Goal: Task Accomplishment & Management: Manage account settings

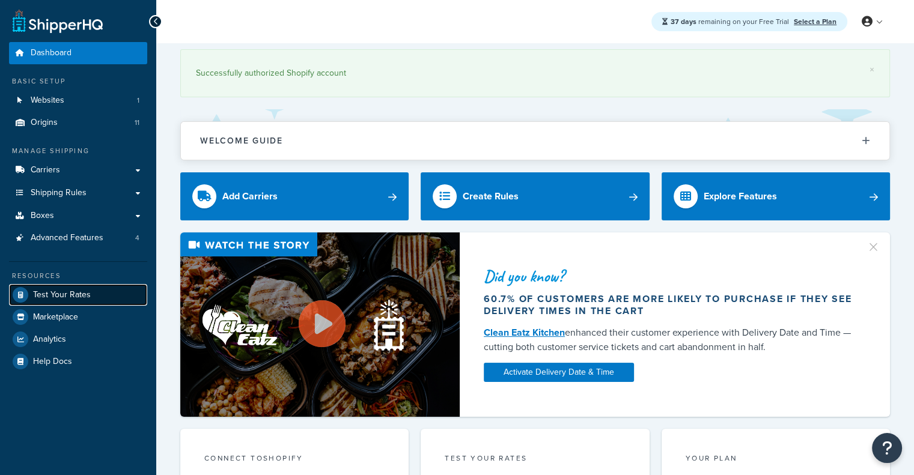
click at [69, 290] on span "Test Your Rates" at bounding box center [62, 295] width 58 height 10
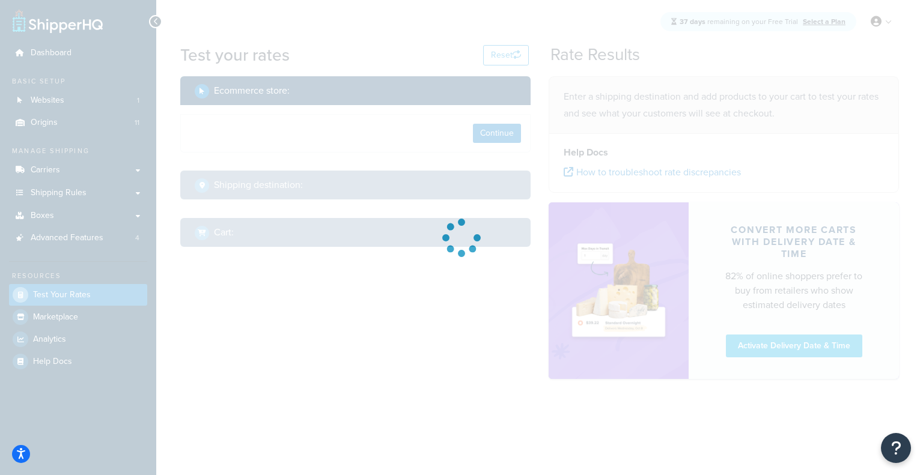
select select "[GEOGRAPHIC_DATA]"
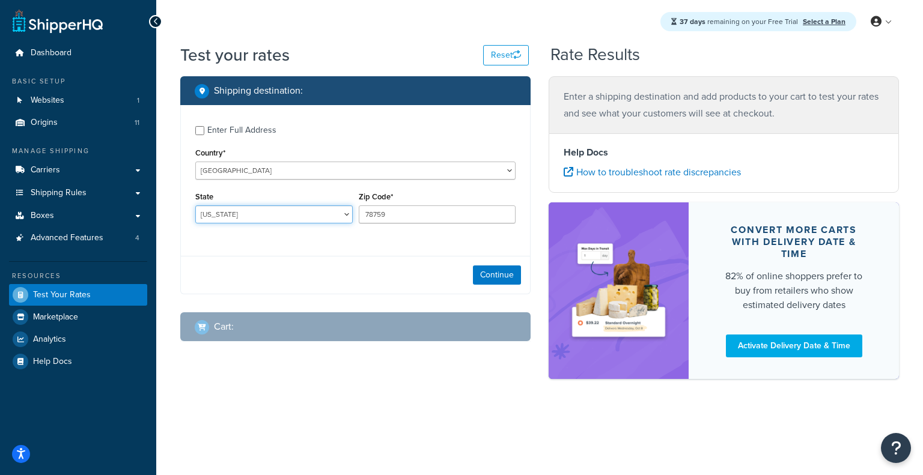
click at [317, 218] on select "[US_STATE] [US_STATE] [US_STATE] [US_STATE] [US_STATE] Armed Forces Americas Ar…" at bounding box center [273, 214] width 157 height 18
drag, startPoint x: 429, startPoint y: 210, endPoint x: 310, endPoint y: 216, distance: 119.1
click at [310, 216] on div "State Alabama Alaska American Samoa Arizona Arkansas Armed Forces Americas Arme…" at bounding box center [355, 211] width 326 height 44
paste input "3468"
type input "34689"
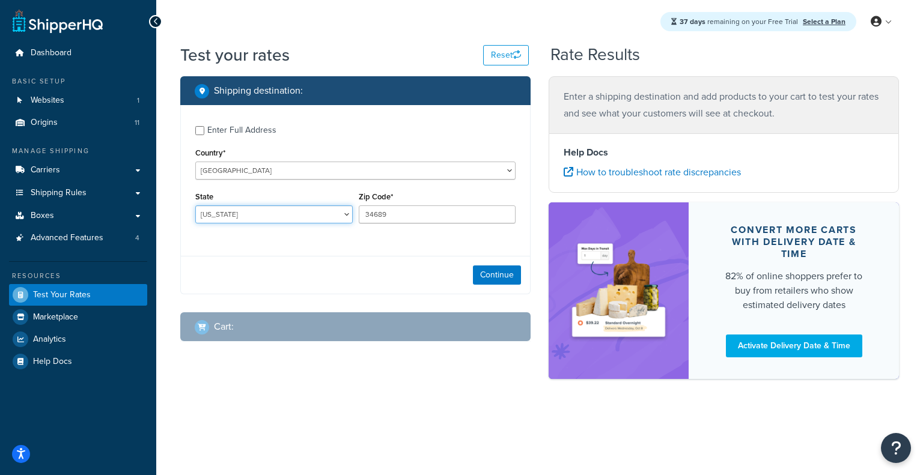
click at [305, 213] on select "Alabama Alaska American Samoa Arizona Arkansas Armed Forces Americas Armed Forc…" at bounding box center [273, 214] width 157 height 18
select select "FL"
click at [195, 207] on select "Alabama Alaska American Samoa Arizona Arkansas Armed Forces Americas Armed Forc…" at bounding box center [273, 214] width 157 height 18
click at [500, 279] on button "Continue" at bounding box center [497, 274] width 48 height 19
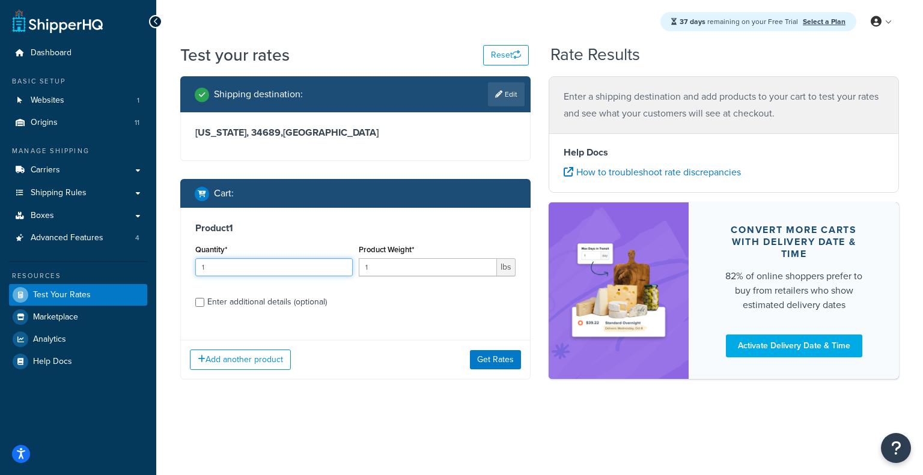
drag, startPoint x: 233, startPoint y: 276, endPoint x: 108, endPoint y: 273, distance: 125.0
click at [108, 273] on div "Dashboard Basic Setup Websites 1 Origins 11 Manage Shipping Carriers Carriers A…" at bounding box center [461, 237] width 923 height 475
type input "5"
click at [395, 274] on input "1" at bounding box center [428, 267] width 139 height 18
type input "60.1"
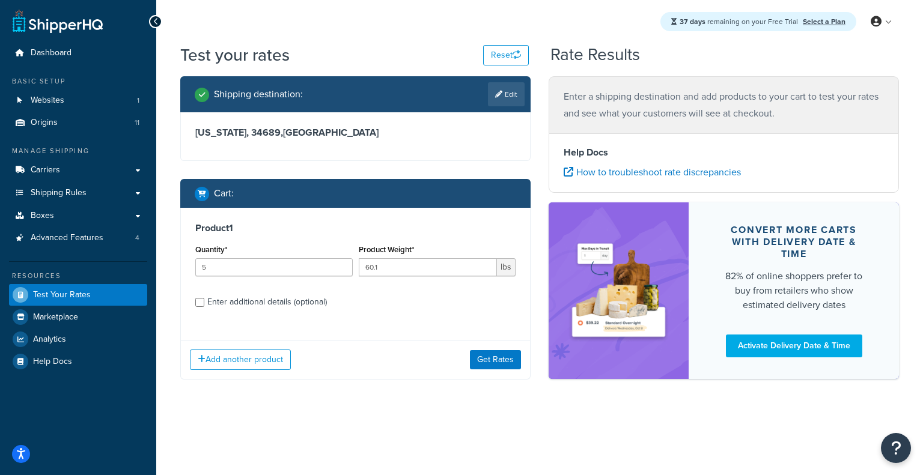
click at [310, 302] on div "Enter additional details (optional)" at bounding box center [267, 302] width 120 height 17
click at [204, 302] on input "Enter additional details (optional)" at bounding box center [199, 302] width 9 height 9
checkbox input "true"
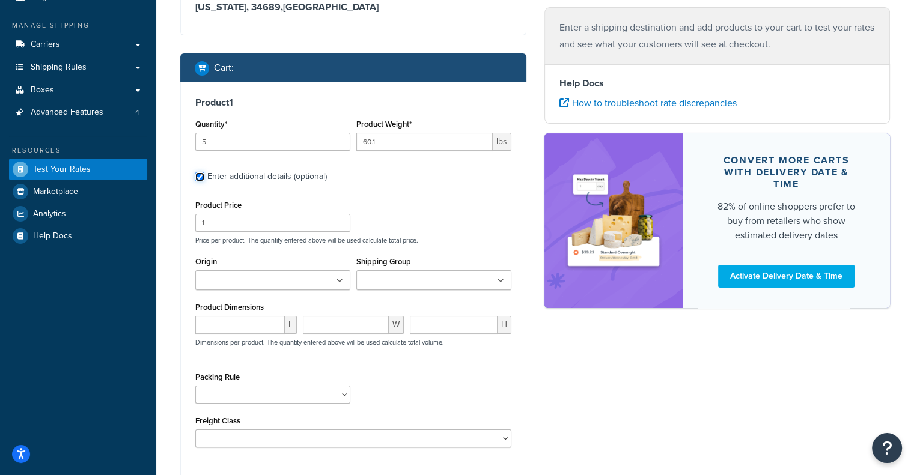
scroll to position [237, 0]
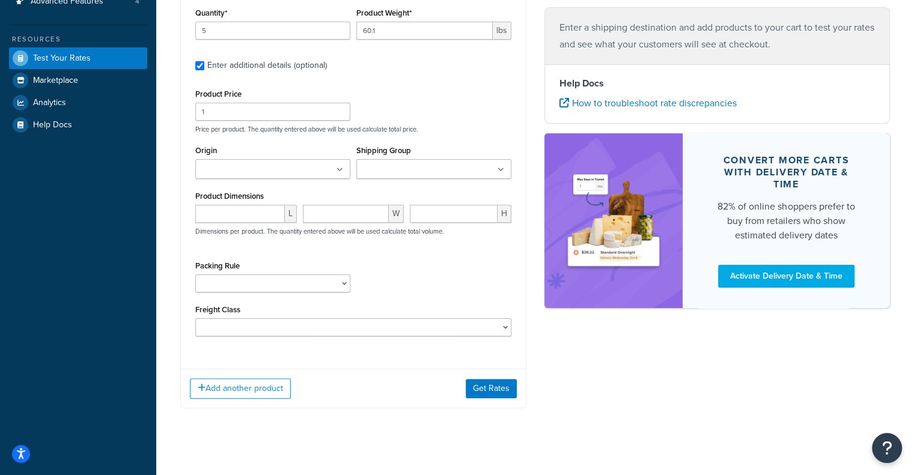
click at [338, 174] on ul at bounding box center [272, 169] width 155 height 20
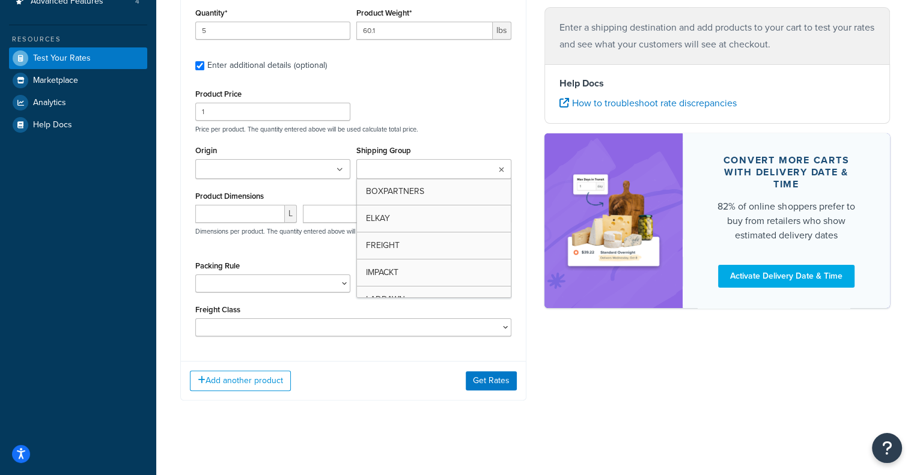
click at [390, 166] on input "Shipping Group" at bounding box center [413, 169] width 106 height 13
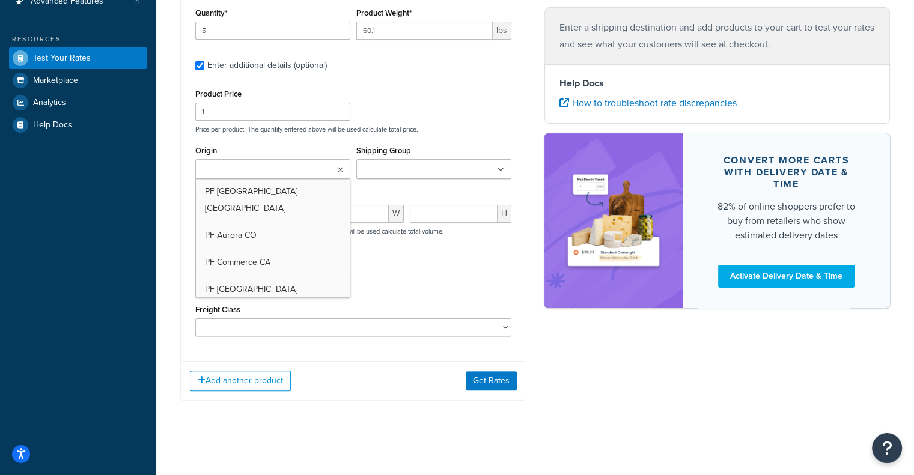
click at [329, 167] on ul at bounding box center [272, 169] width 155 height 20
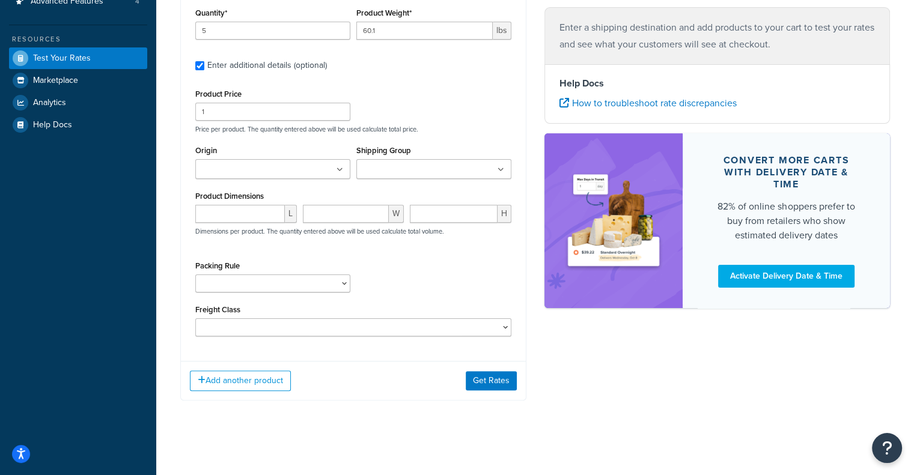
click at [396, 159] on div "Shipping Group BOXPARTNERS ELKAY FREIGHT IMPACKT LADDAWN PACKPLUS ROYALBAG SEAL…" at bounding box center [433, 160] width 155 height 37
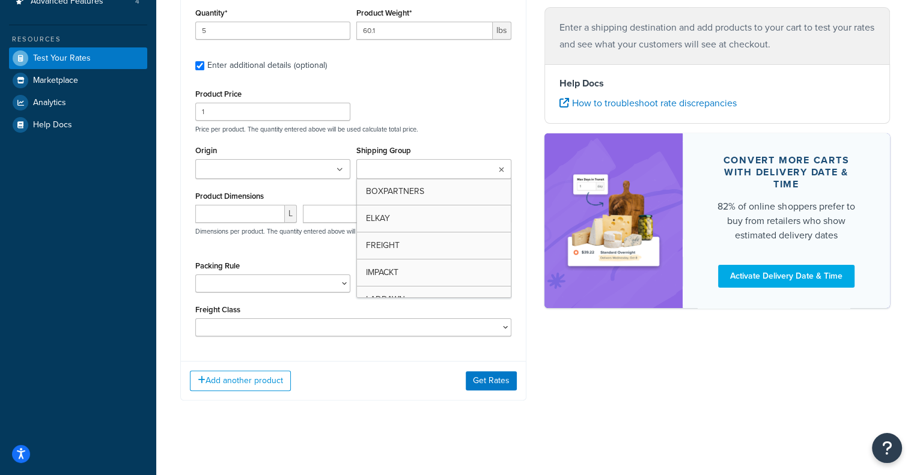
click at [396, 167] on input "Shipping Group" at bounding box center [413, 169] width 106 height 13
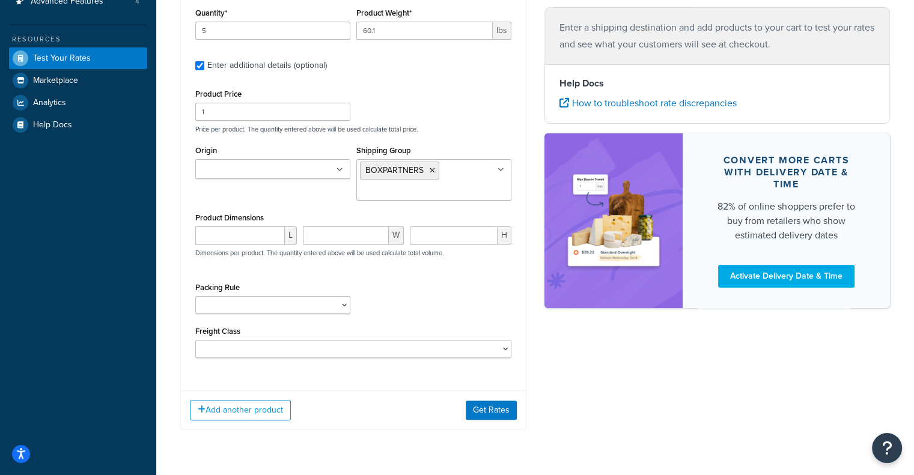
drag, startPoint x: 320, startPoint y: 155, endPoint x: 315, endPoint y: 163, distance: 8.9
click at [315, 163] on div "Origin PF Atlanta GA PF Aurora CO PF Commerce CA PF Dallas TX PF Kent WA PF Man…" at bounding box center [272, 160] width 155 height 37
click at [315, 163] on ul at bounding box center [272, 169] width 155 height 20
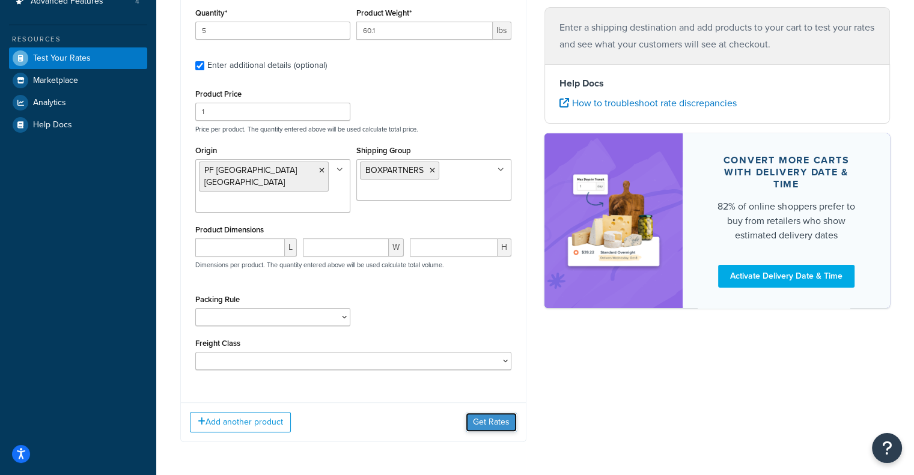
click at [507, 415] on button "Get Rates" at bounding box center [491, 422] width 51 height 19
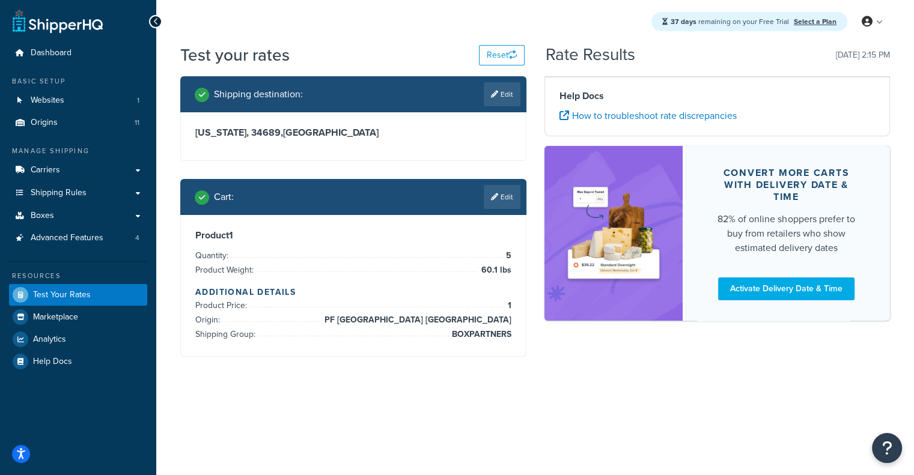
scroll to position [0, 0]
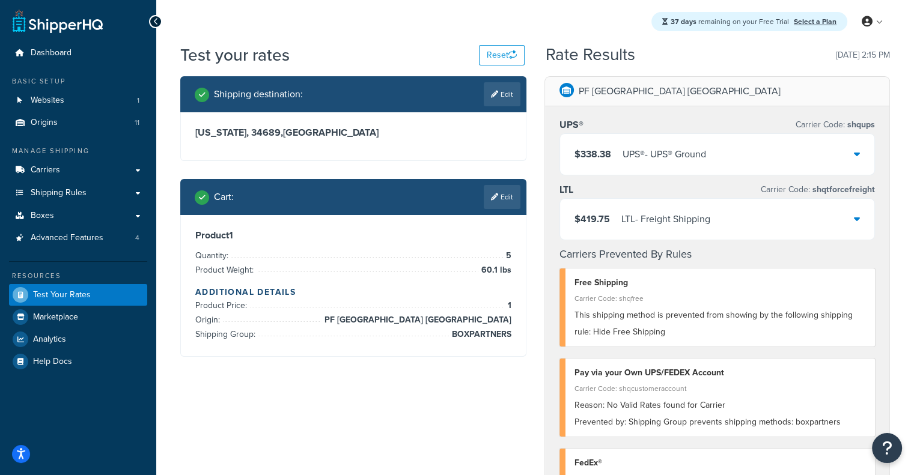
click at [696, 224] on div "LTL - Freight Shipping" at bounding box center [665, 219] width 89 height 17
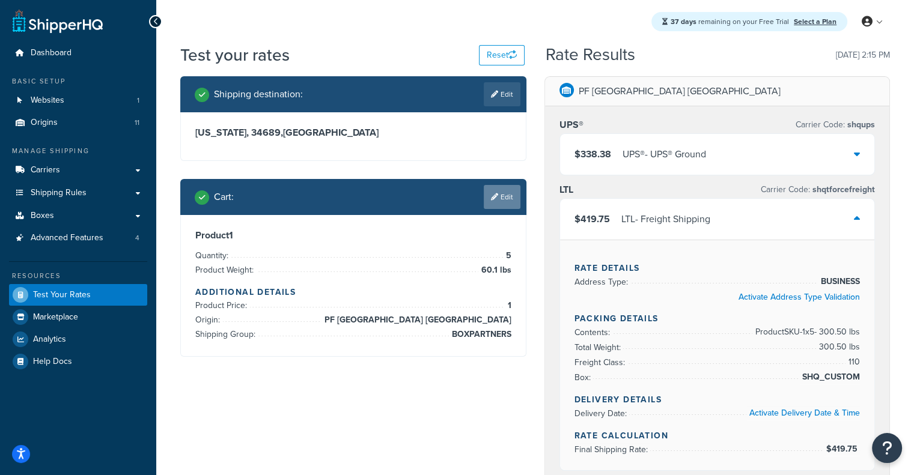
click at [508, 192] on link "Edit" at bounding box center [502, 197] width 37 height 24
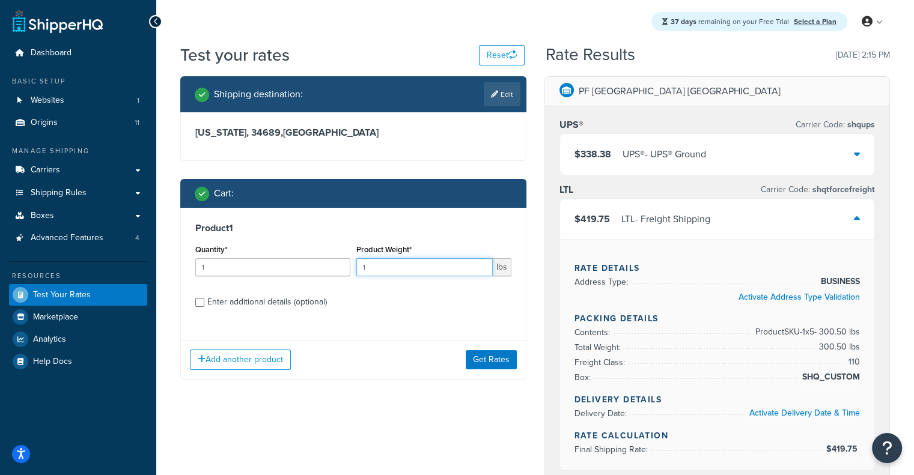
drag, startPoint x: 404, startPoint y: 266, endPoint x: 288, endPoint y: 267, distance: 115.9
click at [288, 267] on div "Quantity* 1 Product Weight* 1 lbs" at bounding box center [353, 263] width 322 height 44
drag, startPoint x: 288, startPoint y: 273, endPoint x: 100, endPoint y: 278, distance: 188.7
type input "7"
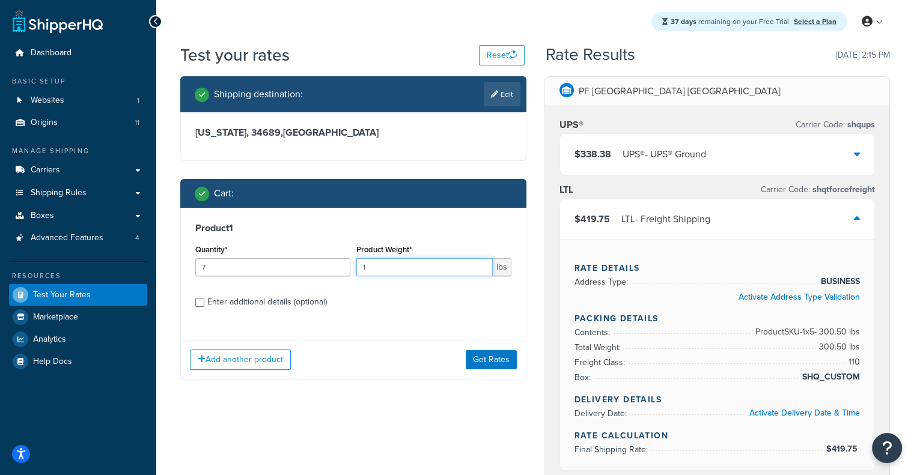
drag, startPoint x: 420, startPoint y: 276, endPoint x: 287, endPoint y: 268, distance: 133.5
click at [287, 268] on div "Quantity* 7 Product Weight* 1 lbs" at bounding box center [353, 263] width 322 height 44
type input "40.8"
click at [244, 300] on div "Enter additional details (optional)" at bounding box center [267, 302] width 120 height 17
click at [204, 300] on input "Enter additional details (optional)" at bounding box center [199, 302] width 9 height 9
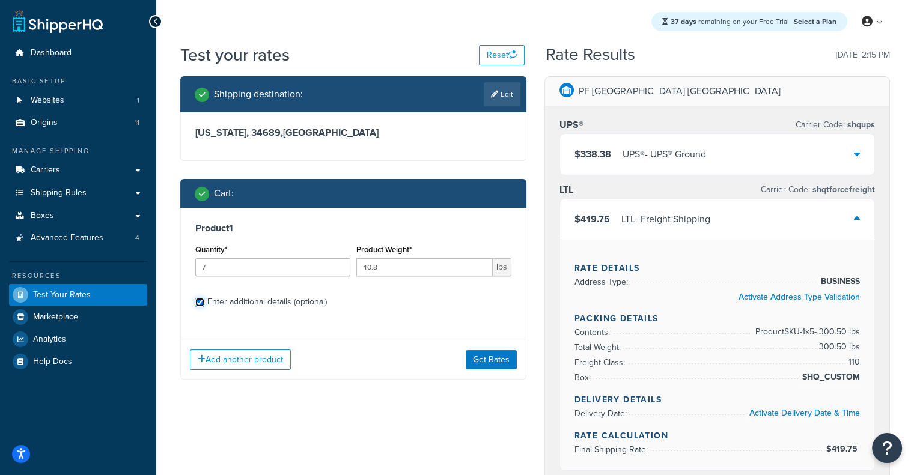
checkbox input "true"
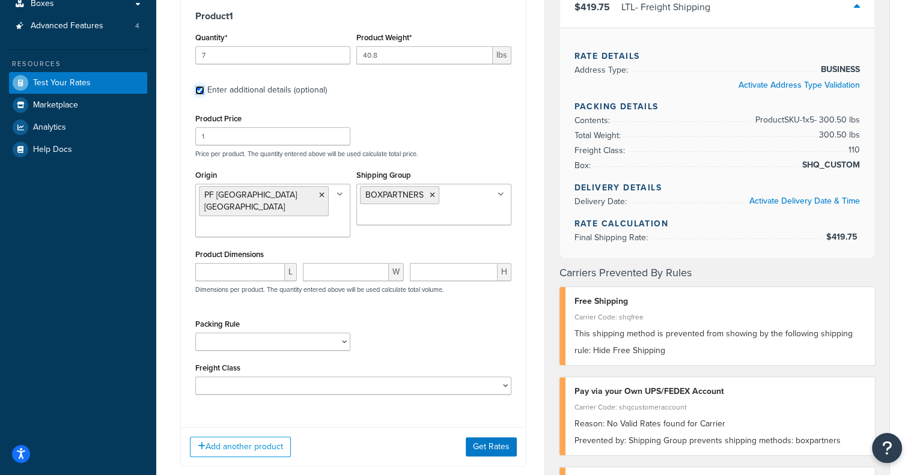
scroll to position [210, 0]
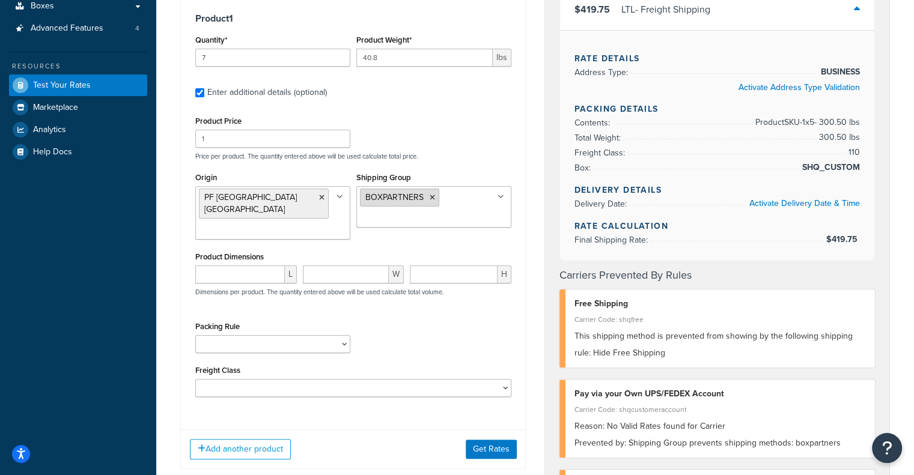
click at [432, 198] on icon at bounding box center [431, 197] width 5 height 7
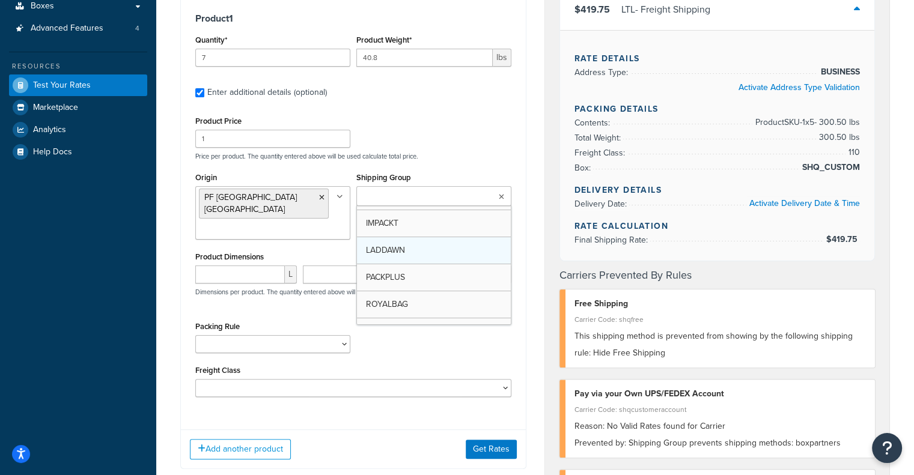
scroll to position [76, 0]
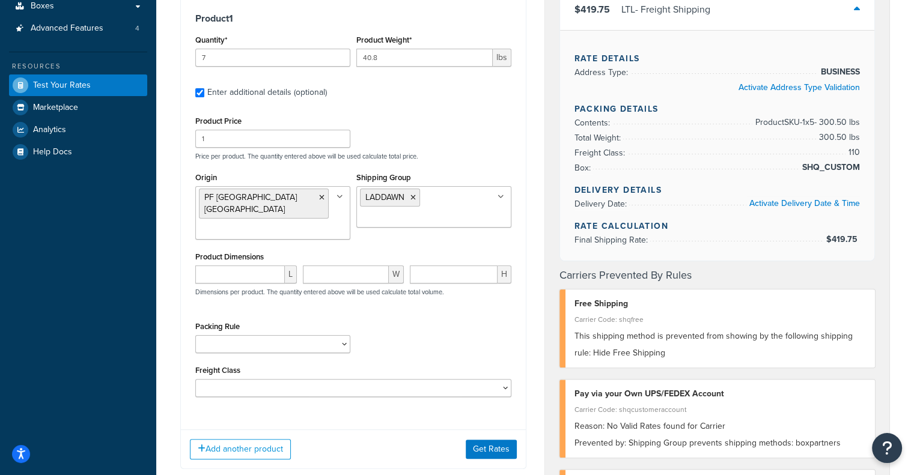
click at [305, 318] on div "Packing Rule Test Packing Rule" at bounding box center [272, 335] width 155 height 35
click at [501, 440] on button "Get Rates" at bounding box center [491, 449] width 51 height 19
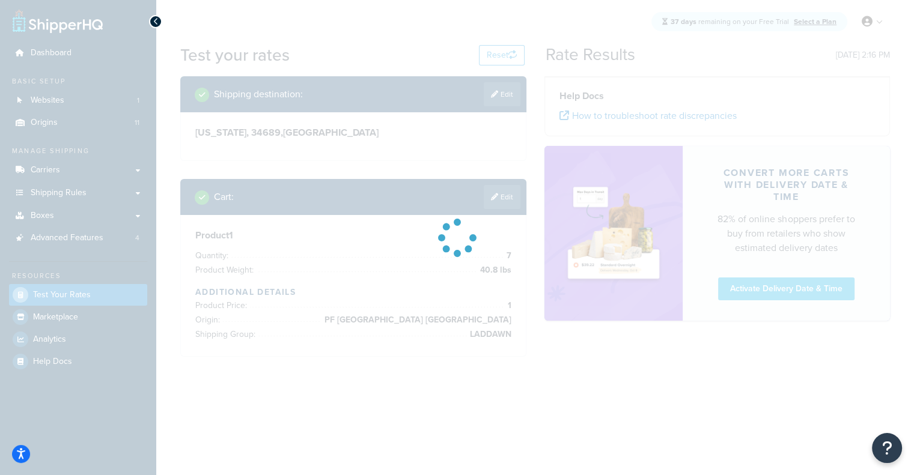
scroll to position [0, 0]
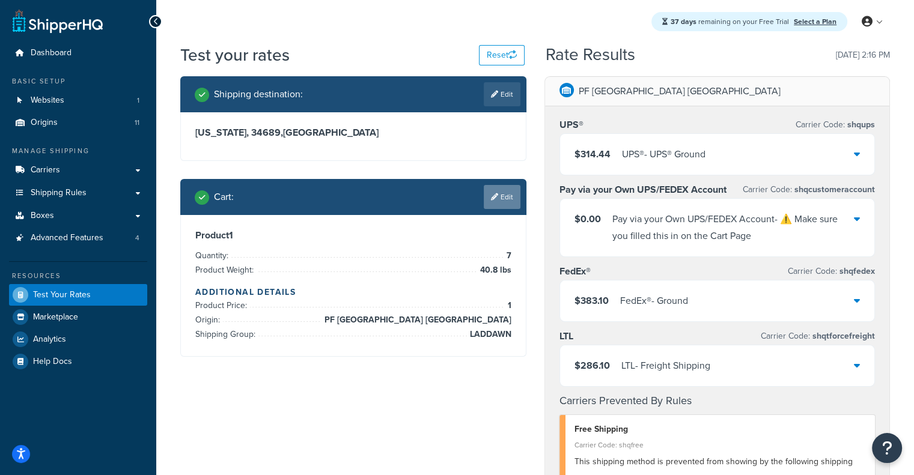
click at [512, 192] on link "Edit" at bounding box center [502, 197] width 37 height 24
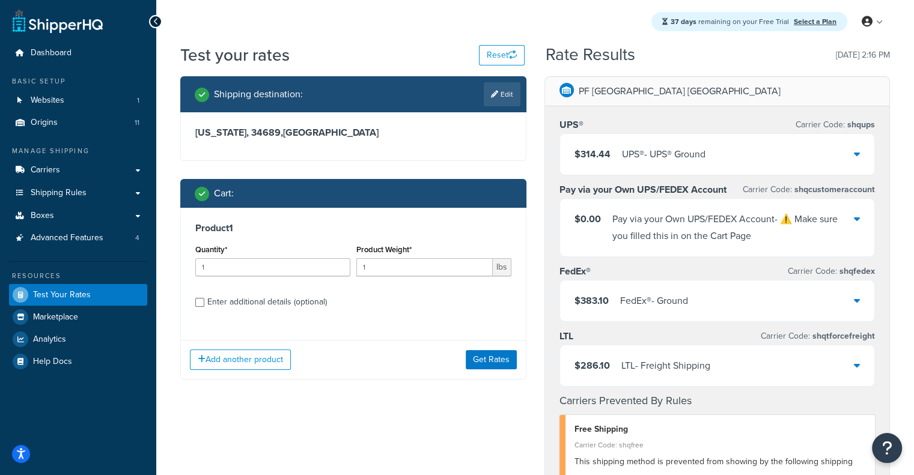
click at [272, 304] on div "Enter additional details (optional)" at bounding box center [267, 302] width 120 height 17
click at [204, 304] on input "Enter additional details (optional)" at bounding box center [199, 302] width 9 height 9
checkbox input "true"
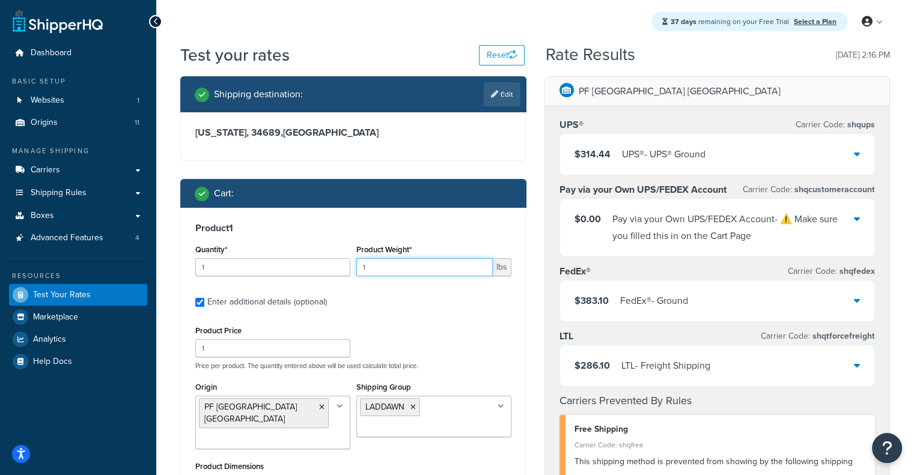
drag, startPoint x: 407, startPoint y: 271, endPoint x: 337, endPoint y: 269, distance: 69.7
click at [337, 269] on div "Quantity* 1 Product Weight* 1 lbs" at bounding box center [353, 263] width 322 height 44
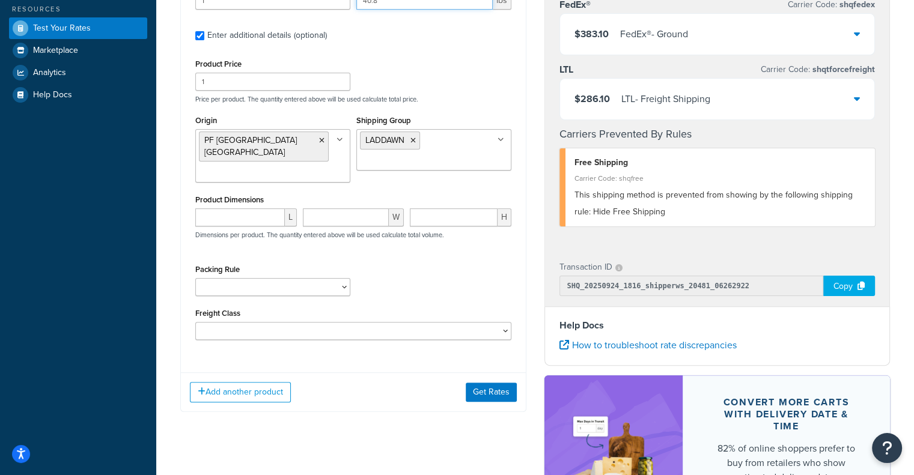
scroll to position [229, 0]
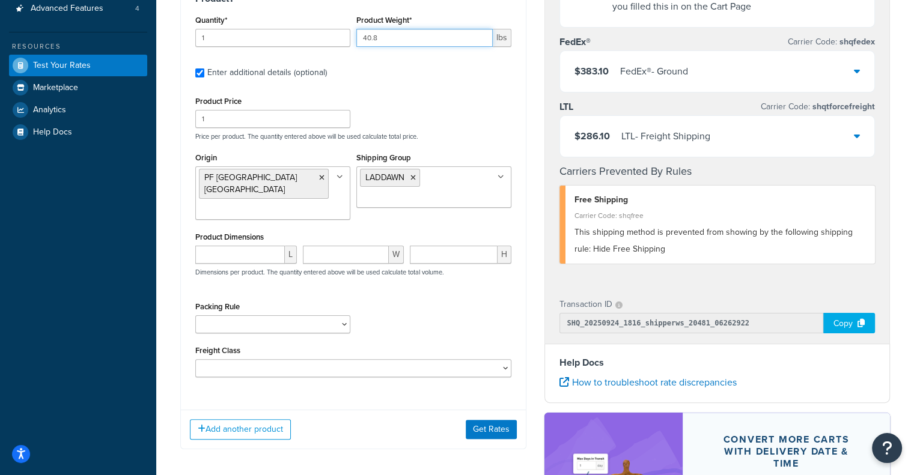
type input "40.8"
click at [250, 246] on input "number" at bounding box center [239, 255] width 89 height 18
paste input "45.7"
type input "45.7"
drag, startPoint x: 271, startPoint y: 34, endPoint x: 74, endPoint y: 19, distance: 198.2
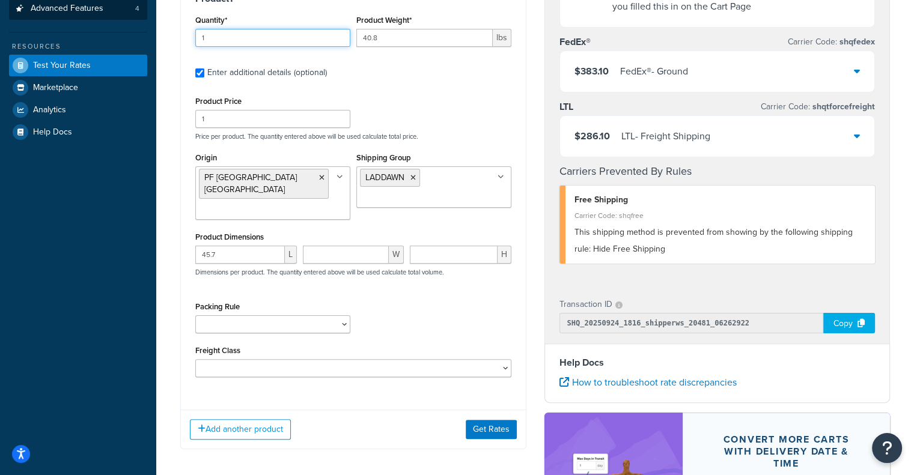
click at [74, 19] on div "Dashboard Basic Setup Websites 1 Origins 11 Manage Shipping Carriers Carriers A…" at bounding box center [457, 215] width 914 height 889
type input "7"
click at [353, 250] on input "number" at bounding box center [346, 255] width 86 height 18
paste input "45.7"
type input "45.7"
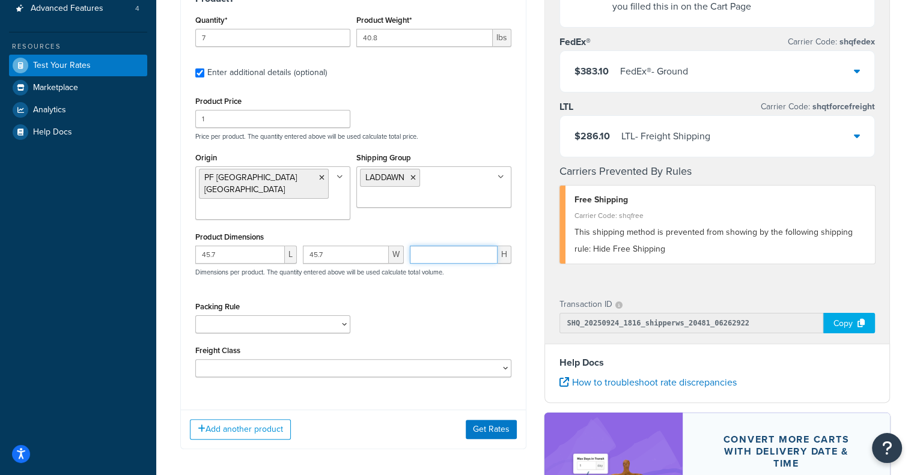
click at [452, 246] on input "number" at bounding box center [454, 255] width 88 height 18
paste input "7.2"
type input "7.2"
click at [502, 420] on button "Get Rates" at bounding box center [491, 429] width 51 height 19
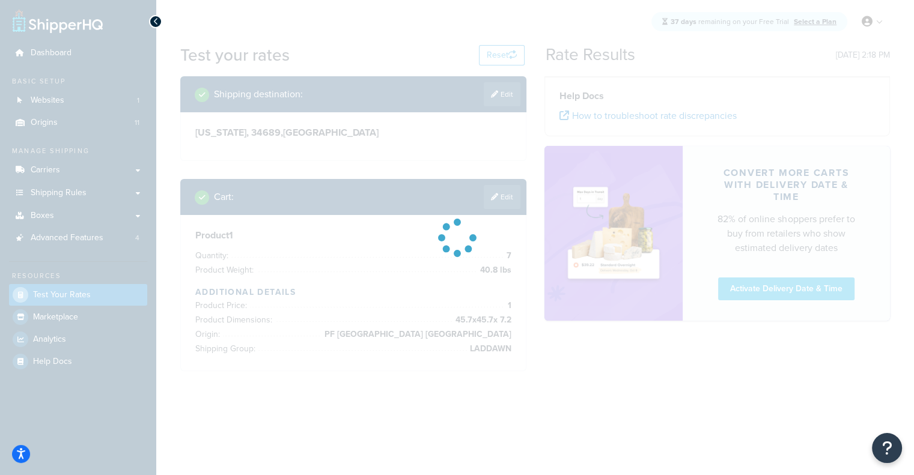
scroll to position [0, 0]
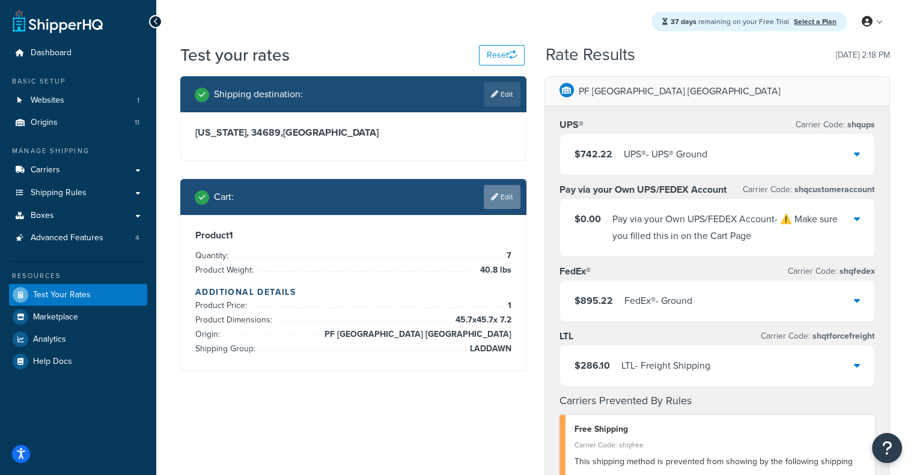
click at [505, 200] on link "Edit" at bounding box center [502, 197] width 37 height 24
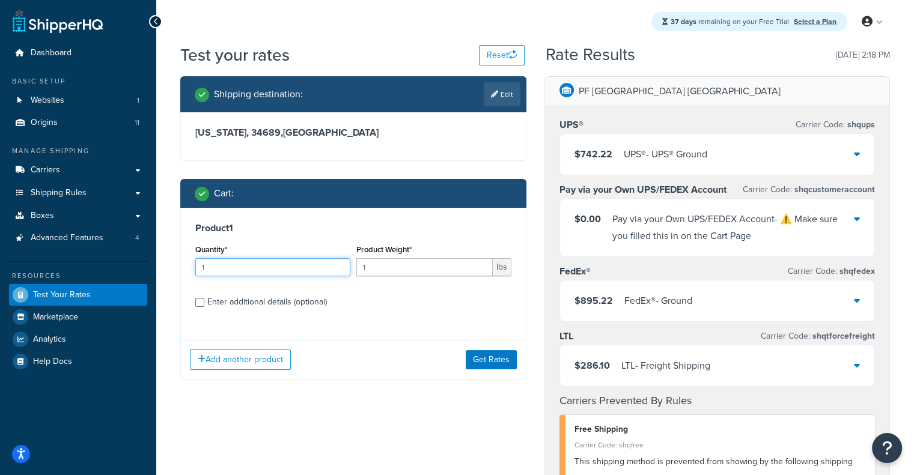
drag, startPoint x: 315, startPoint y: 271, endPoint x: 164, endPoint y: 275, distance: 150.8
click at [164, 275] on div "Test your rates Reset Rate Results 09/24/2025, 2:18 PM Shipping destination : E…" at bounding box center [534, 451] width 757 height 816
type input "7"
click at [254, 299] on div "Enter additional details (optional)" at bounding box center [267, 302] width 120 height 17
click at [204, 299] on input "Enter additional details (optional)" at bounding box center [199, 302] width 9 height 9
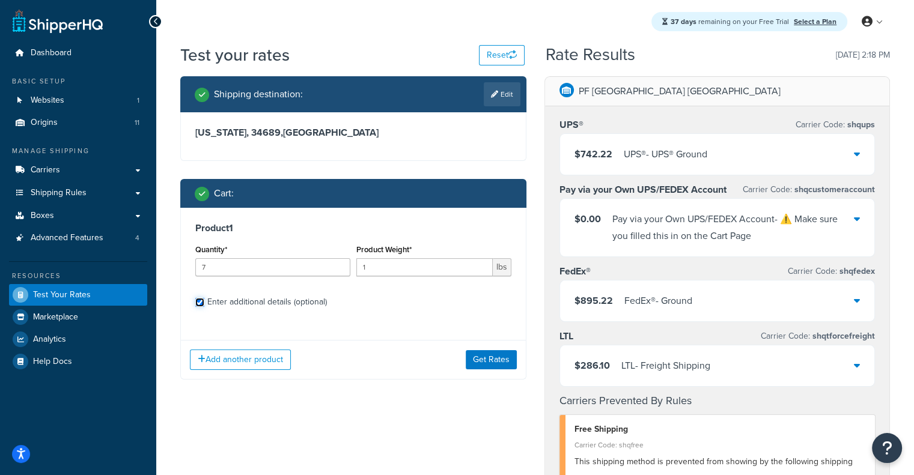
checkbox input "true"
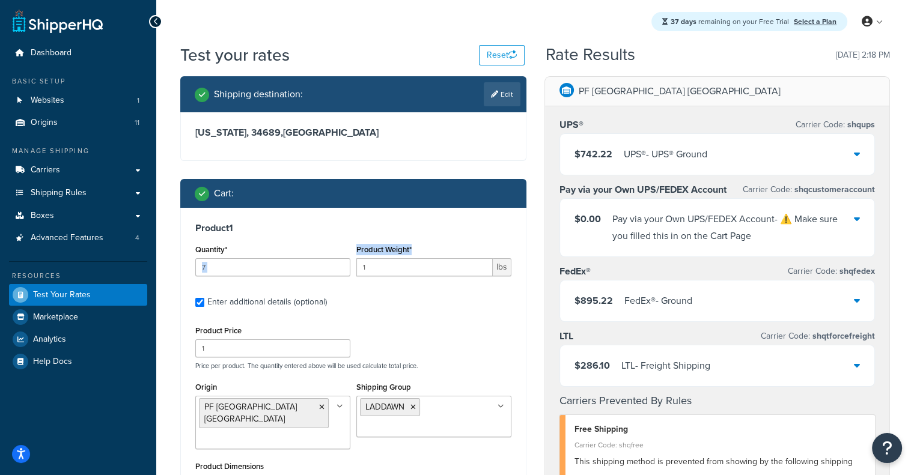
drag, startPoint x: 404, startPoint y: 256, endPoint x: 324, endPoint y: 256, distance: 80.5
click at [324, 256] on div "Quantity* 7 Product Weight* 1 lbs" at bounding box center [353, 263] width 322 height 44
drag, startPoint x: 389, startPoint y: 266, endPoint x: 271, endPoint y: 274, distance: 118.0
click at [271, 274] on div "Quantity* 7 Product Weight* 1 lbs" at bounding box center [353, 263] width 322 height 44
type input "40.8"
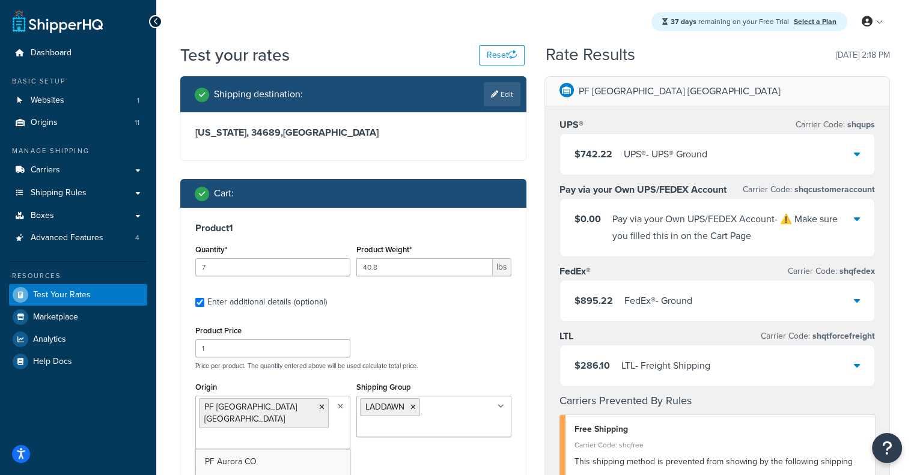
click at [316, 420] on ul "PF Atlanta GA" at bounding box center [272, 422] width 155 height 53
click at [459, 412] on ul "LADDAWN" at bounding box center [433, 416] width 155 height 41
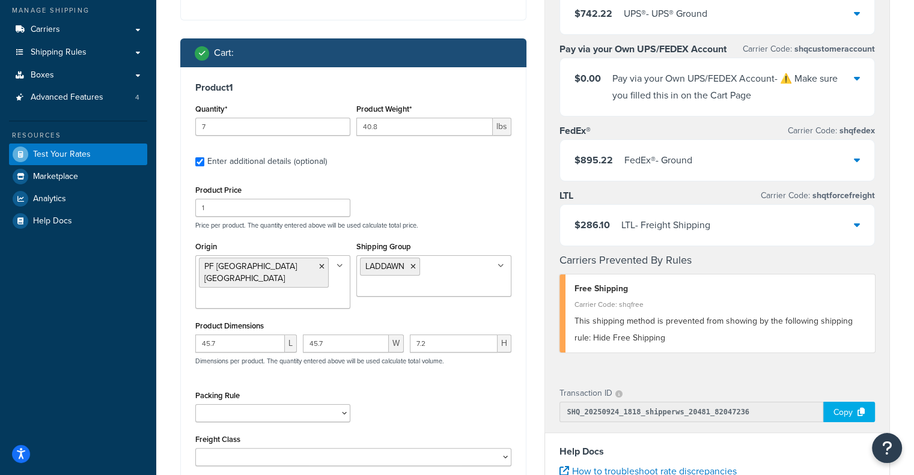
scroll to position [144, 0]
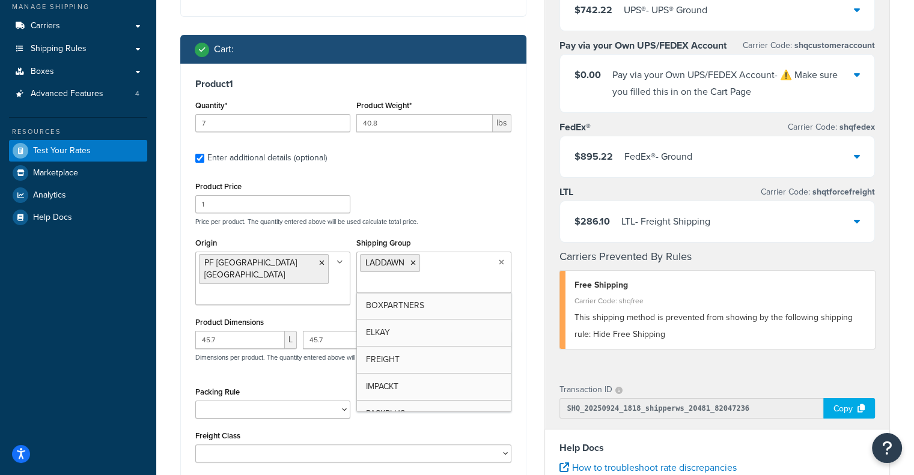
click at [494, 273] on ul "LADDAWN" at bounding box center [433, 272] width 155 height 41
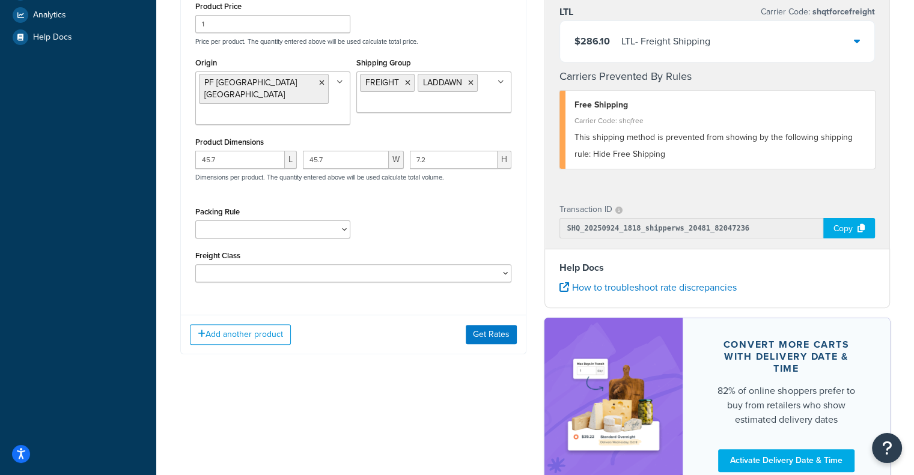
scroll to position [325, 0]
click at [488, 324] on button "Get Rates" at bounding box center [491, 333] width 51 height 19
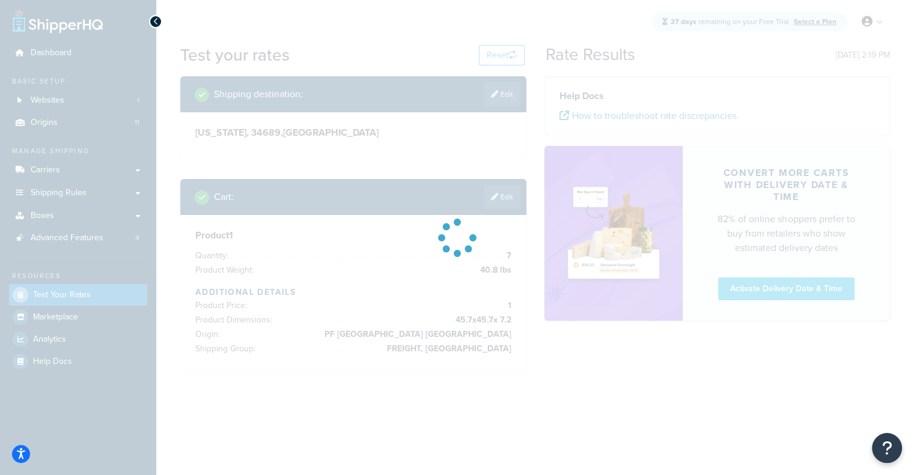
scroll to position [0, 0]
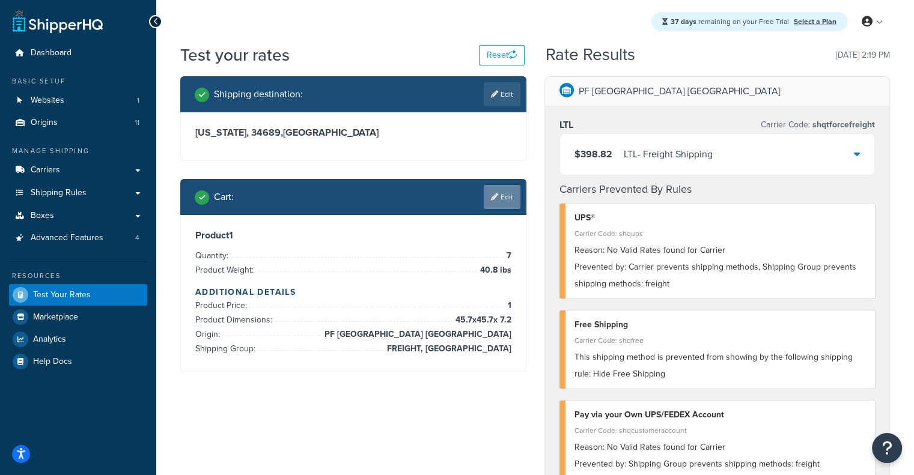
click at [508, 198] on link "Edit" at bounding box center [502, 197] width 37 height 24
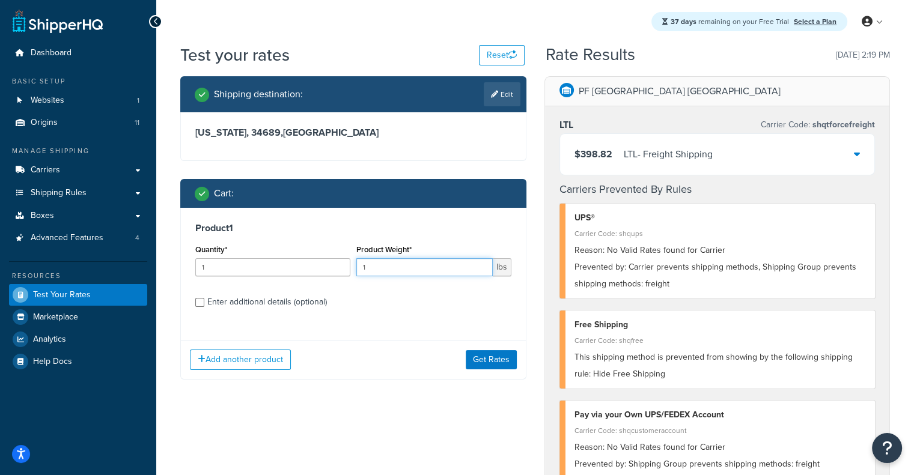
drag, startPoint x: 439, startPoint y: 262, endPoint x: 426, endPoint y: 264, distance: 13.3
click at [426, 264] on input "1" at bounding box center [424, 267] width 136 height 18
click at [678, 146] on div "LTL - Freight Shipping" at bounding box center [667, 154] width 89 height 17
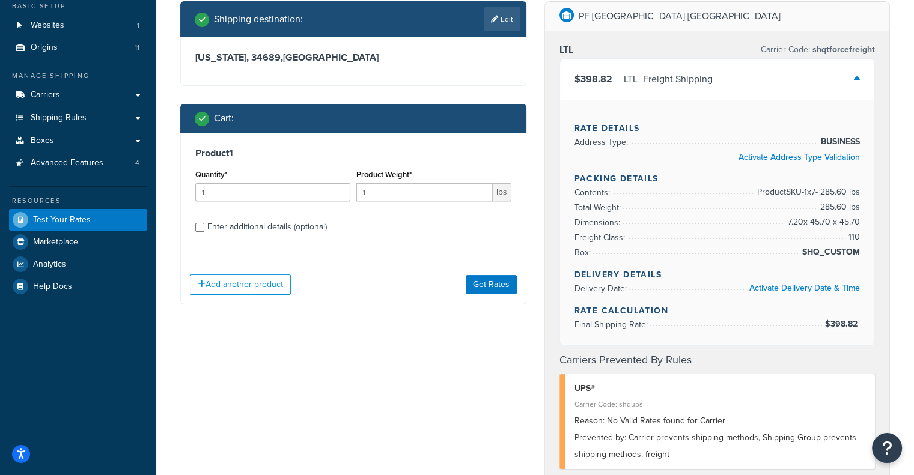
scroll to position [74, 0]
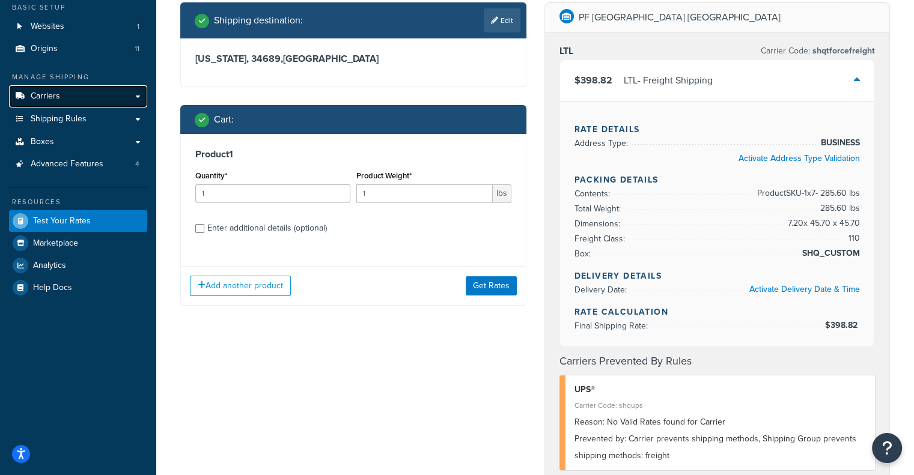
click at [71, 100] on link "Carriers" at bounding box center [78, 96] width 138 height 22
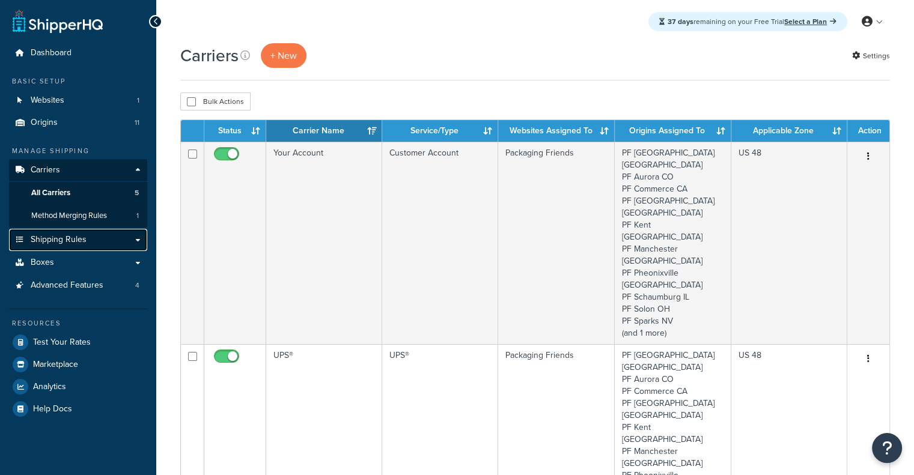
click at [79, 246] on link "Shipping Rules" at bounding box center [78, 240] width 138 height 22
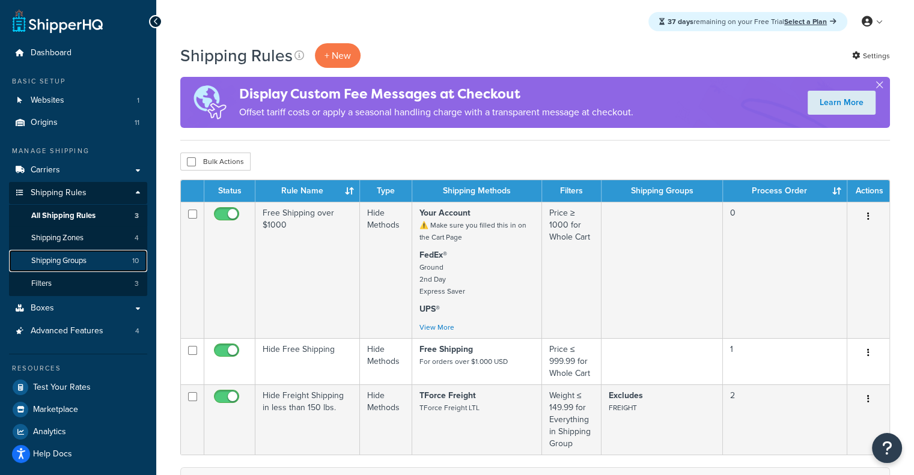
click at [77, 252] on link "Shipping Groups 10" at bounding box center [78, 261] width 138 height 22
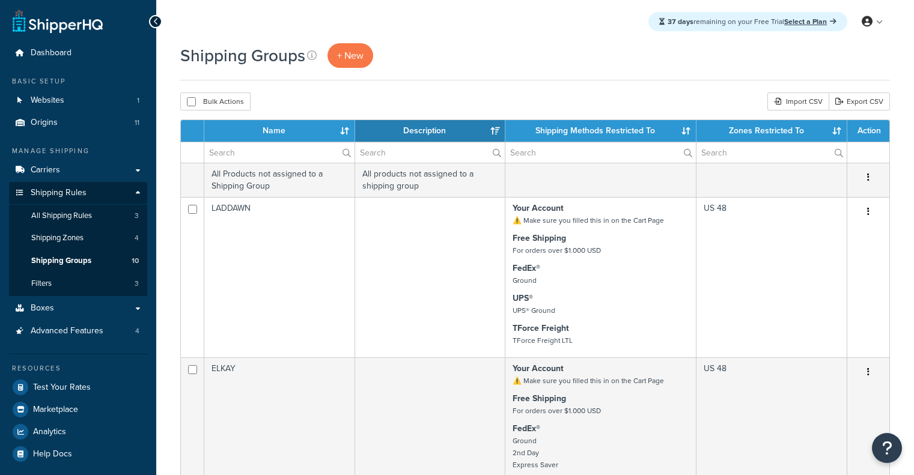
select select "15"
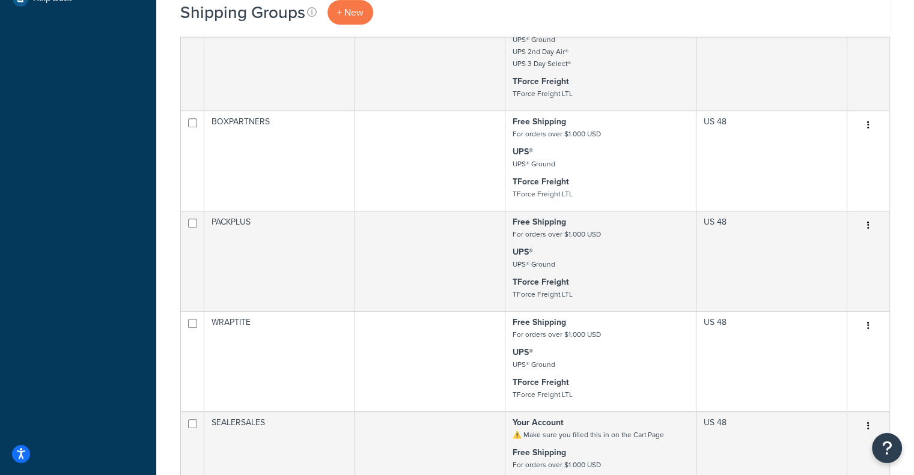
scroll to position [448, 0]
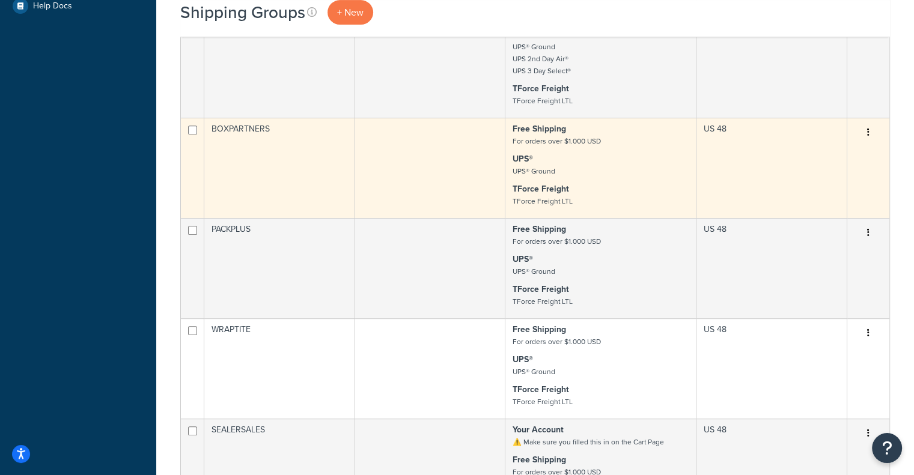
click at [300, 189] on td "BOXPARTNERS" at bounding box center [279, 168] width 151 height 100
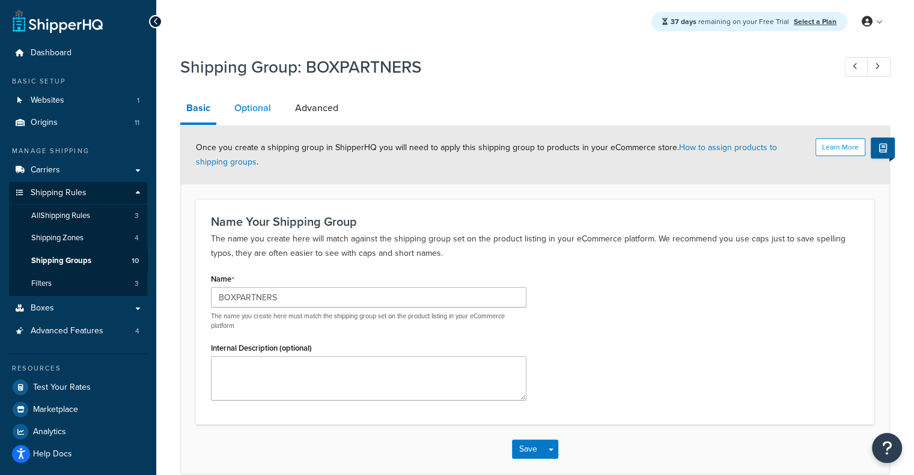
click at [249, 110] on link "Optional" at bounding box center [252, 108] width 49 height 29
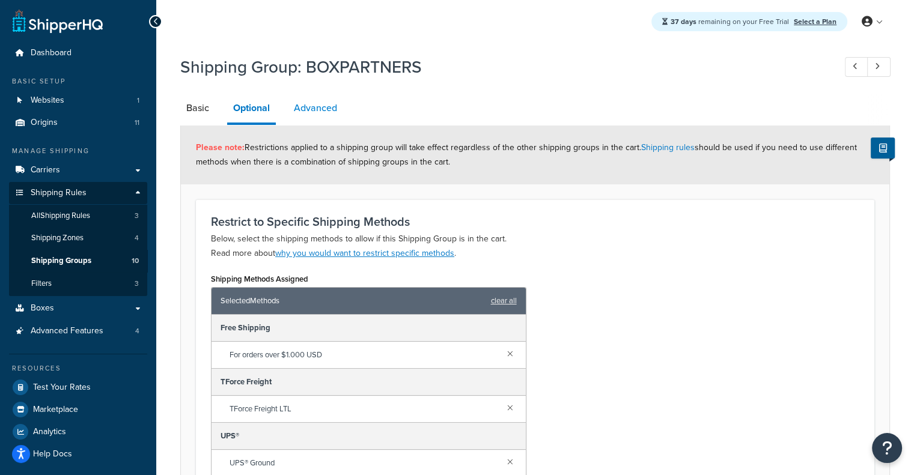
click at [294, 108] on link "Advanced" at bounding box center [315, 108] width 55 height 29
select select "110"
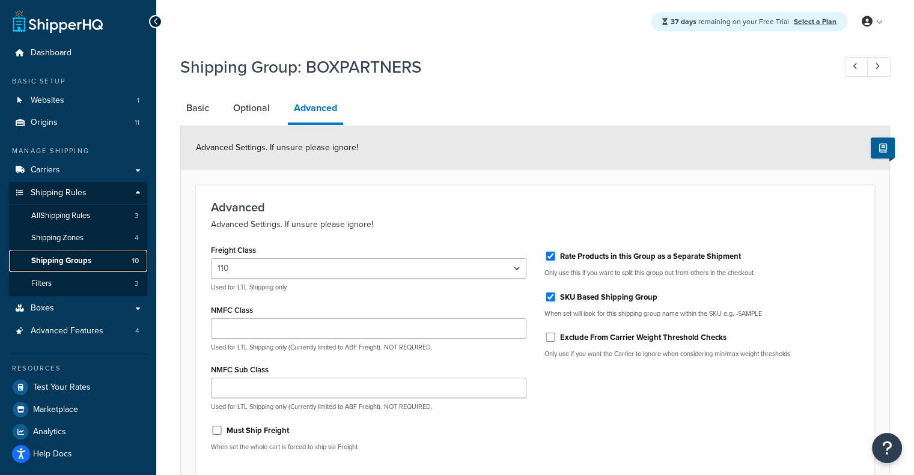
click at [89, 260] on span "Shipping Groups" at bounding box center [61, 261] width 60 height 10
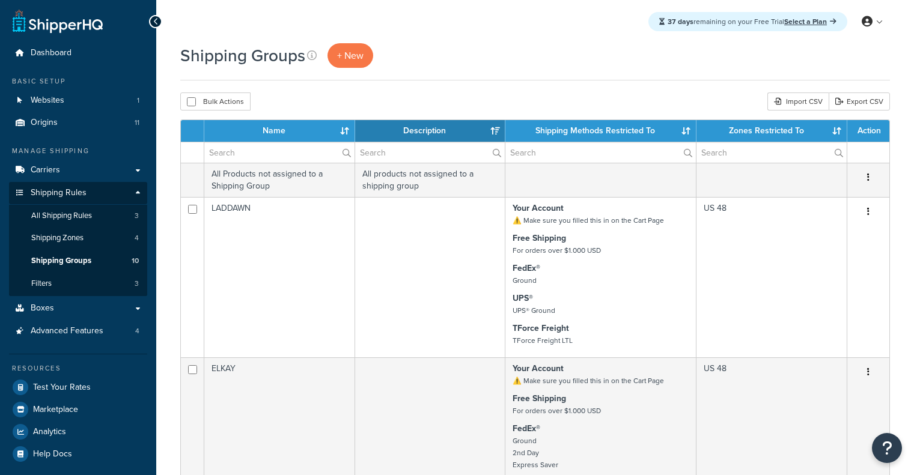
select select "15"
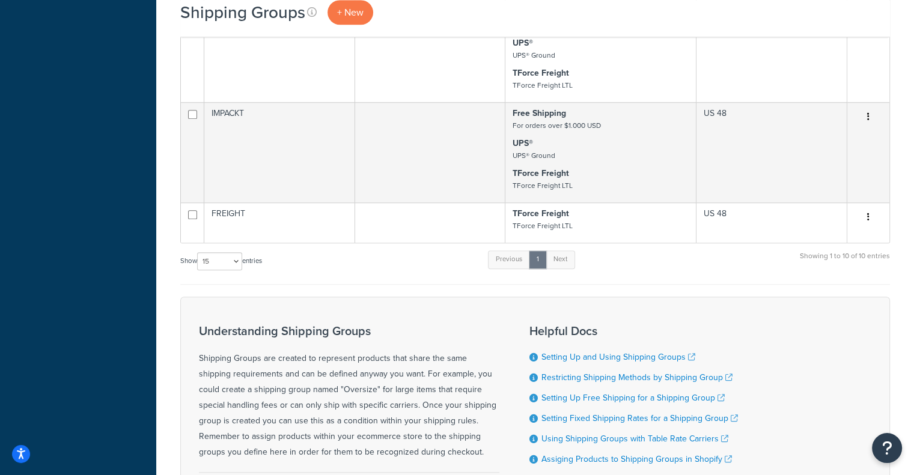
scroll to position [1050, 0]
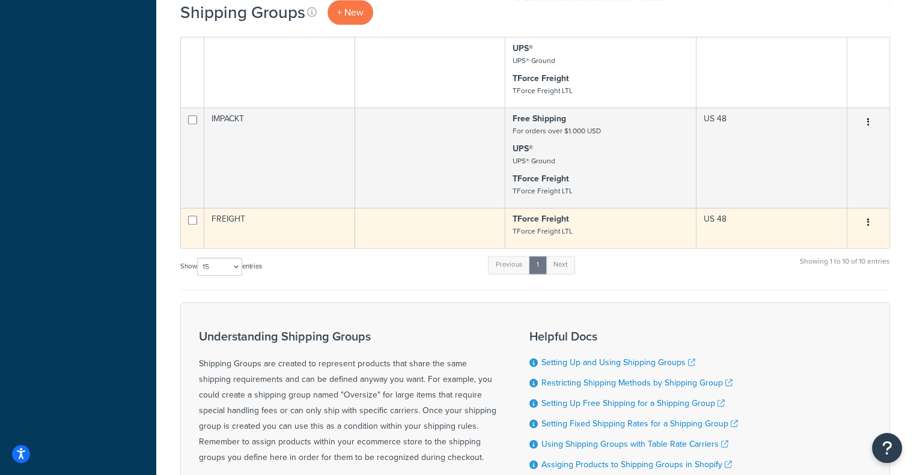
click at [407, 240] on td at bounding box center [430, 228] width 151 height 40
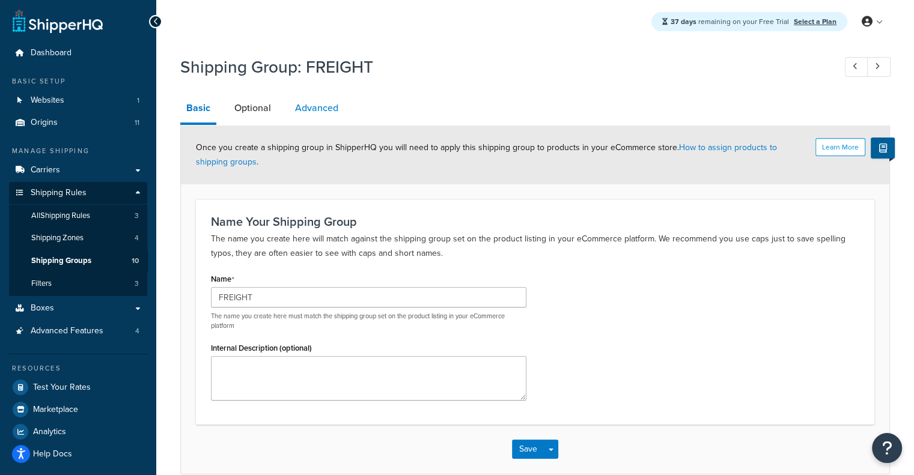
click at [333, 105] on link "Advanced" at bounding box center [316, 108] width 55 height 29
select select "110"
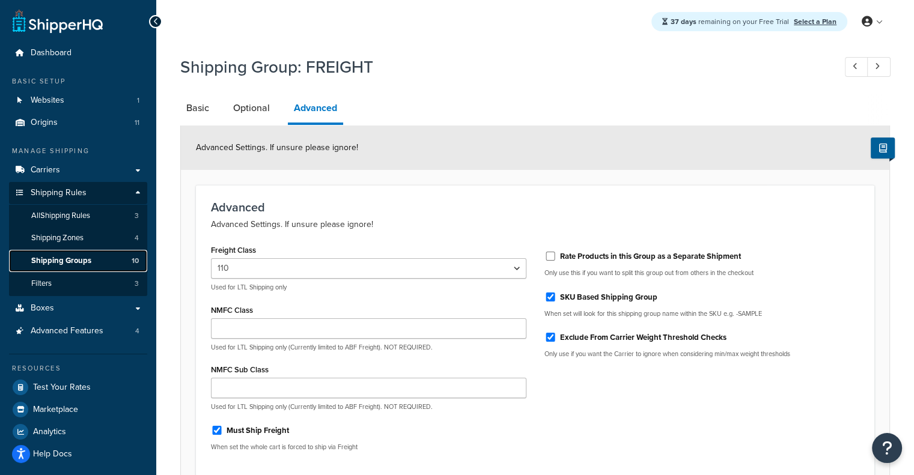
click at [81, 256] on span "Shipping Groups" at bounding box center [61, 261] width 60 height 10
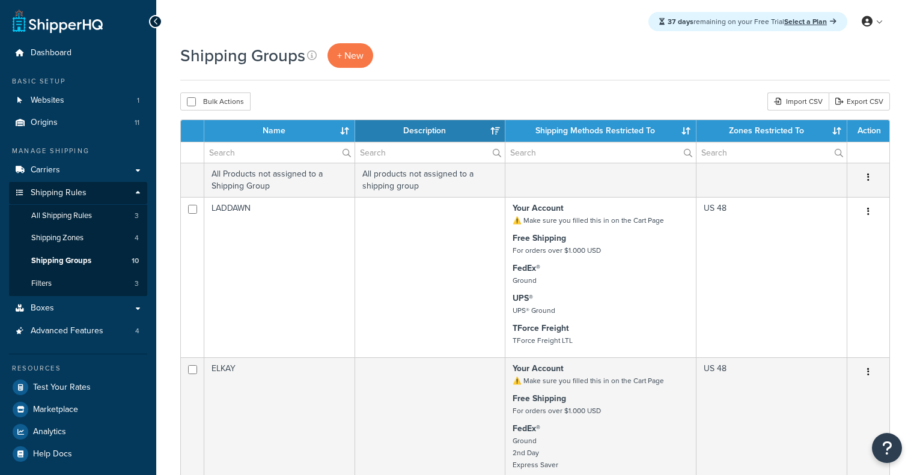
select select "15"
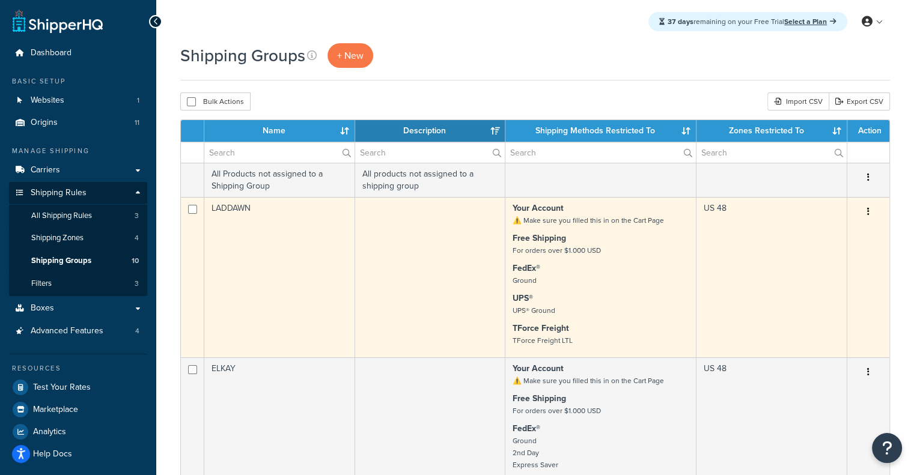
click at [308, 242] on td "LADDAWN" at bounding box center [279, 277] width 151 height 160
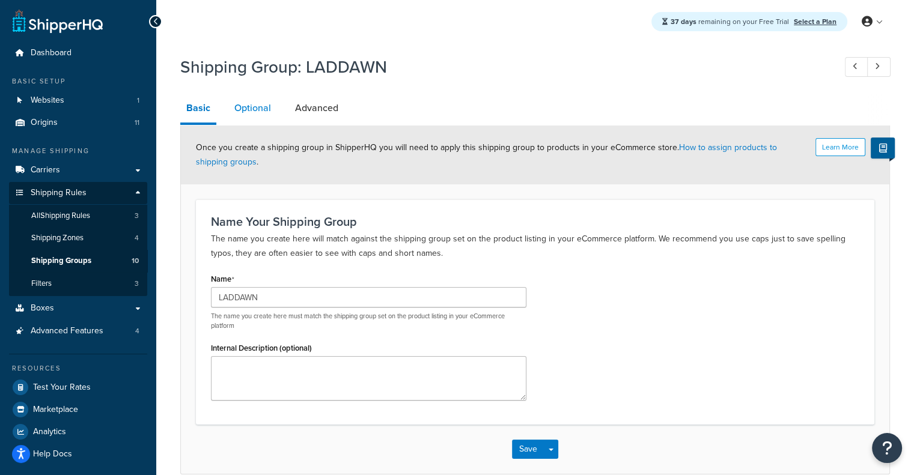
click at [261, 105] on link "Optional" at bounding box center [252, 108] width 49 height 29
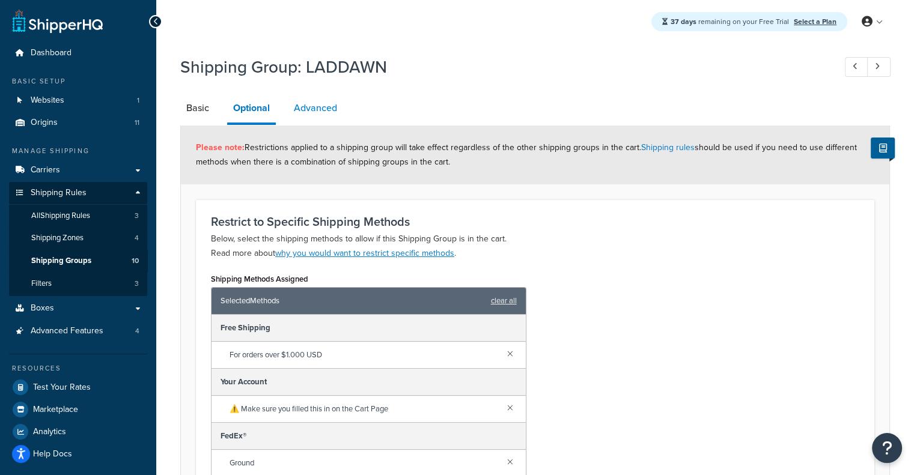
click at [306, 109] on link "Advanced" at bounding box center [315, 108] width 55 height 29
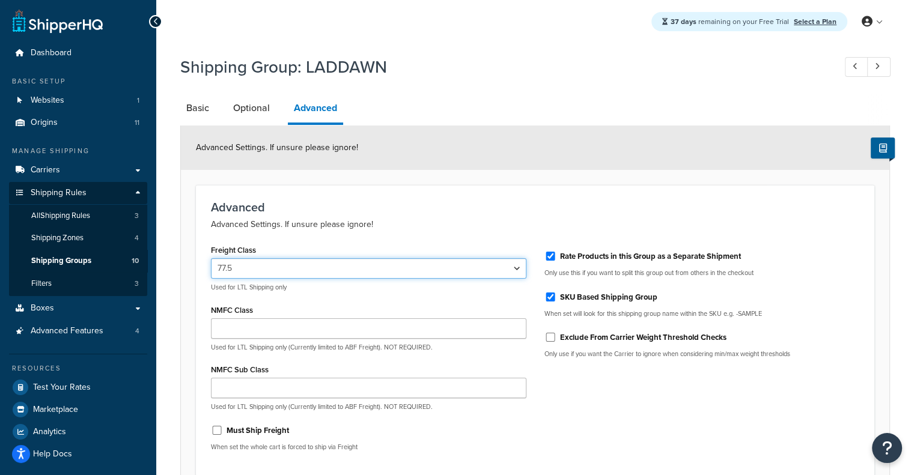
click at [518, 271] on select "50 55 60 65 70 77.5 85 92.5 100 110 125 150 175 200 250 300 400 500" at bounding box center [368, 268] width 315 height 20
click at [211, 258] on select "50 55 60 65 70 77.5 85 92.5 100 110 125 150 175 200 250 300 400 500" at bounding box center [368, 268] width 315 height 20
click at [461, 260] on select "50 55 60 65 70 77.5 85 92.5 100 110 125 150 175 200 250 300 400 500" at bounding box center [368, 268] width 315 height 20
click at [211, 258] on select "50 55 60 65 70 77.5 85 92.5 100 110 125 150 175 200 250 300 400 500" at bounding box center [368, 268] width 315 height 20
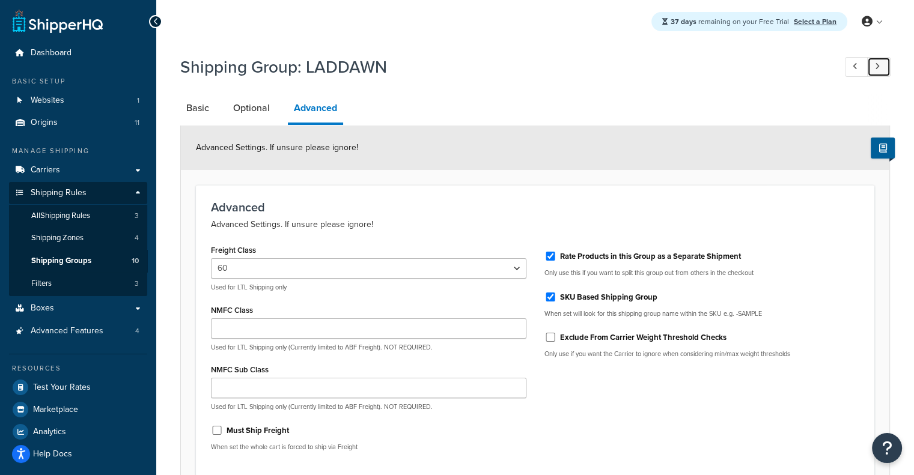
click at [879, 67] on link at bounding box center [878, 67] width 23 height 20
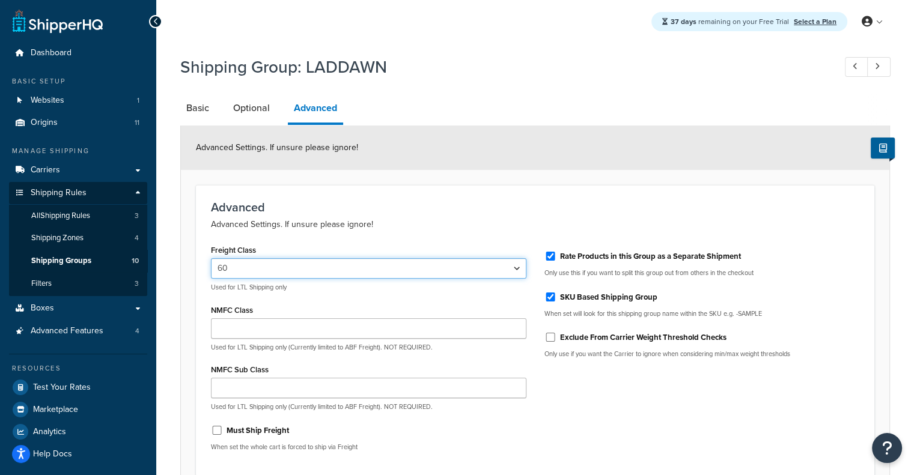
click at [519, 264] on select "50 55 60 65 70 77.5 85 92.5 100 110 125 150 175 200 250 300 400 500" at bounding box center [368, 268] width 315 height 20
select select "55"
click at [211, 258] on select "50 55 60 65 70 77.5 85 92.5 100 110 125 150 175 200 250 300 400 500" at bounding box center [368, 268] width 315 height 20
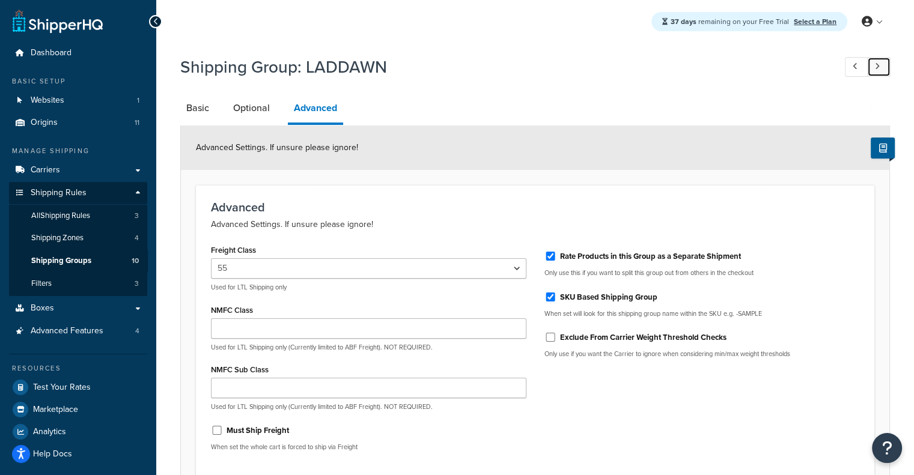
click at [872, 71] on link at bounding box center [878, 67] width 23 height 20
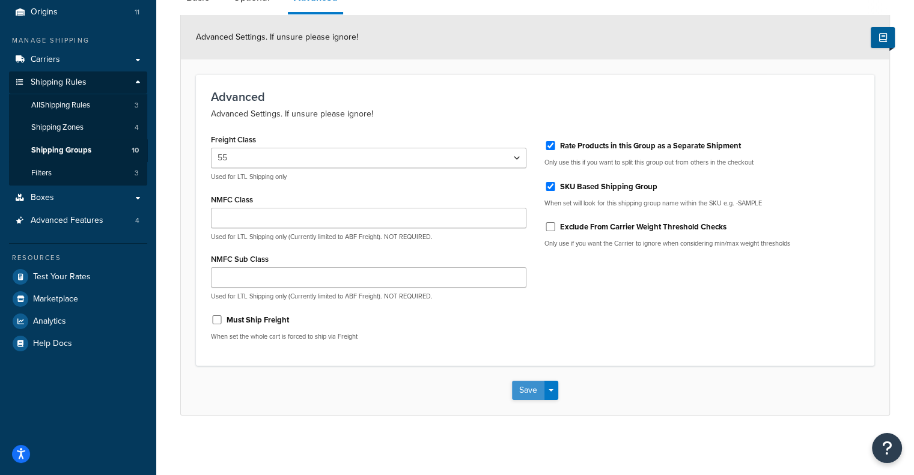
click at [524, 388] on button "Save" at bounding box center [528, 390] width 32 height 19
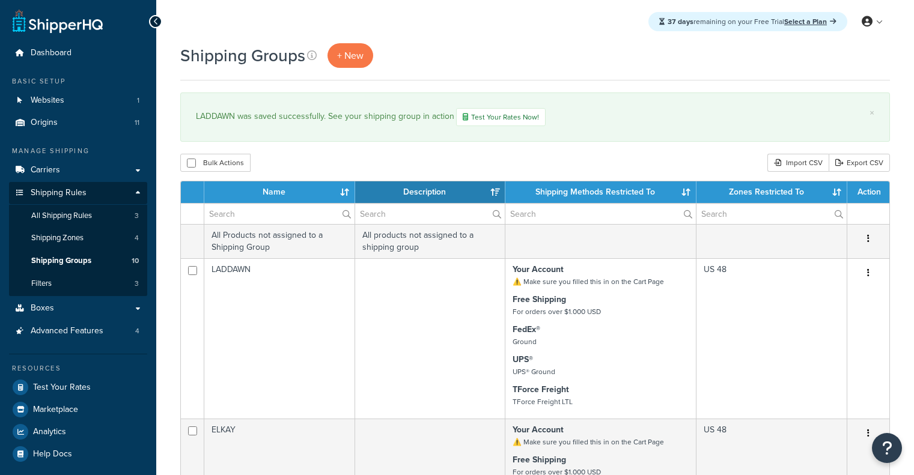
select select "15"
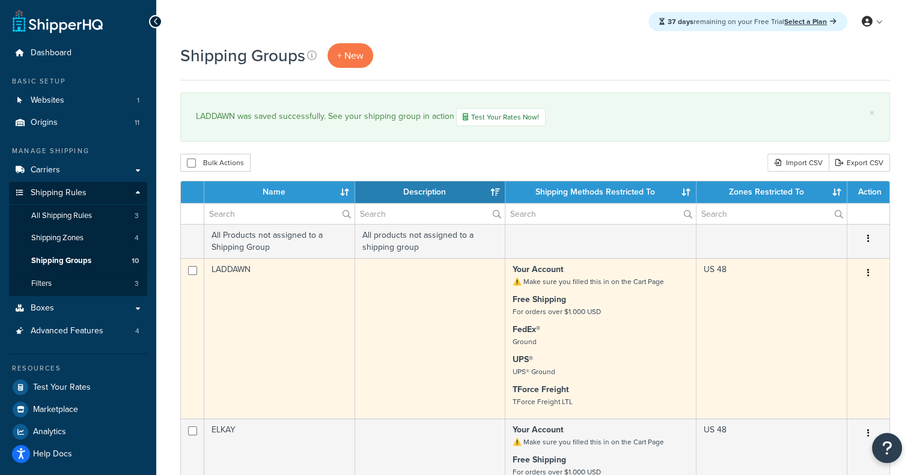
click at [362, 320] on td at bounding box center [430, 338] width 151 height 160
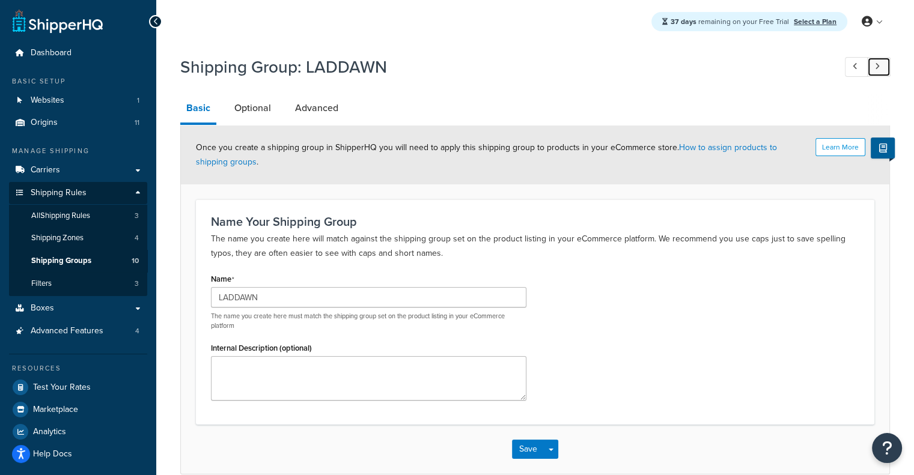
click at [879, 62] on link at bounding box center [878, 67] width 23 height 20
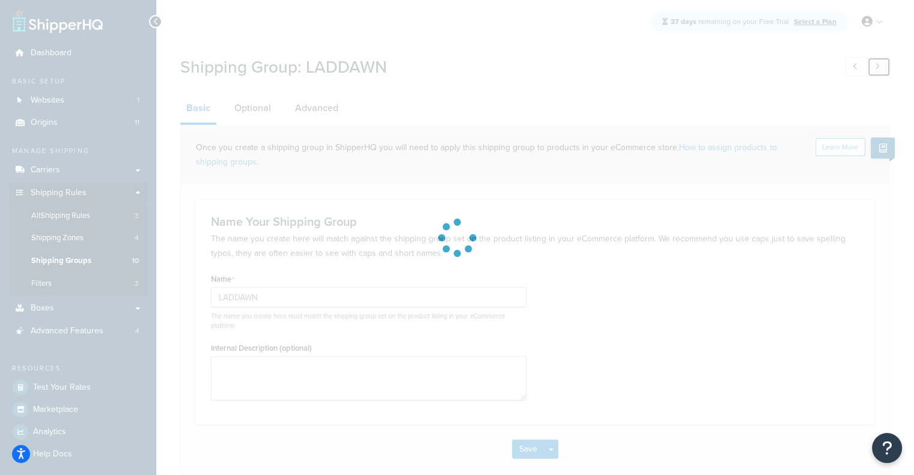
type input "ELKAY"
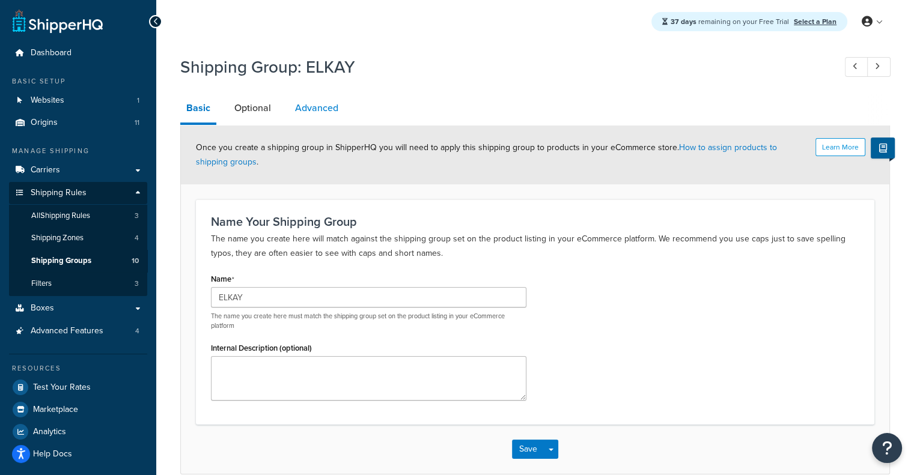
click at [320, 103] on link "Advanced" at bounding box center [316, 108] width 55 height 29
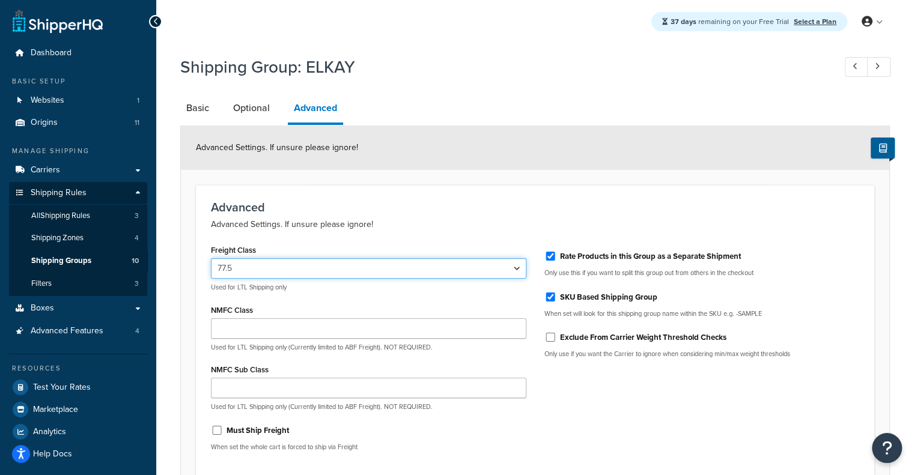
click at [337, 261] on select "50 55 60 65 70 77.5 85 92.5 100 110 125 150 175 200 250 300 400 500" at bounding box center [368, 268] width 315 height 20
select select "55"
click at [211, 258] on select "50 55 60 65 70 77.5 85 92.5 100 110 125 150 175 200 250 300 400 500" at bounding box center [368, 268] width 315 height 20
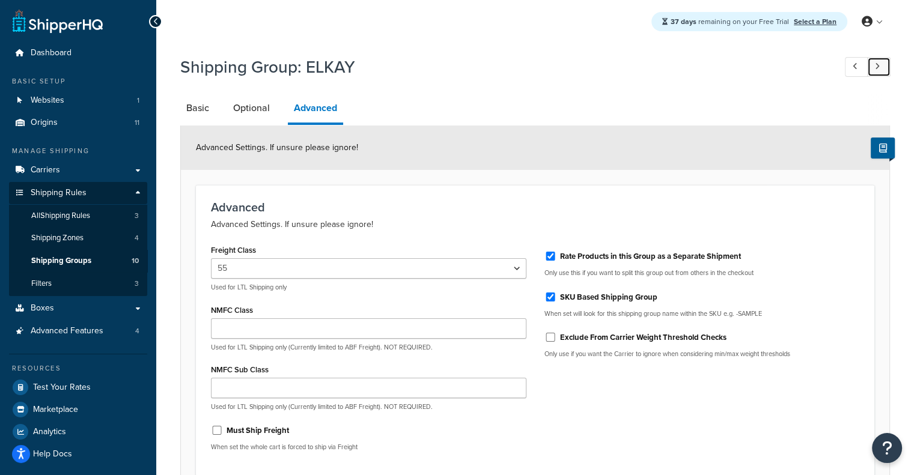
click at [884, 67] on link at bounding box center [878, 67] width 23 height 20
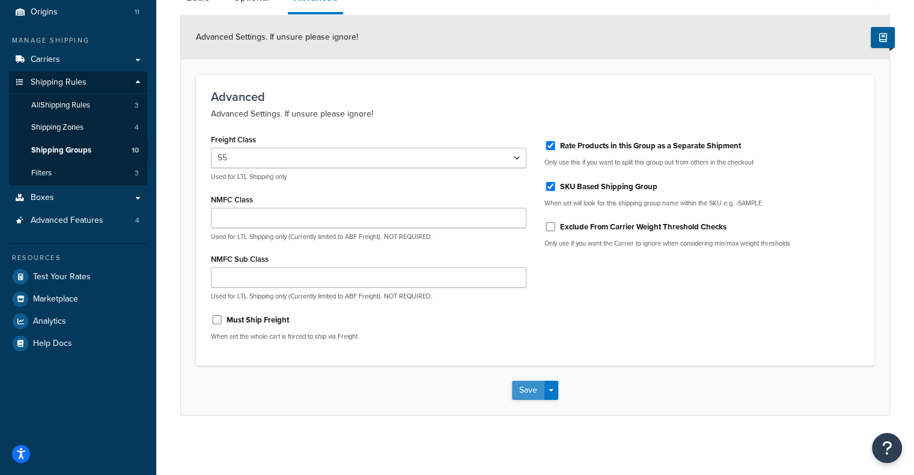
click at [528, 384] on button "Save" at bounding box center [528, 390] width 32 height 19
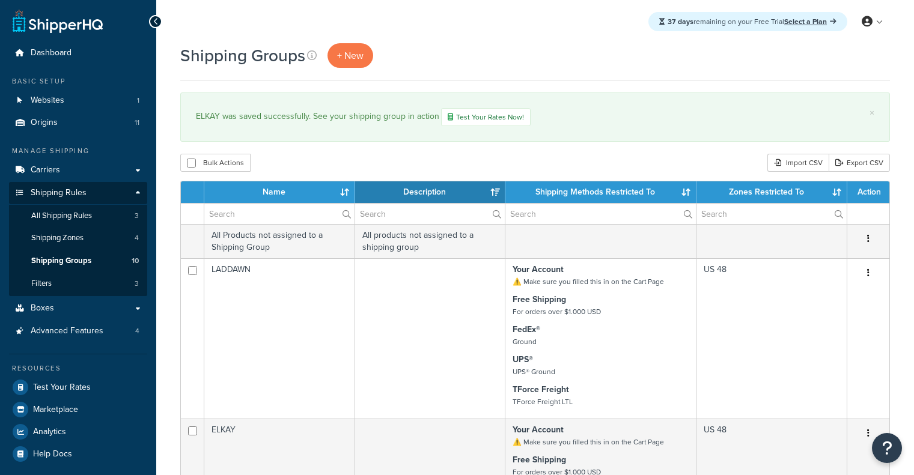
select select "15"
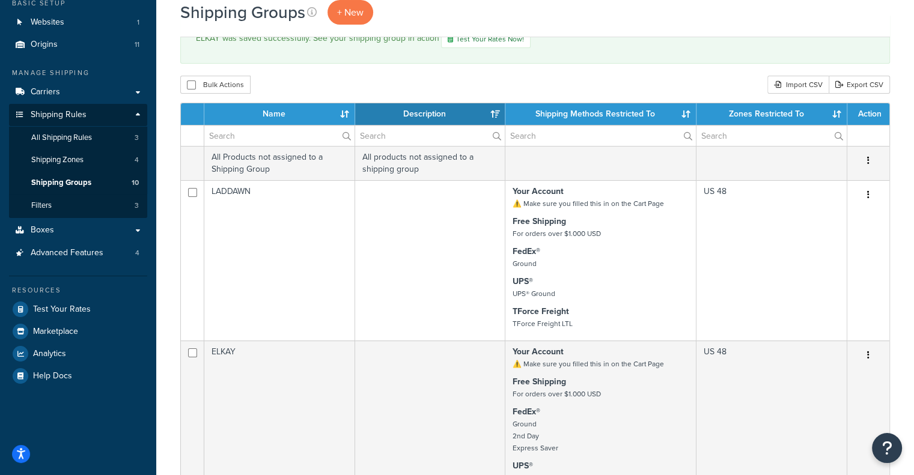
scroll to position [170, 0]
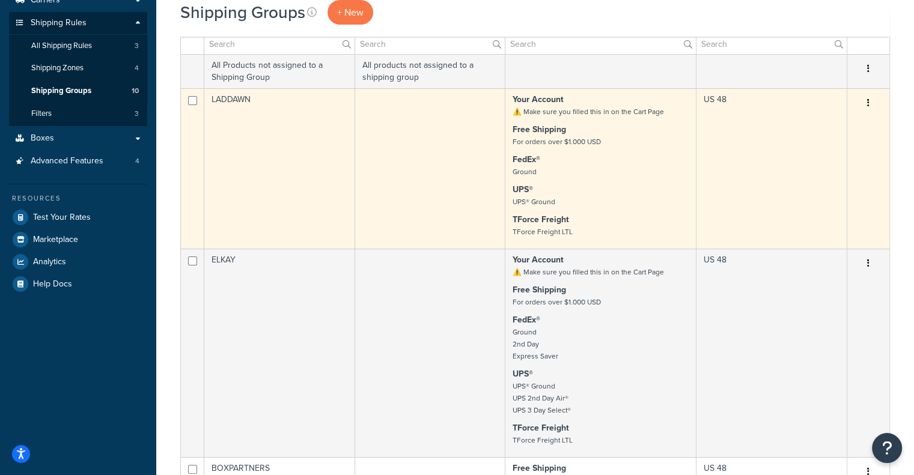
click at [421, 152] on td at bounding box center [430, 168] width 151 height 160
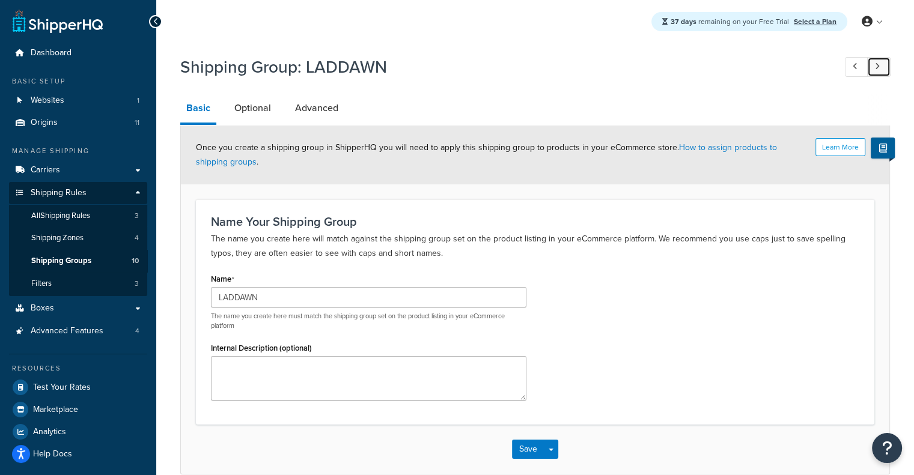
click at [885, 72] on link at bounding box center [878, 67] width 23 height 20
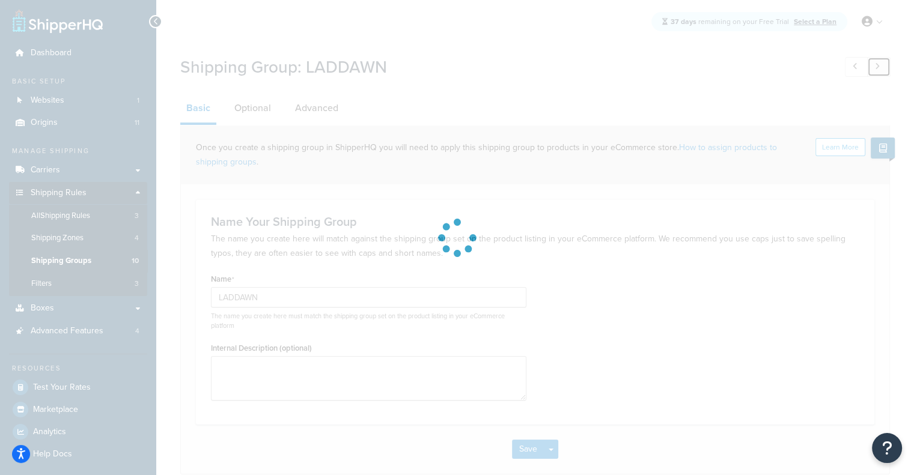
type input "ELKAY"
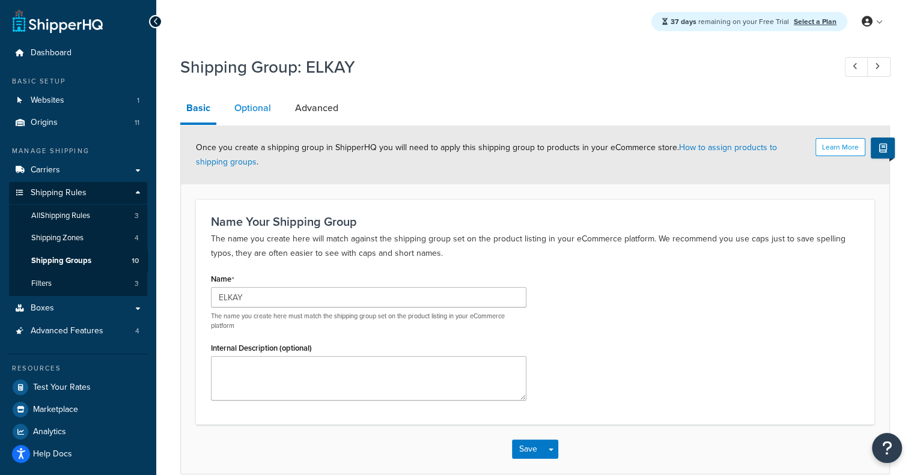
click at [241, 106] on link "Optional" at bounding box center [252, 108] width 49 height 29
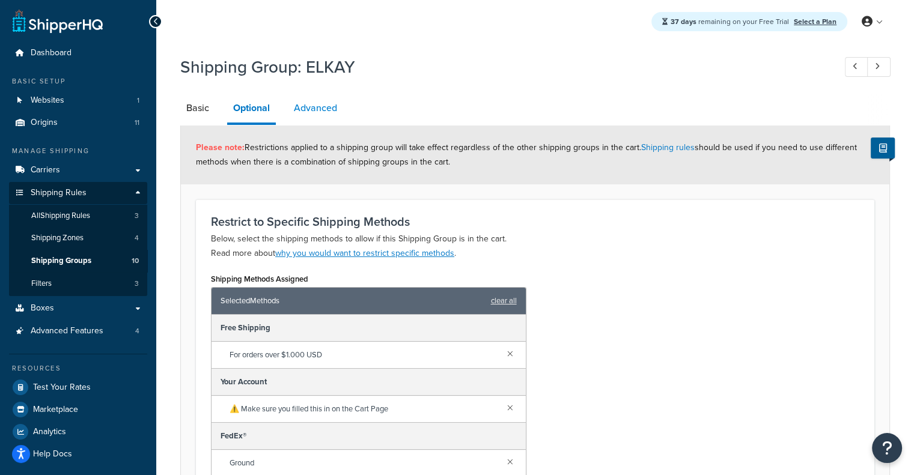
click at [315, 108] on link "Advanced" at bounding box center [315, 108] width 55 height 29
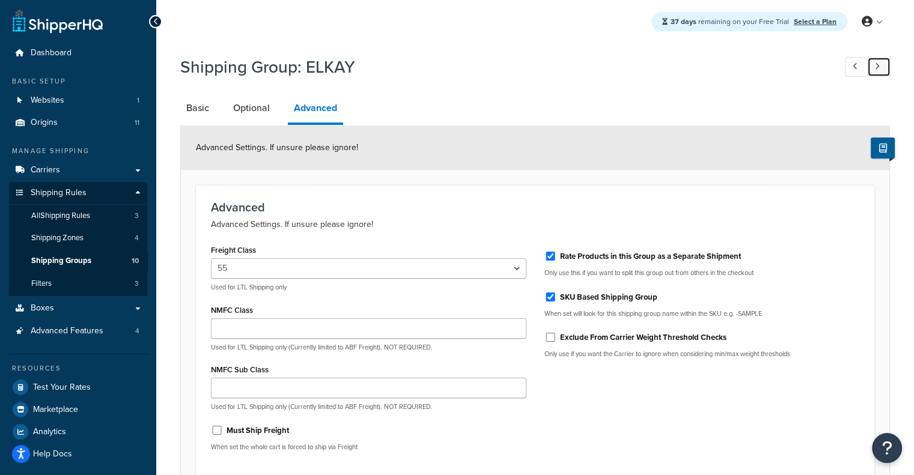
click at [872, 67] on link at bounding box center [878, 67] width 23 height 20
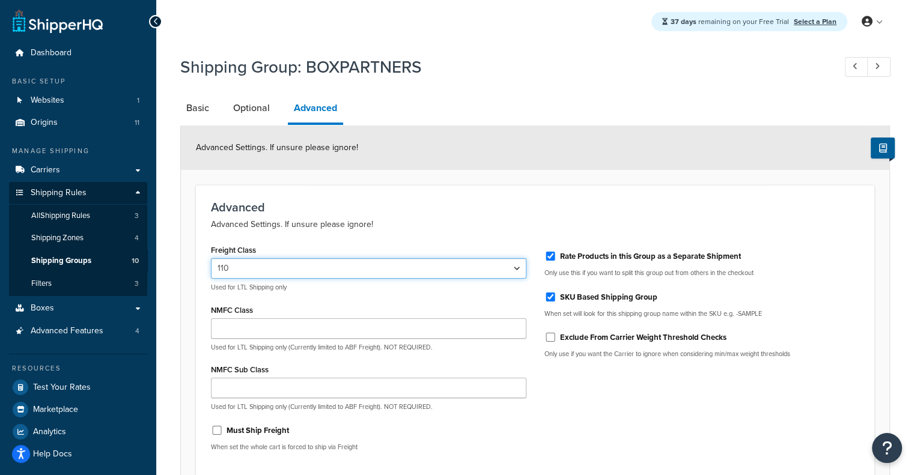
click at [505, 275] on select "50 55 60 65 70 77.5 85 92.5 100 110 125 150 175 200 250 300 400 500" at bounding box center [368, 268] width 315 height 20
select select "92.5"
click at [211, 258] on select "50 55 60 65 70 77.5 85 92.5 100 110 125 150 175 200 250 300 400 500" at bounding box center [368, 268] width 315 height 20
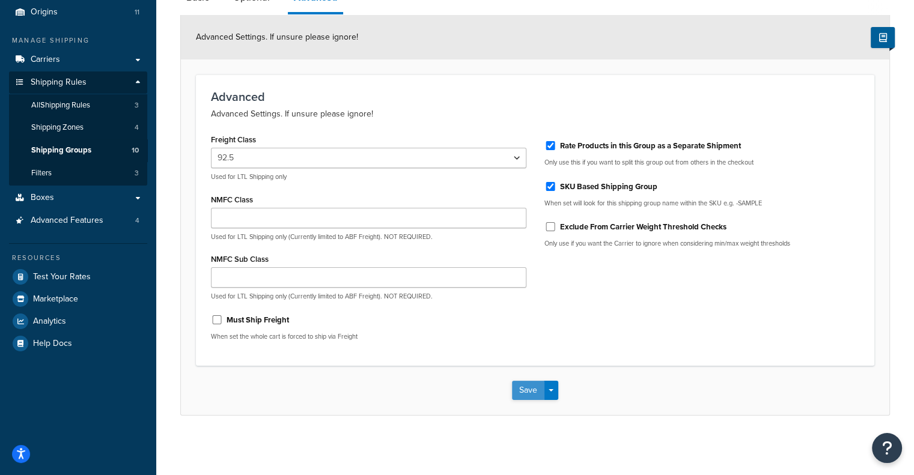
click at [521, 396] on button "Save" at bounding box center [528, 390] width 32 height 19
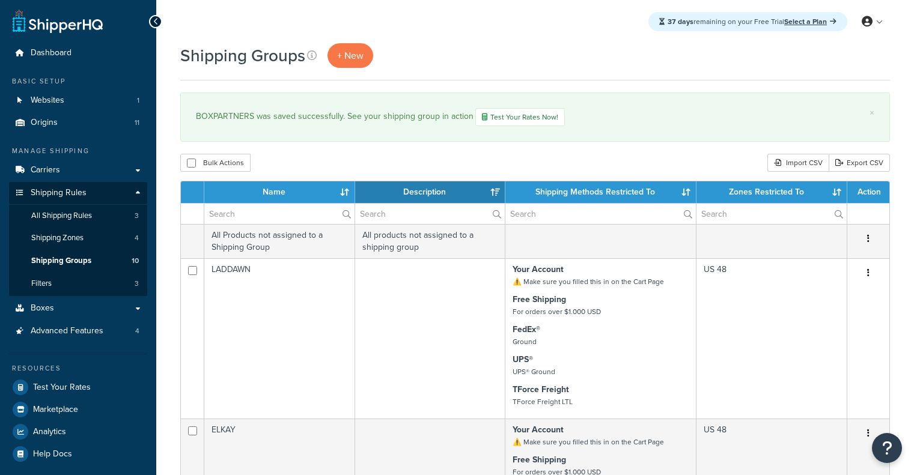
select select "15"
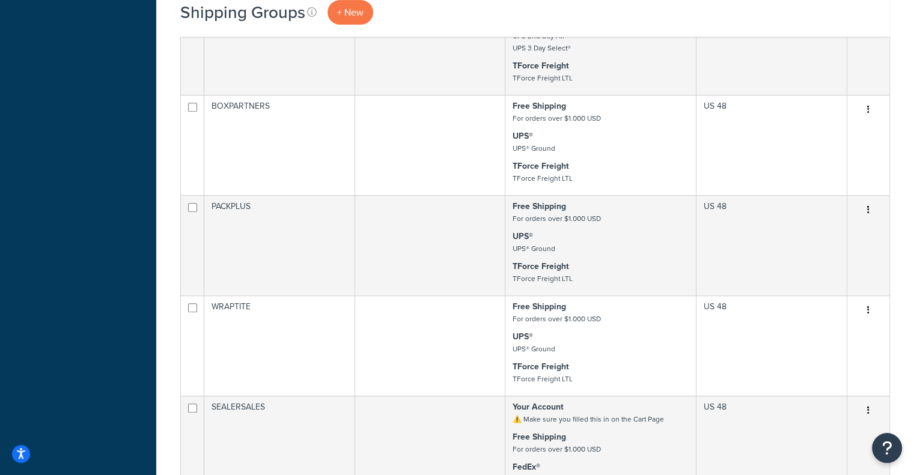
scroll to position [556, 0]
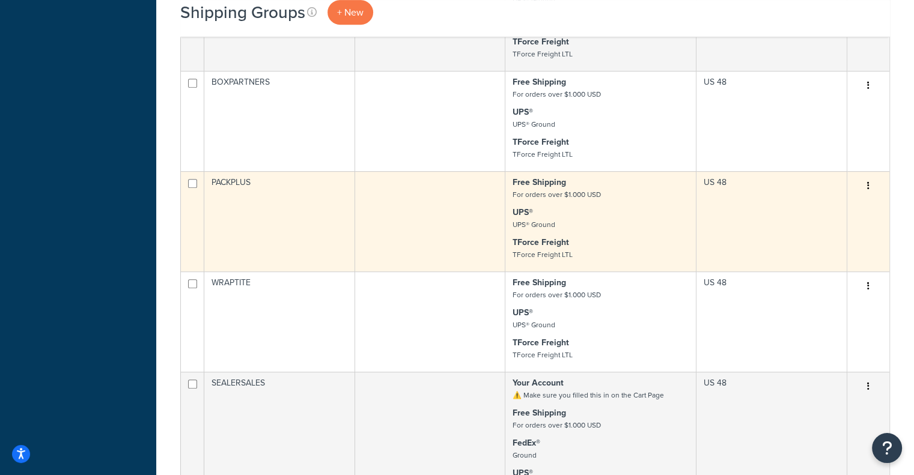
click at [308, 224] on td "PACKPLUS" at bounding box center [279, 221] width 151 height 100
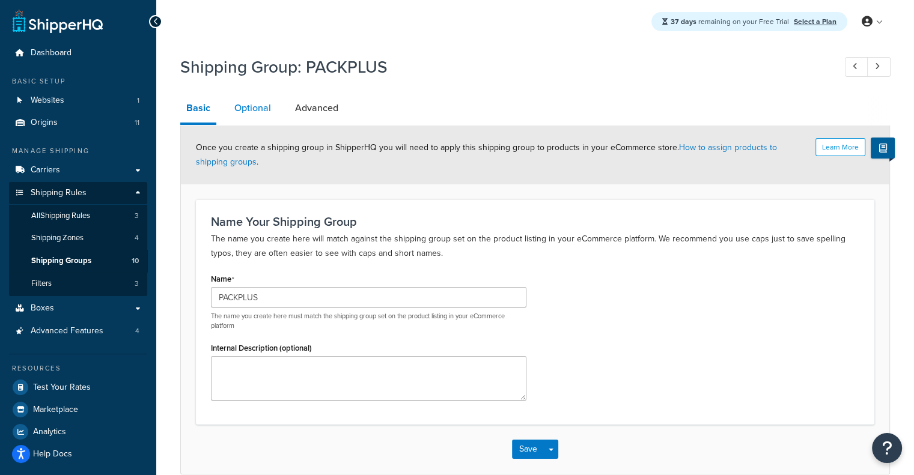
click at [261, 104] on link "Optional" at bounding box center [252, 108] width 49 height 29
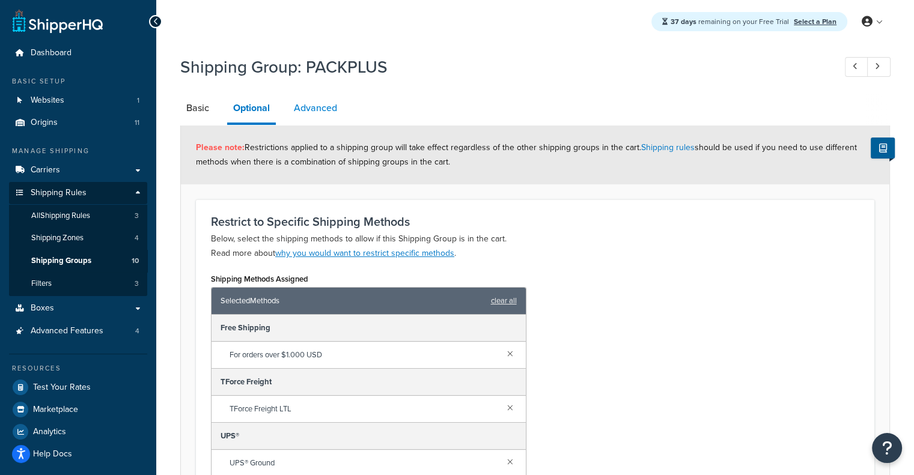
click at [309, 115] on link "Advanced" at bounding box center [315, 108] width 55 height 29
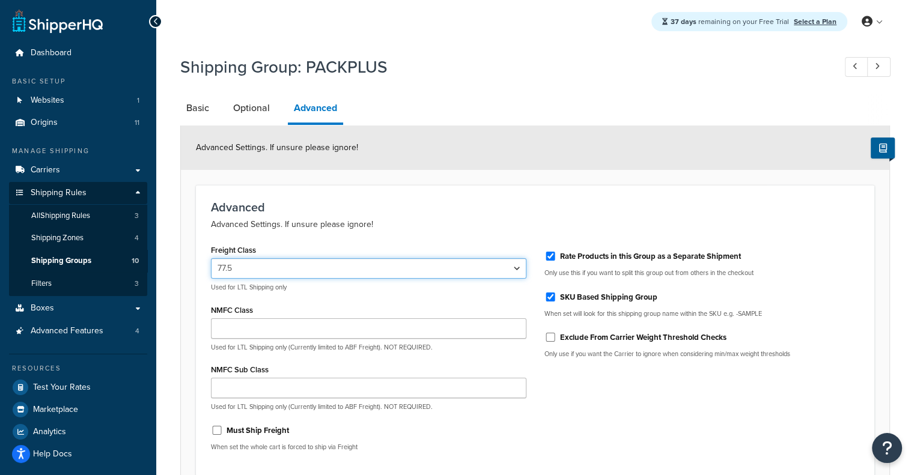
click at [336, 266] on select "50 55 60 65 70 77.5 85 92.5 100 110 125 150 175 200 250 300 400 500" at bounding box center [368, 268] width 315 height 20
select select "100"
click at [211, 258] on select "50 55 60 65 70 77.5 85 92.5 100 110 125 150 175 200 250 300 400 500" at bounding box center [368, 268] width 315 height 20
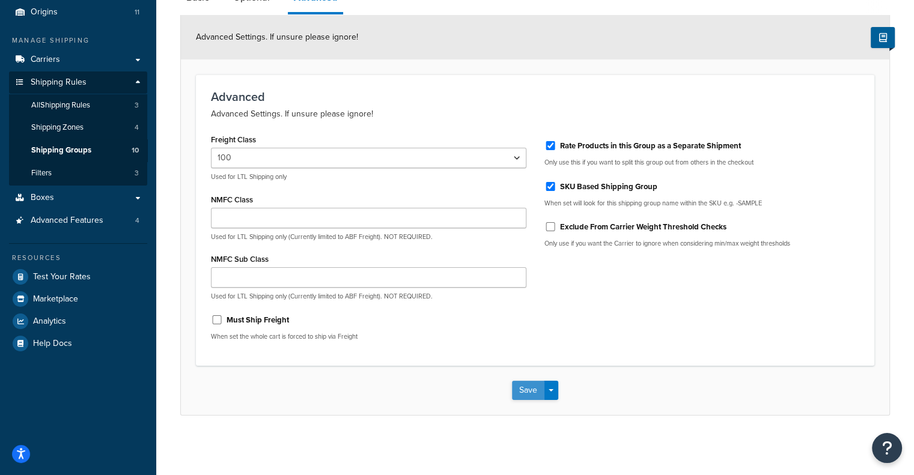
click at [542, 385] on button "Save" at bounding box center [528, 390] width 32 height 19
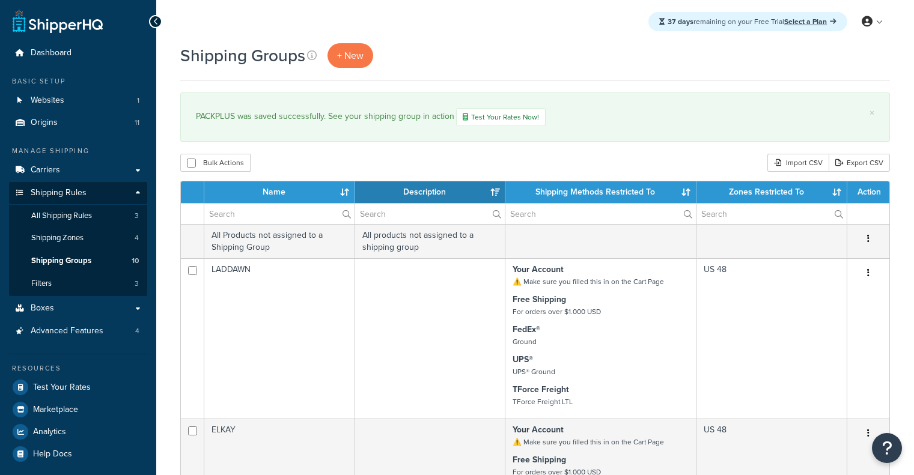
select select "15"
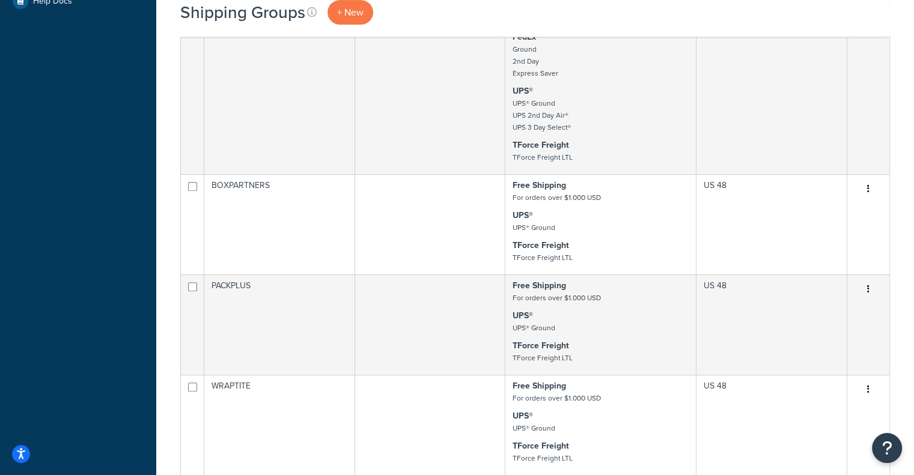
scroll to position [451, 0]
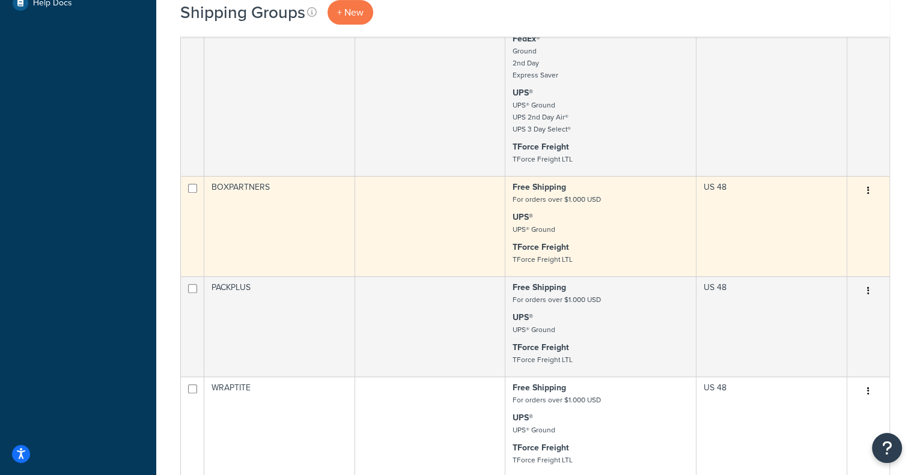
click at [321, 226] on td "BOXPARTNERS" at bounding box center [279, 226] width 151 height 100
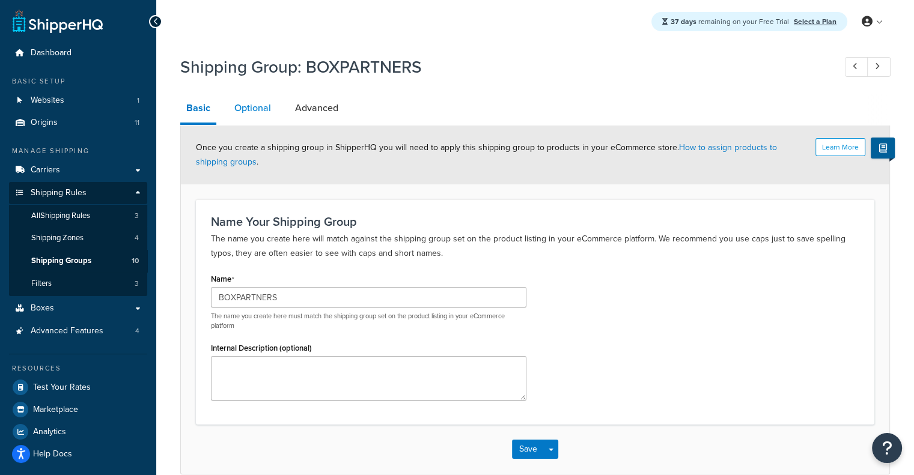
click at [249, 107] on link "Optional" at bounding box center [252, 108] width 49 height 29
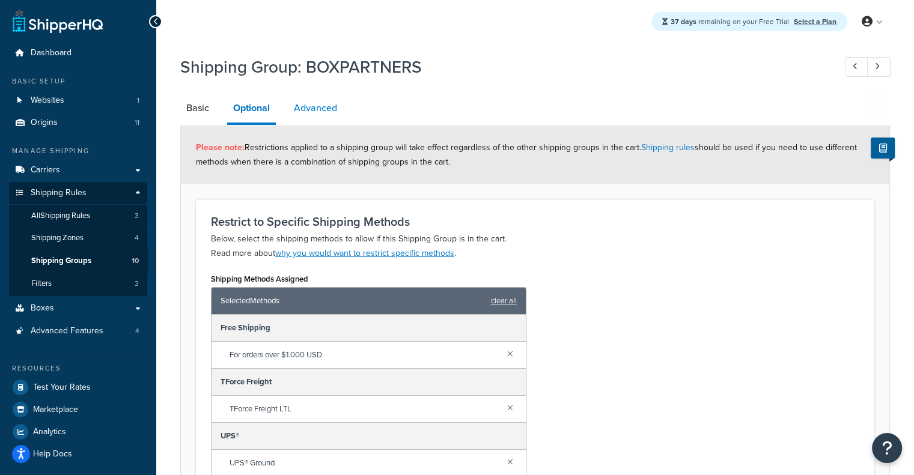
click at [310, 110] on link "Advanced" at bounding box center [315, 108] width 55 height 29
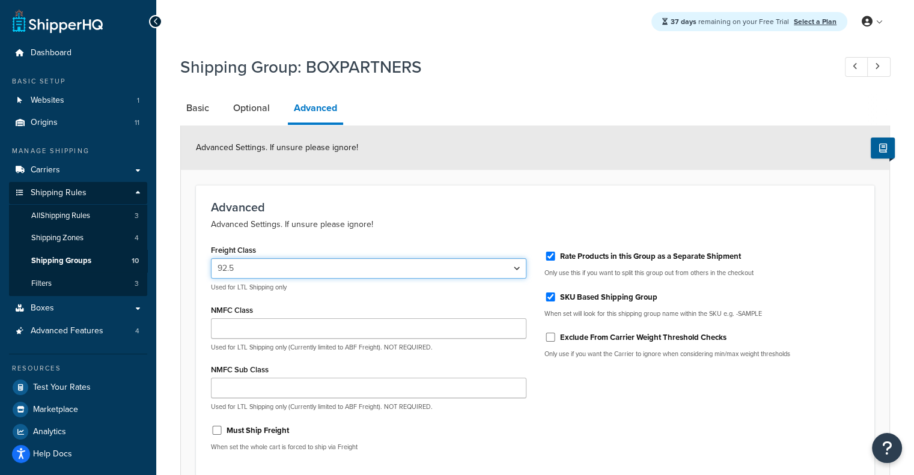
click at [329, 268] on select "50 55 60 65 70 77.5 85 92.5 100 110 125 150 175 200 250 300 400 500" at bounding box center [368, 268] width 315 height 20
select select "100"
click at [211, 258] on select "50 55 60 65 70 77.5 85 92.5 100 110 125 150 175 200 250 300 400 500" at bounding box center [368, 268] width 315 height 20
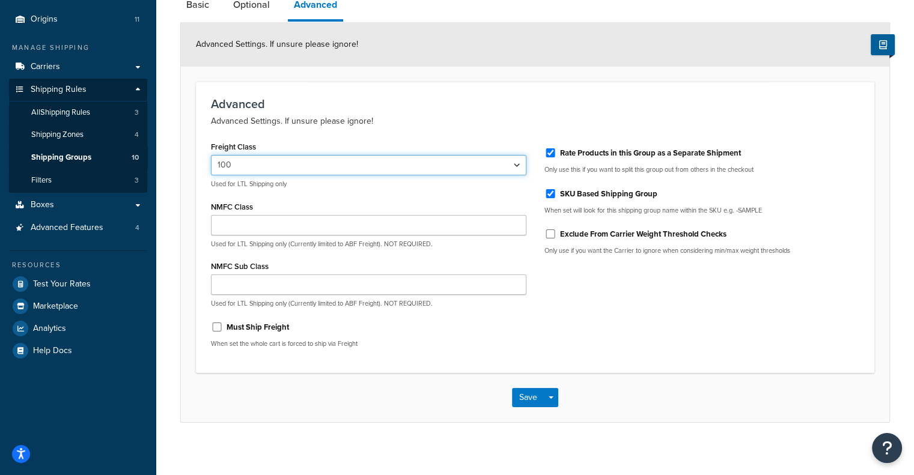
scroll to position [111, 0]
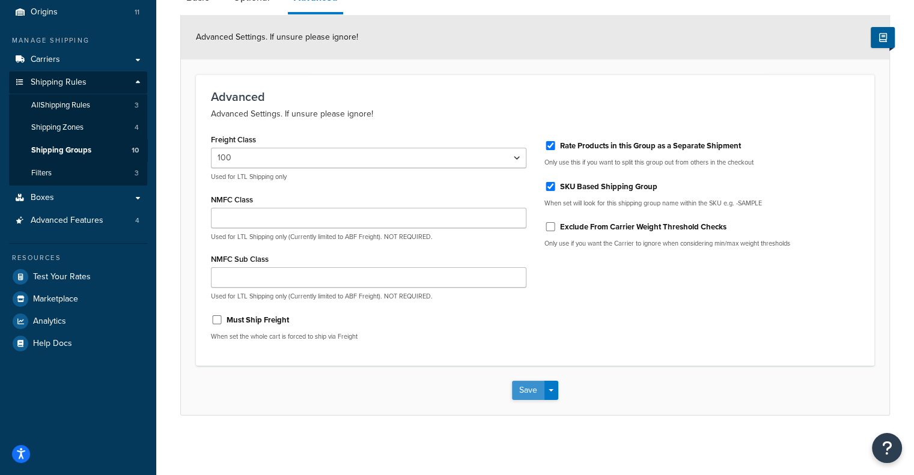
click at [514, 398] on button "Save" at bounding box center [528, 390] width 32 height 19
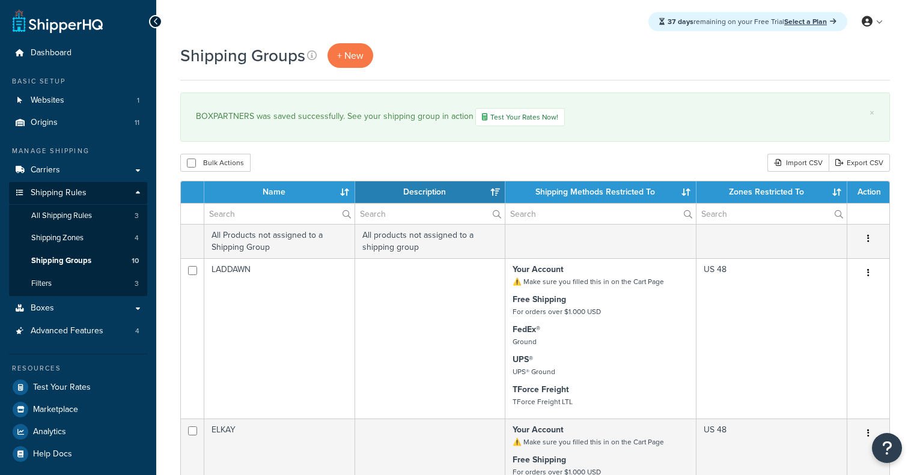
select select "15"
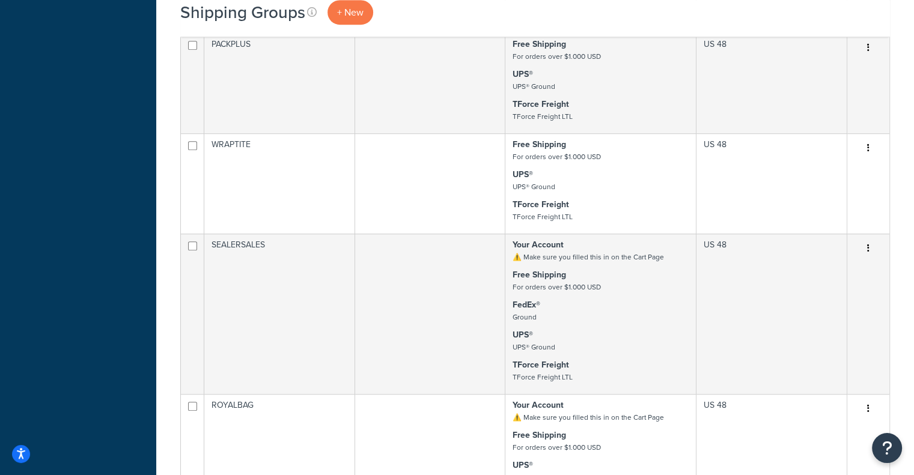
scroll to position [740, 0]
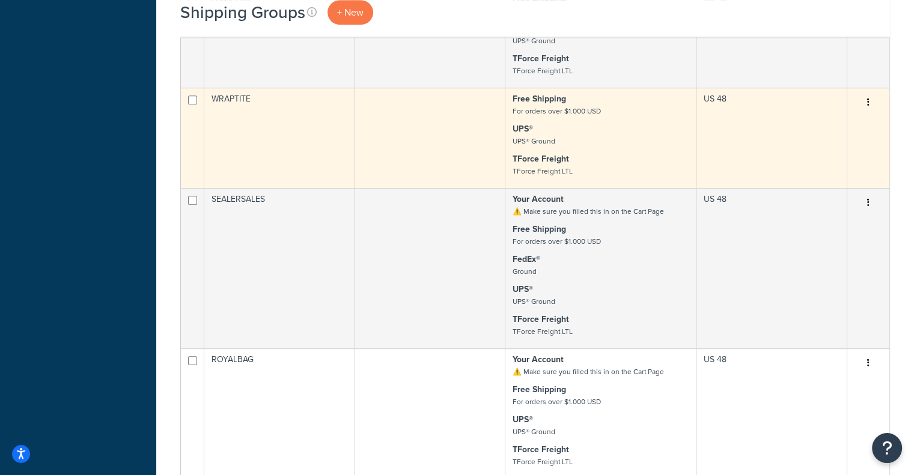
click at [307, 127] on td "WRAPTITE" at bounding box center [279, 138] width 151 height 100
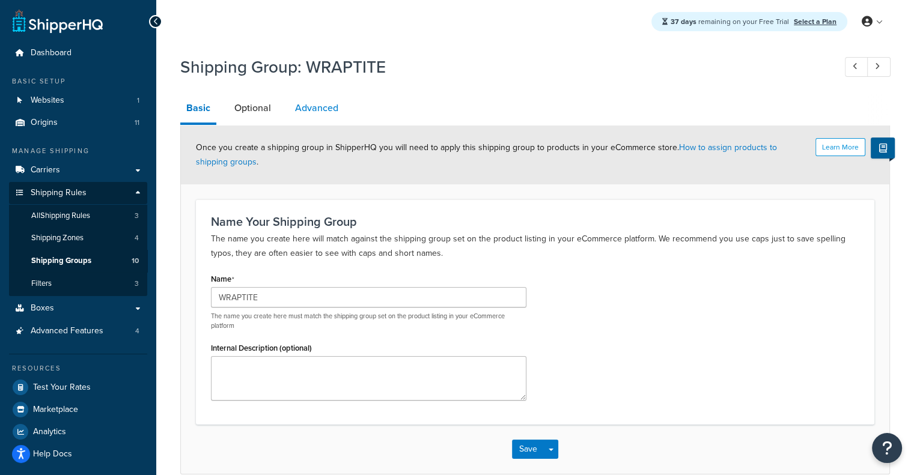
click at [309, 118] on link "Advanced" at bounding box center [316, 108] width 55 height 29
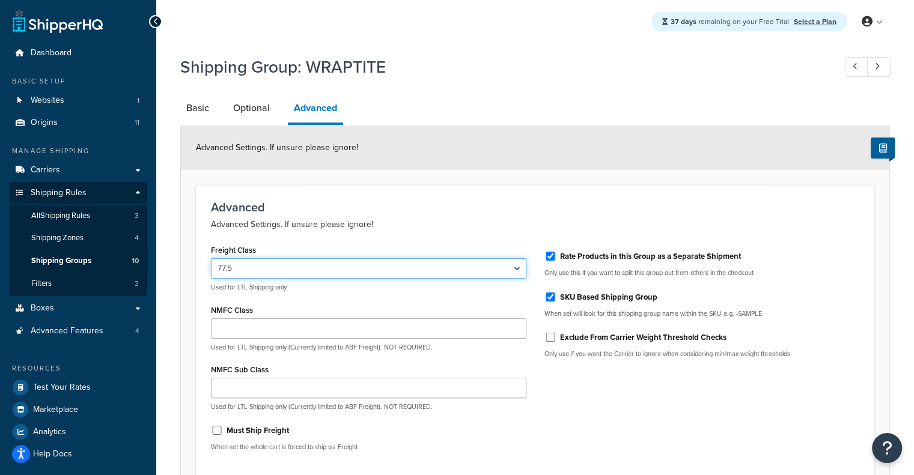
click at [265, 273] on select "50 55 60 65 70 77.5 85 92.5 100 110 125 150 175 200 250 300 400 500" at bounding box center [368, 268] width 315 height 20
select select "55"
click at [211, 258] on select "50 55 60 65 70 77.5 85 92.5 100 110 125 150 175 200 250 300 400 500" at bounding box center [368, 268] width 315 height 20
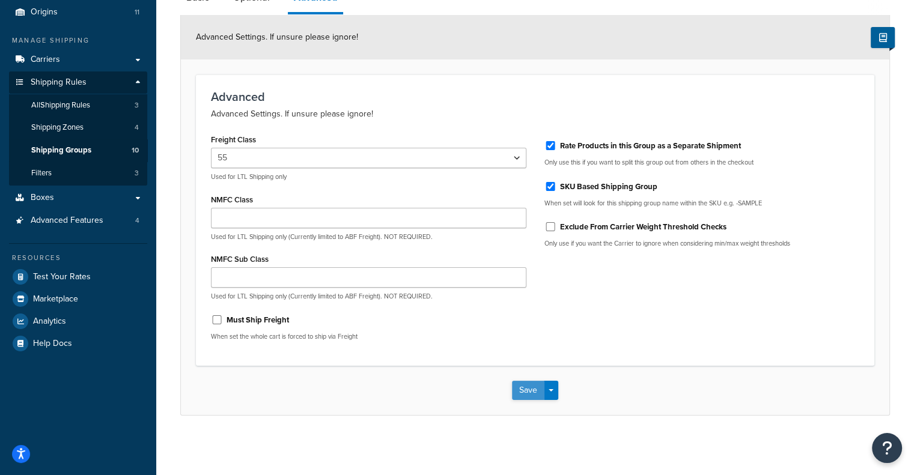
click at [529, 382] on button "Save" at bounding box center [528, 390] width 32 height 19
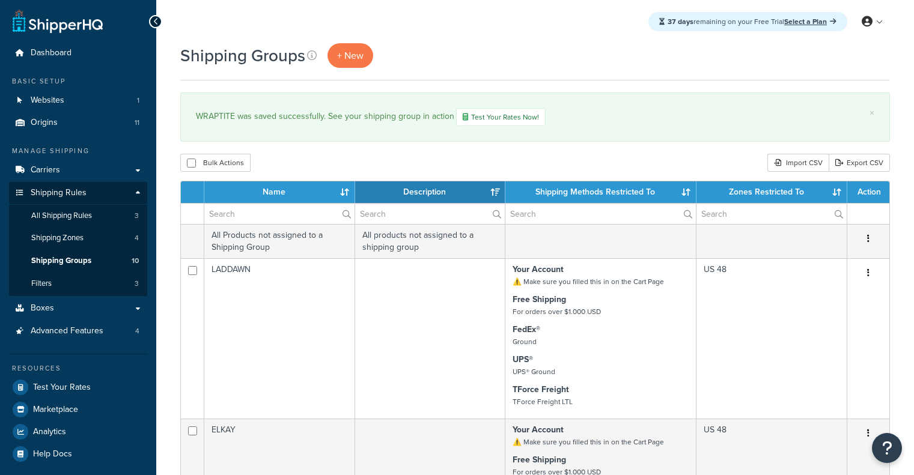
select select "15"
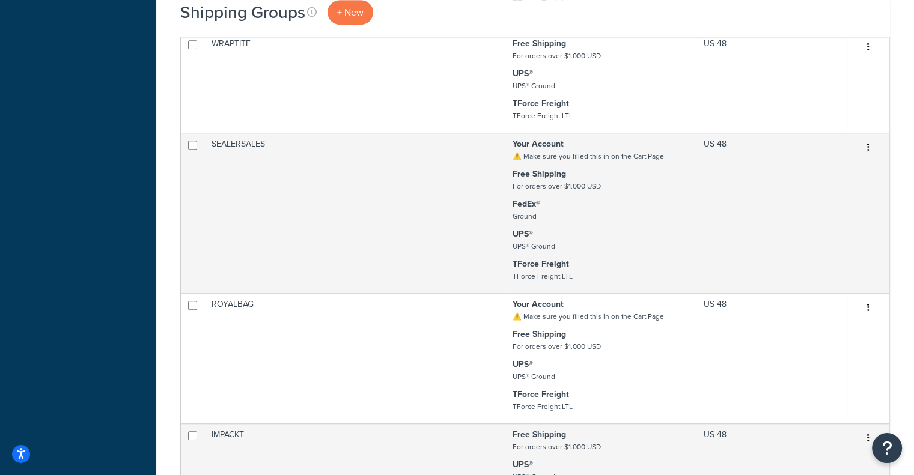
scroll to position [865, 0]
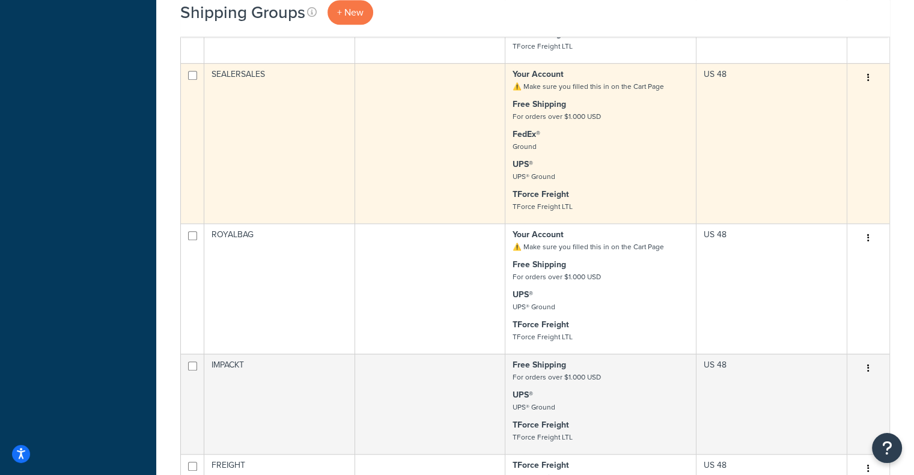
click at [300, 130] on td "SEALERSALES" at bounding box center [279, 143] width 151 height 160
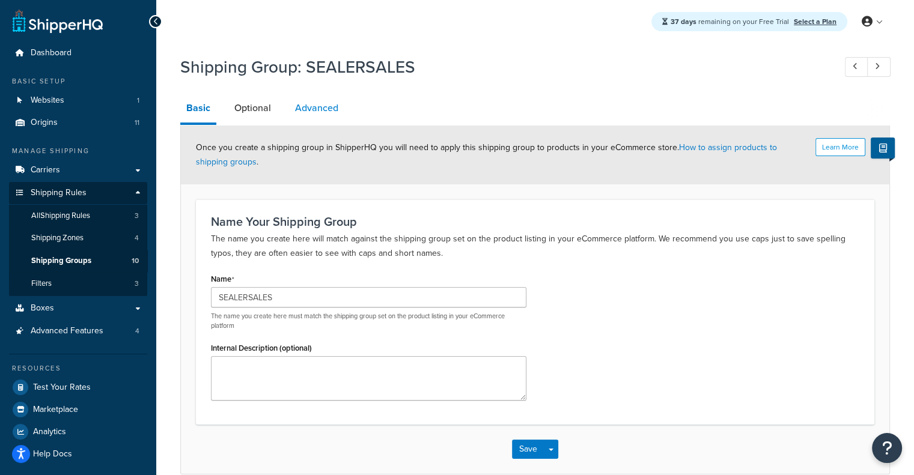
click at [329, 110] on link "Advanced" at bounding box center [316, 108] width 55 height 29
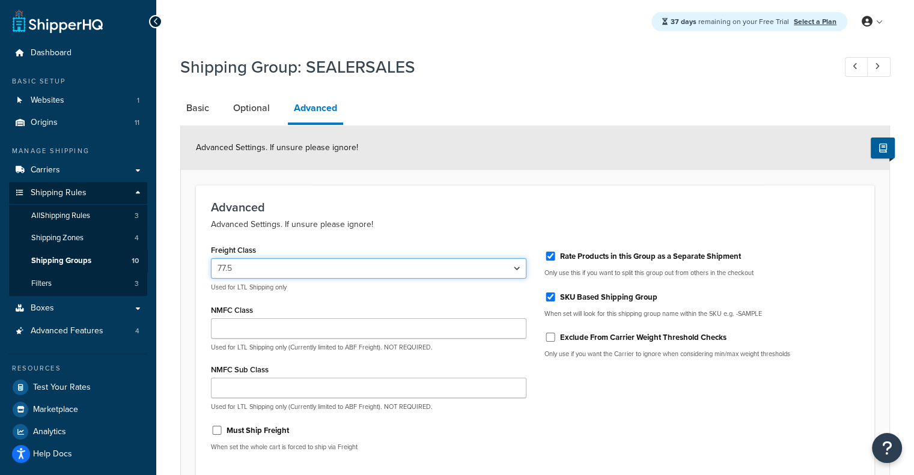
click at [287, 267] on select "50 55 60 65 70 77.5 85 92.5 100 110 125 150 175 200 250 300 400 500" at bounding box center [368, 268] width 315 height 20
select select "100"
click at [211, 258] on select "50 55 60 65 70 77.5 85 92.5 100 110 125 150 175 200 250 300 400 500" at bounding box center [368, 268] width 315 height 20
click at [667, 129] on div "Advanced Settings. If unsure please ignore!" at bounding box center [535, 148] width 708 height 44
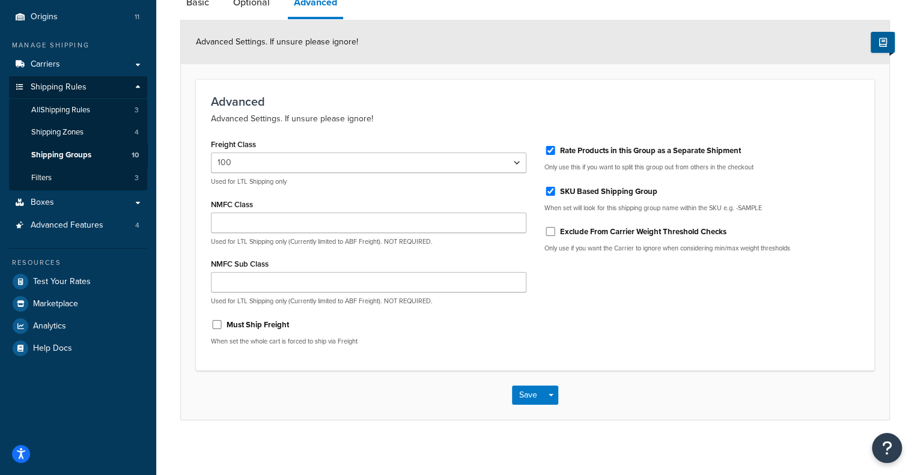
scroll to position [111, 0]
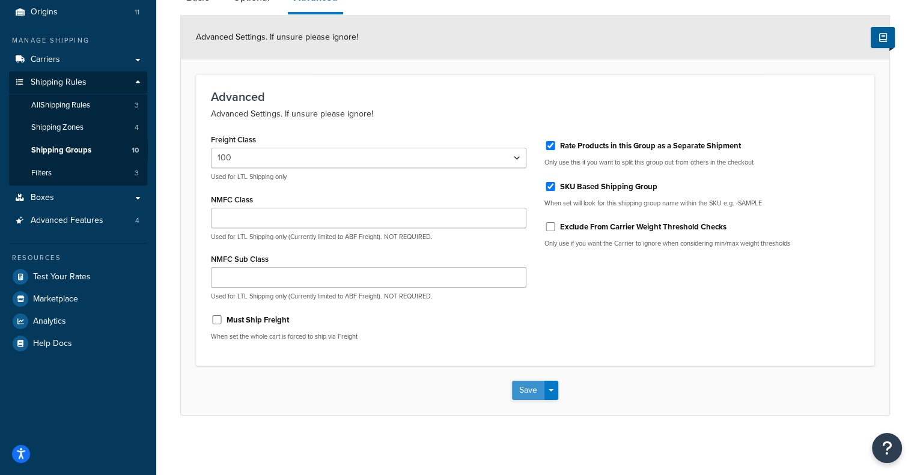
click at [530, 396] on button "Save" at bounding box center [528, 390] width 32 height 19
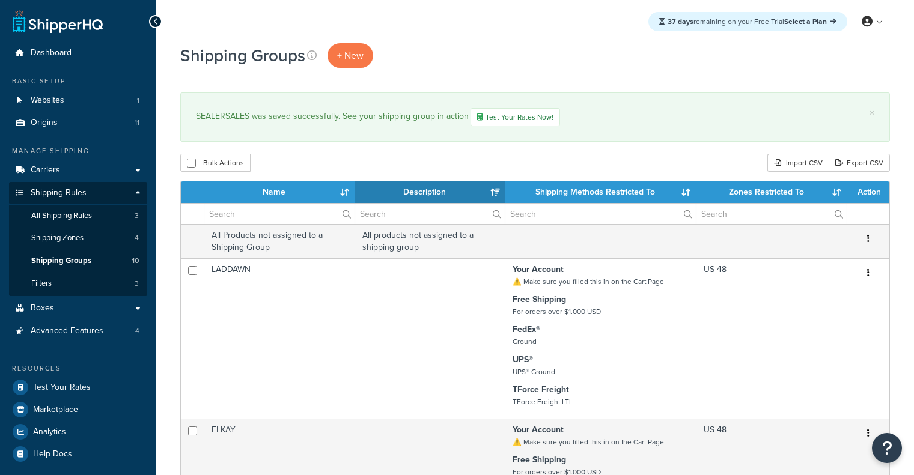
select select "15"
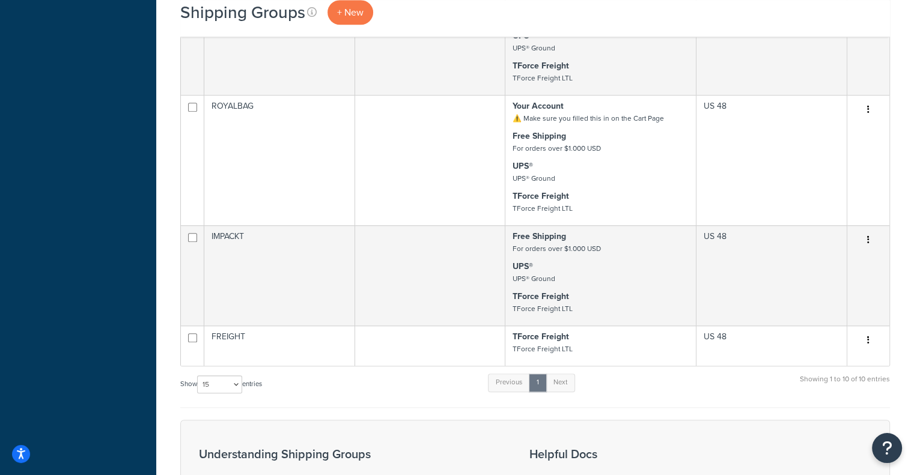
scroll to position [1031, 0]
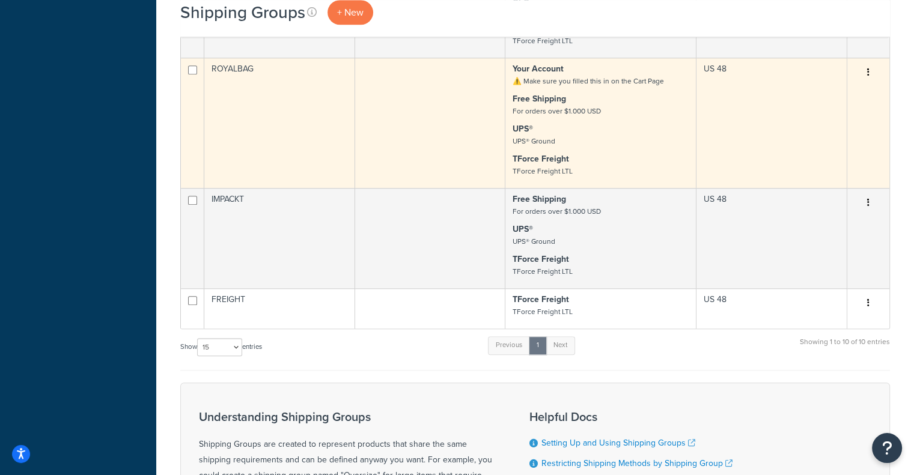
click at [303, 150] on td "ROYALBAG" at bounding box center [279, 123] width 151 height 130
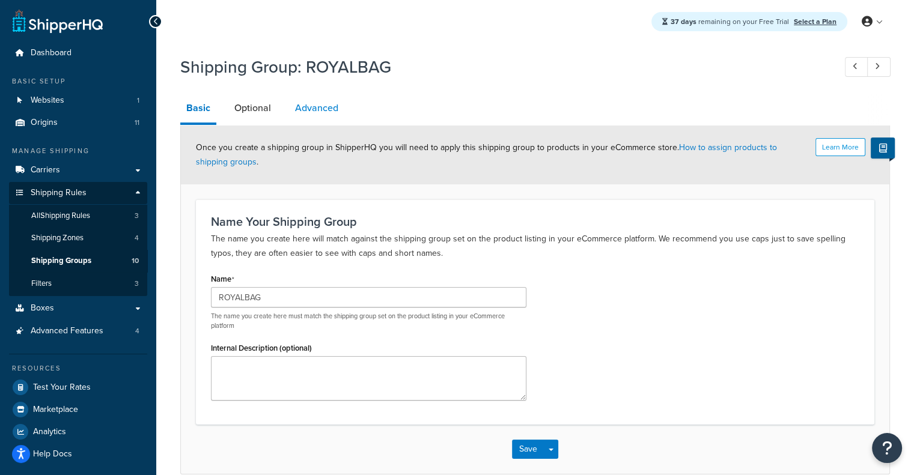
click at [318, 103] on link "Advanced" at bounding box center [316, 108] width 55 height 29
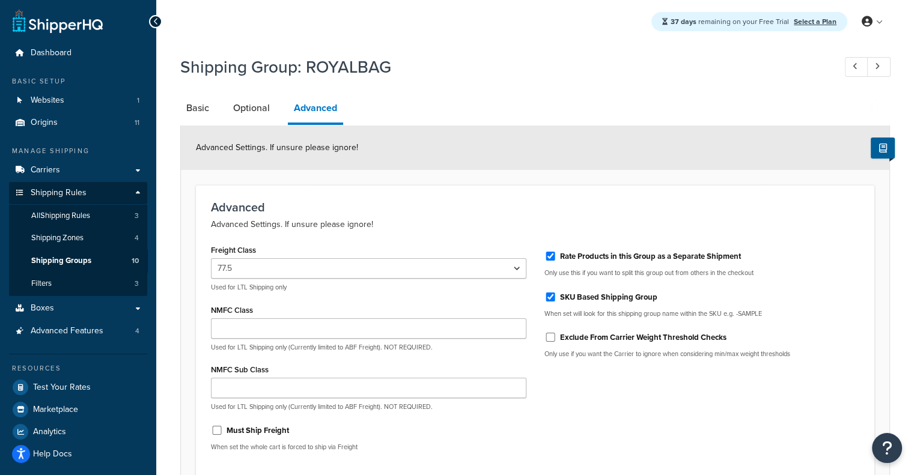
click at [355, 257] on div "Freight Class 50 55 60 65 70 77.5 85 92.5 100 110 125 150 175 200 250 300 400 5…" at bounding box center [368, 266] width 315 height 50
click at [348, 262] on select "50 55 60 65 70 77.5 85 92.5 100 110 125 150 175 200 250 300 400 500" at bounding box center [368, 268] width 315 height 20
select select "55"
click at [211, 258] on select "50 55 60 65 70 77.5 85 92.5 100 110 125 150 175 200 250 300 400 500" at bounding box center [368, 268] width 315 height 20
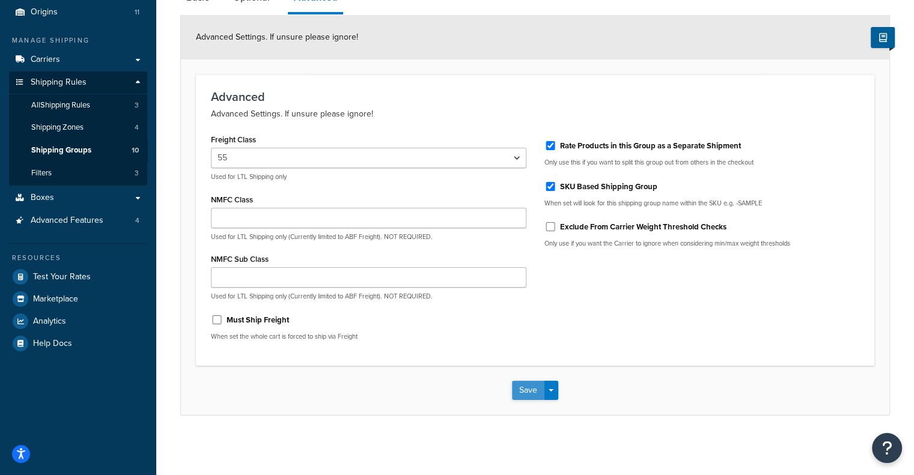
click at [528, 384] on button "Save" at bounding box center [528, 390] width 32 height 19
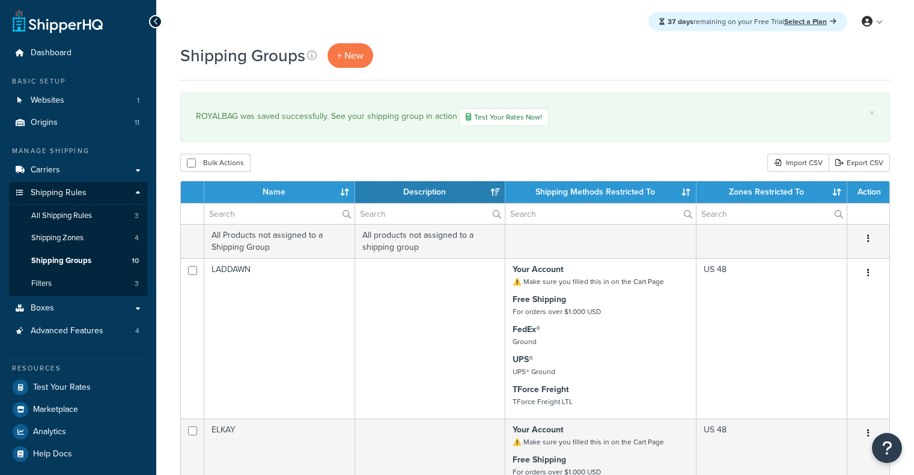
select select "15"
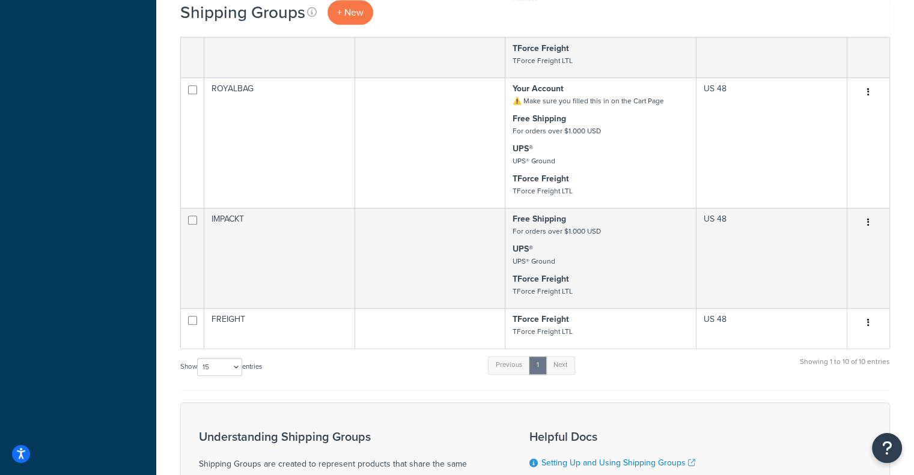
scroll to position [1009, 0]
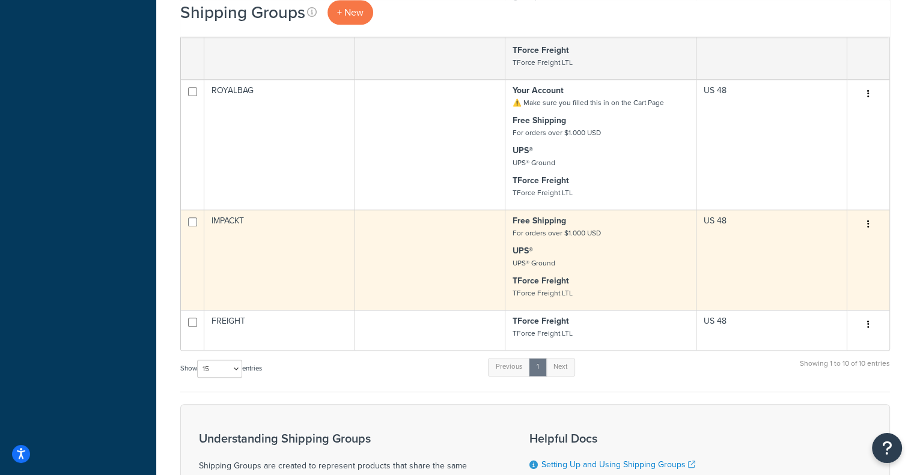
click at [320, 273] on td "IMPACKT" at bounding box center [279, 260] width 151 height 100
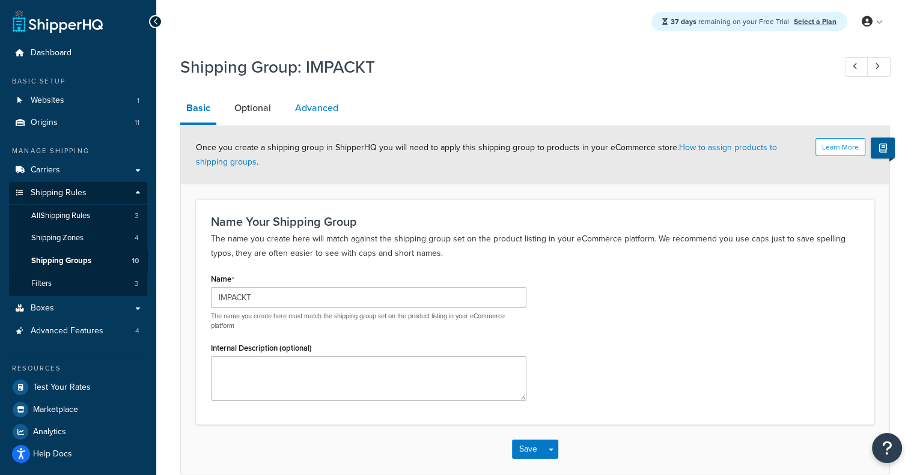
click at [322, 110] on link "Advanced" at bounding box center [316, 108] width 55 height 29
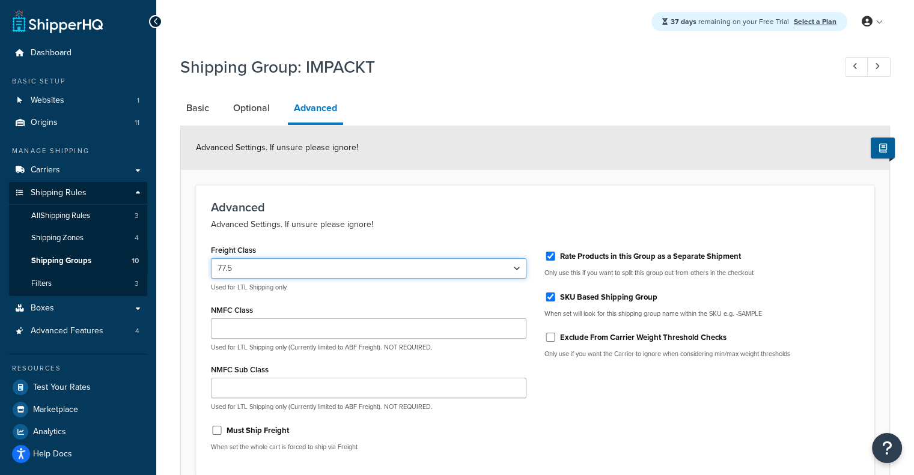
click at [399, 259] on select "50 55 60 65 70 77.5 85 92.5 100 110 125 150 175 200 250 300 400 500" at bounding box center [368, 268] width 315 height 20
click at [523, 264] on select "50 55 60 65 70 77.5 85 92.5 100 110 125 150 175 200 250 300 400 500" at bounding box center [368, 268] width 315 height 20
select select "55"
click at [211, 258] on select "50 55 60 65 70 77.5 85 92.5 100 110 125 150 175 200 250 300 400 500" at bounding box center [368, 268] width 315 height 20
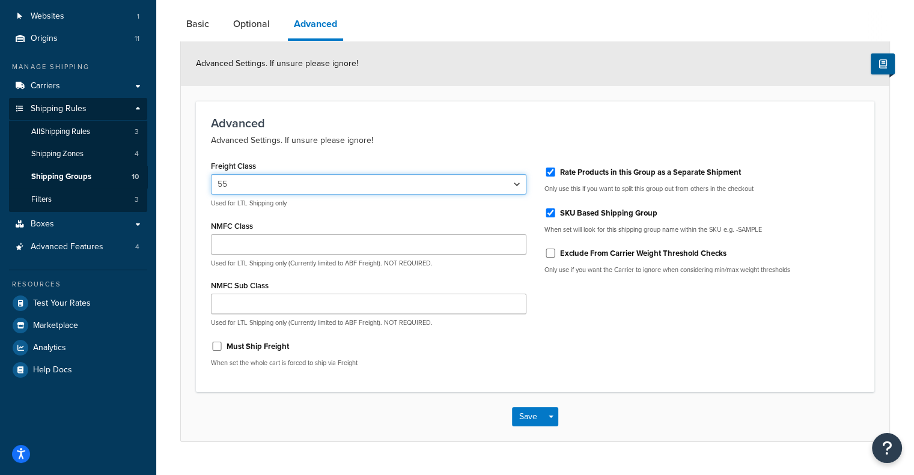
scroll to position [111, 0]
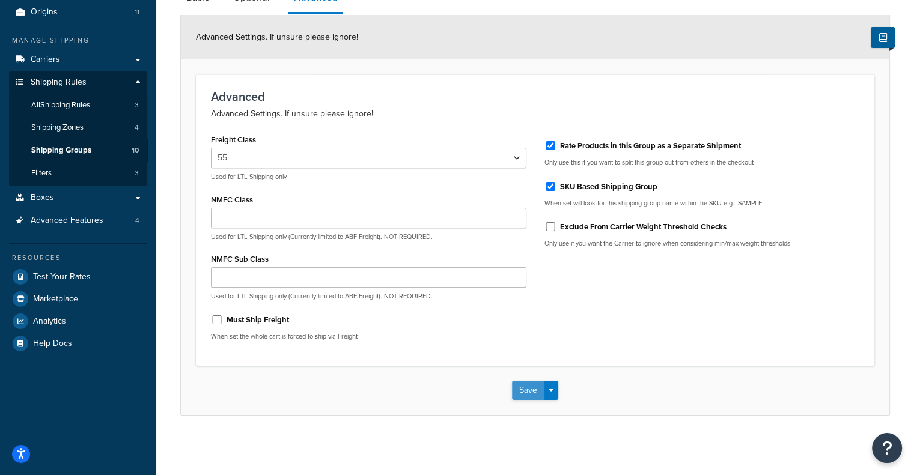
click at [532, 393] on button "Save" at bounding box center [528, 390] width 32 height 19
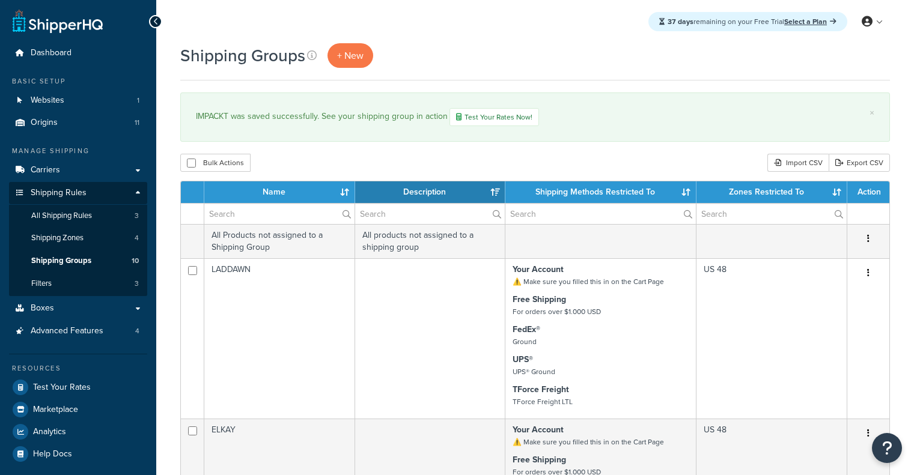
select select "15"
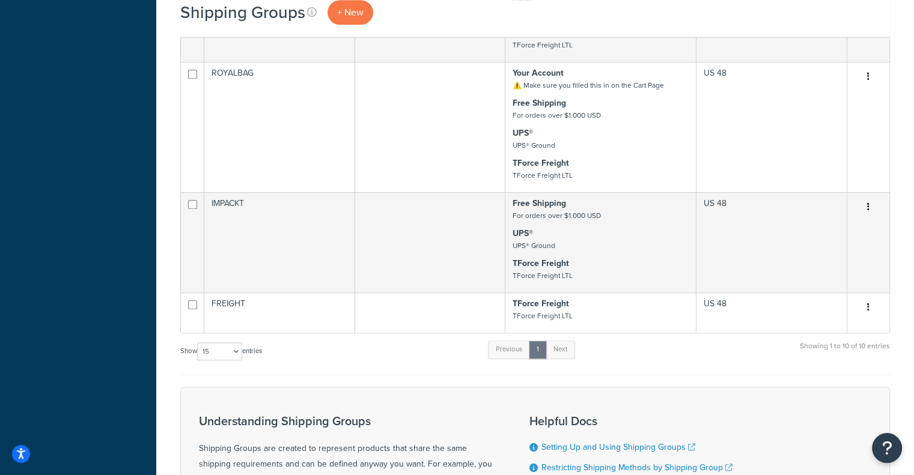
scroll to position [1032, 0]
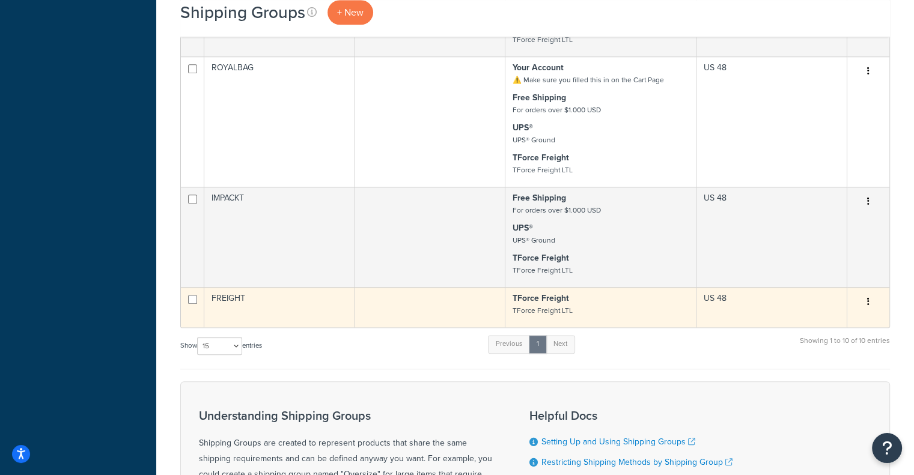
click at [364, 319] on td at bounding box center [430, 307] width 151 height 40
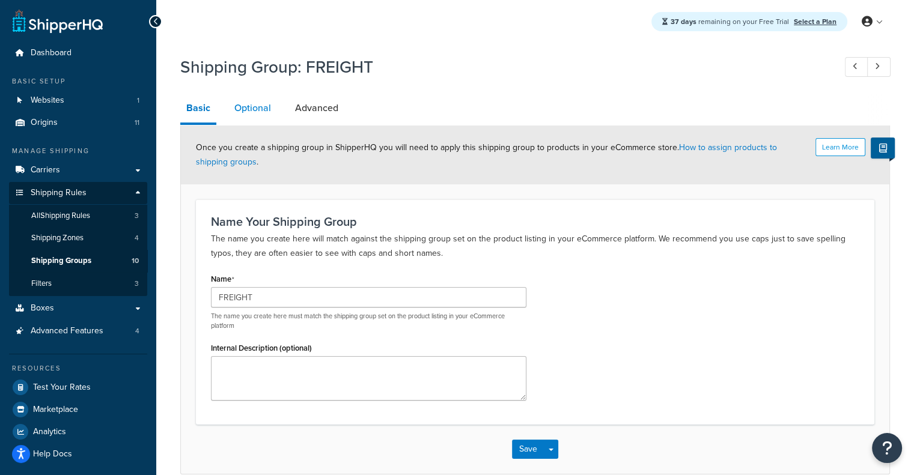
click at [264, 110] on link "Optional" at bounding box center [252, 108] width 49 height 29
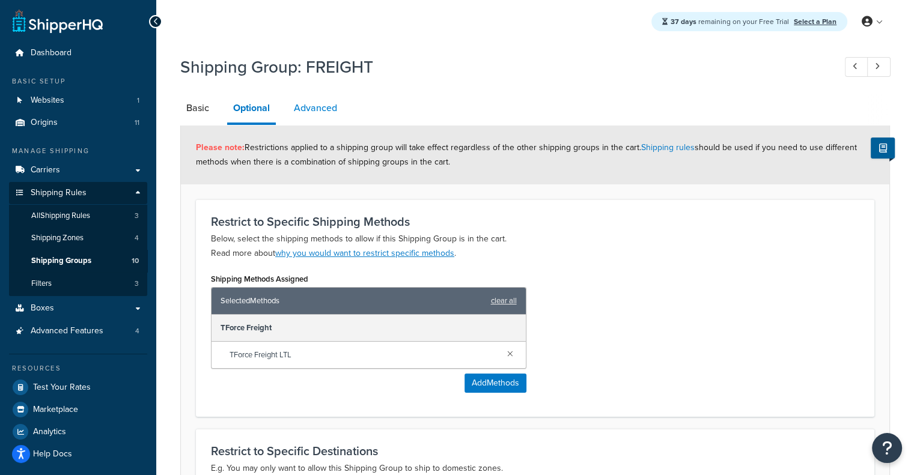
click at [312, 108] on link "Advanced" at bounding box center [315, 108] width 55 height 29
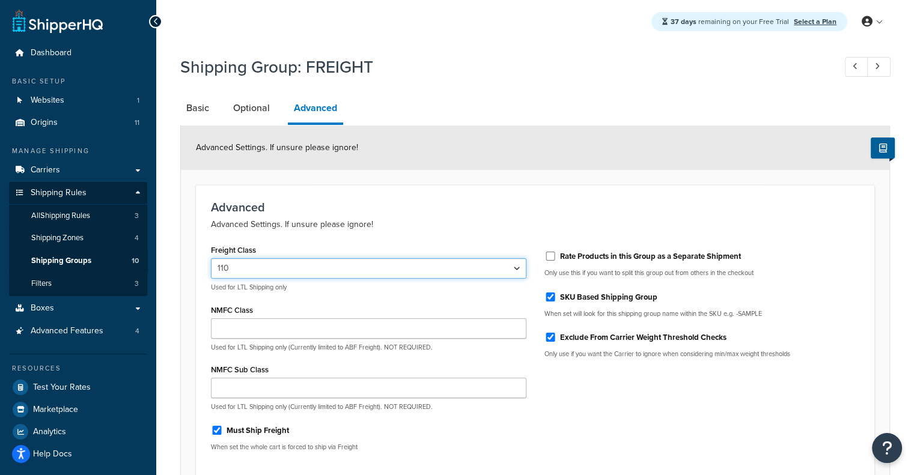
click at [281, 268] on select "50 55 60 65 70 77.5 85 92.5 100 110 125 150 175 200 250 300 400 500" at bounding box center [368, 268] width 315 height 20
select select "92.5"
click at [211, 258] on select "50 55 60 65 70 77.5 85 92.5 100 110 125 150 175 200 250 300 400 500" at bounding box center [368, 268] width 315 height 20
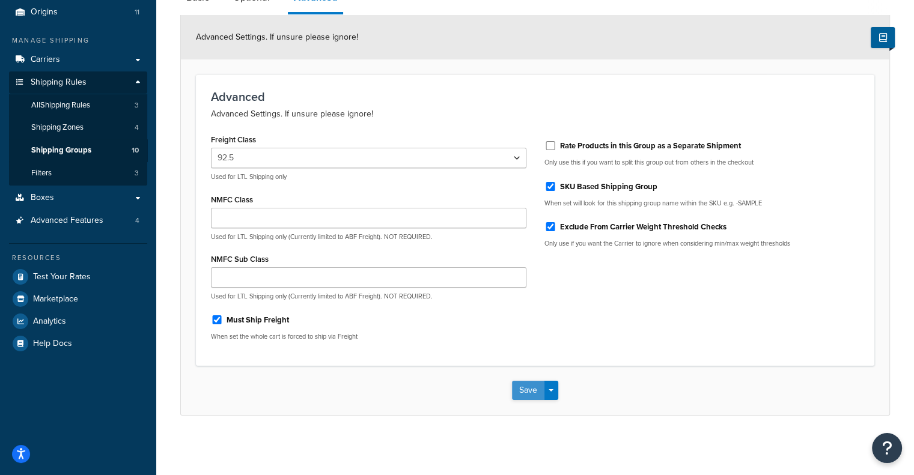
click at [526, 399] on button "Save" at bounding box center [528, 390] width 32 height 19
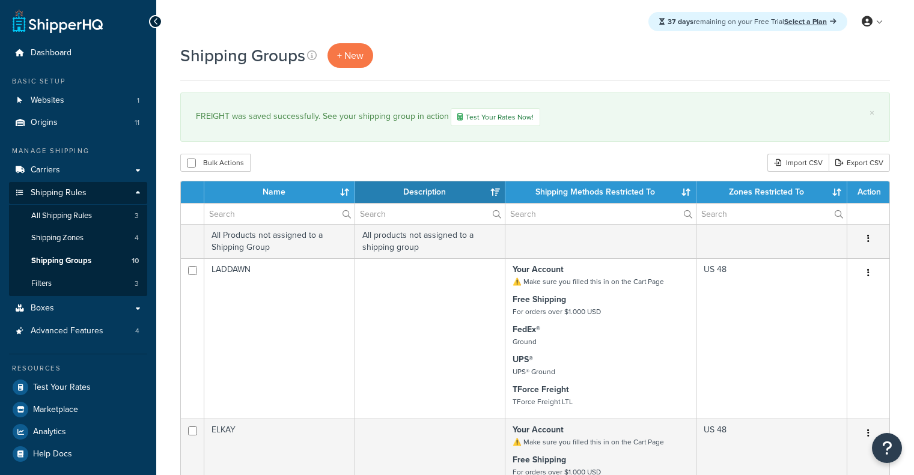
select select "15"
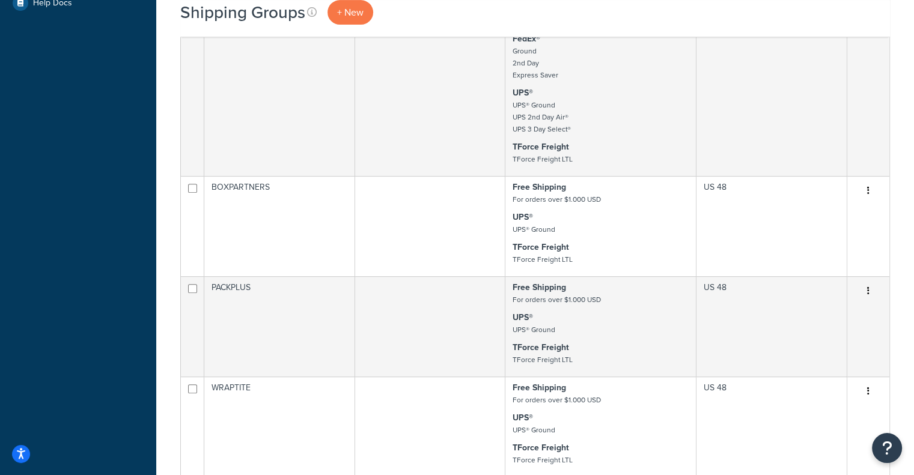
scroll to position [466, 0]
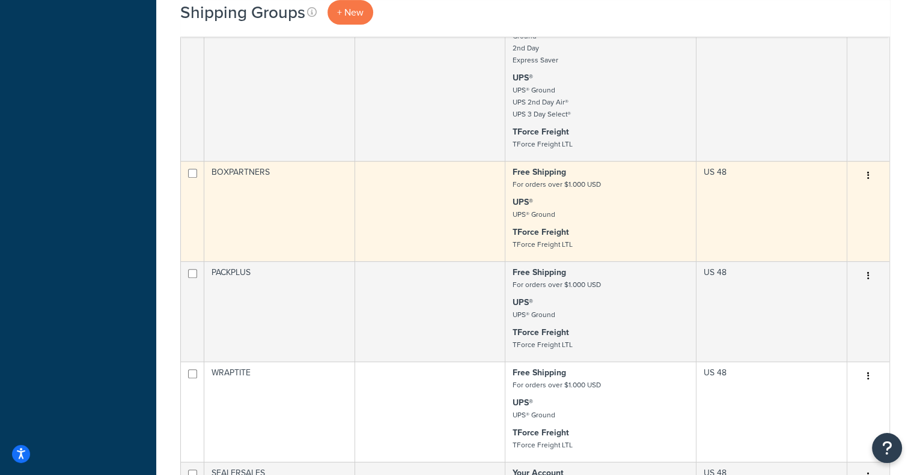
click at [284, 222] on td "BOXPARTNERS" at bounding box center [279, 211] width 151 height 100
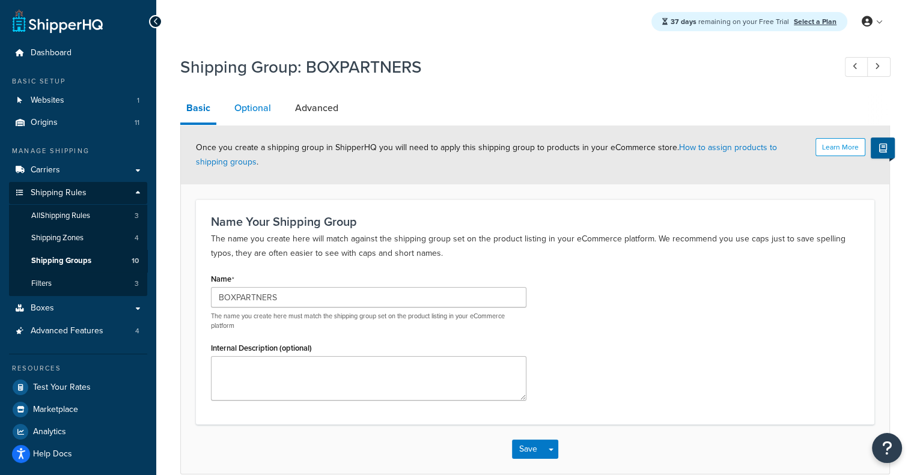
click at [262, 117] on link "Optional" at bounding box center [252, 108] width 49 height 29
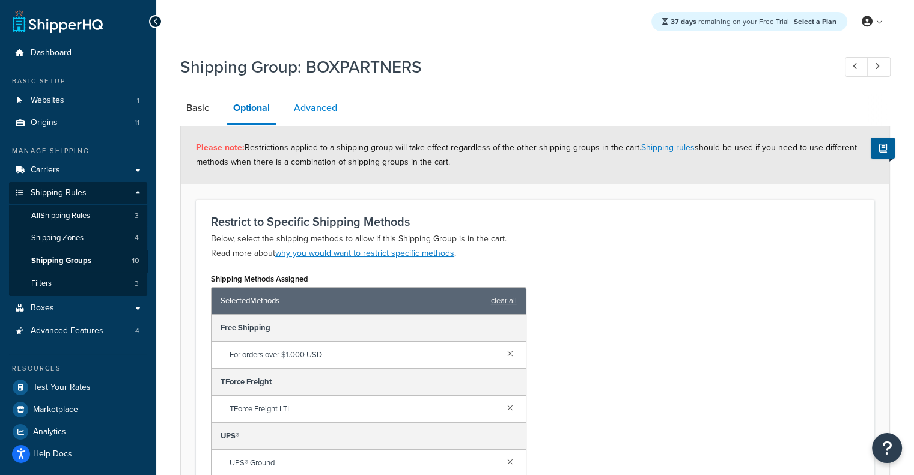
click at [312, 105] on link "Advanced" at bounding box center [315, 108] width 55 height 29
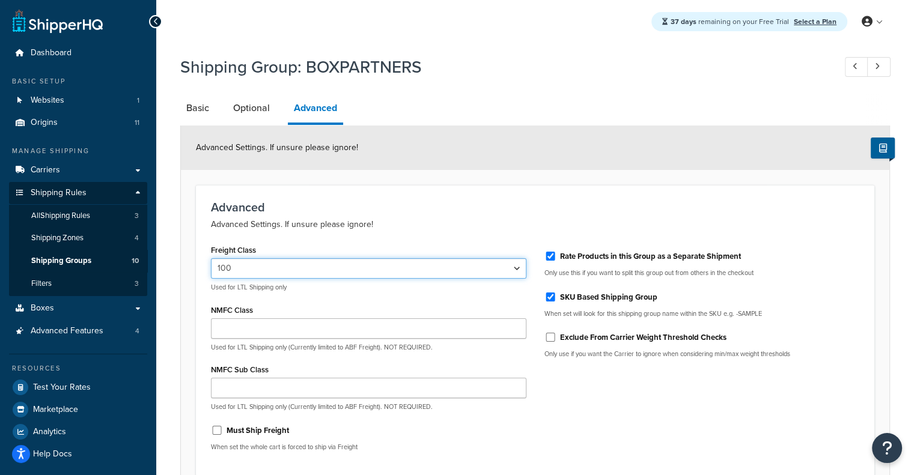
click at [355, 268] on select "50 55 60 65 70 77.5 85 92.5 100 110 125 150 175 200 250 300 400 500" at bounding box center [368, 268] width 315 height 20
select select "92.5"
click at [211, 258] on select "50 55 60 65 70 77.5 85 92.5 100 110 125 150 175 200 250 300 400 500" at bounding box center [368, 268] width 315 height 20
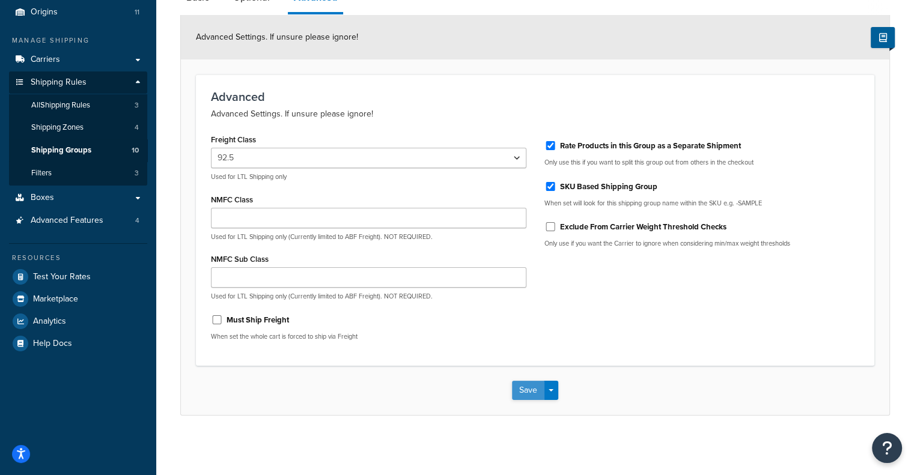
click at [526, 384] on button "Save" at bounding box center [528, 390] width 32 height 19
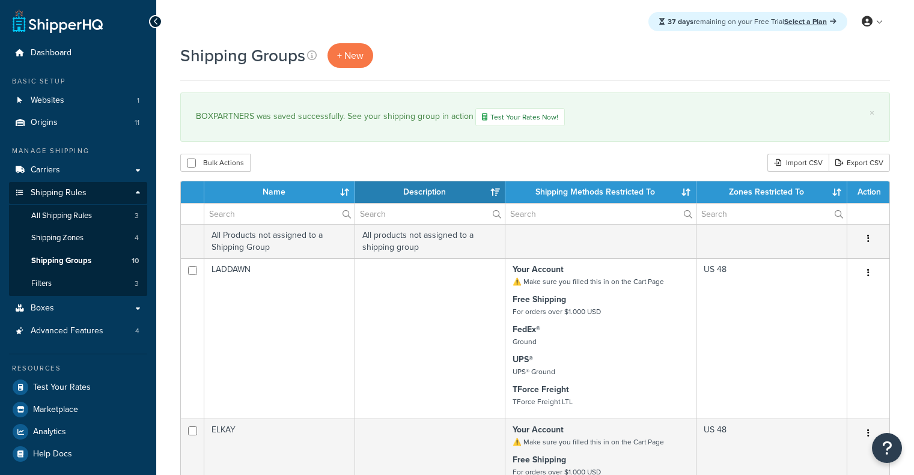
select select "15"
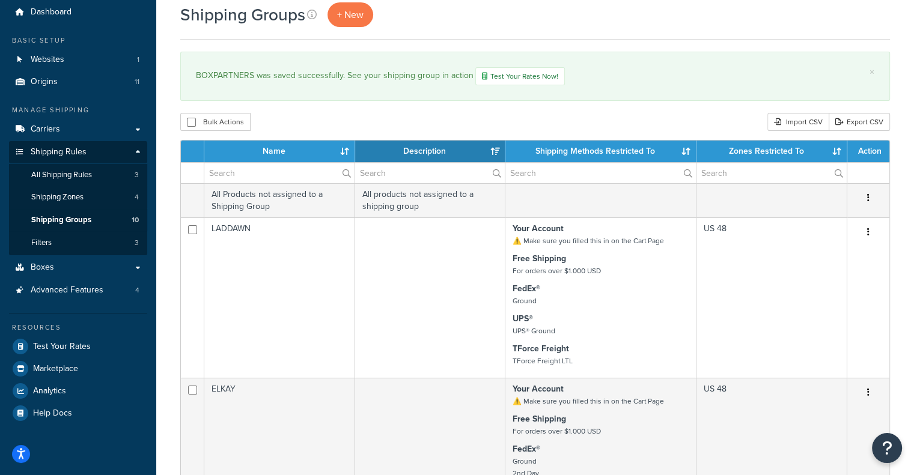
scroll to position [58, 0]
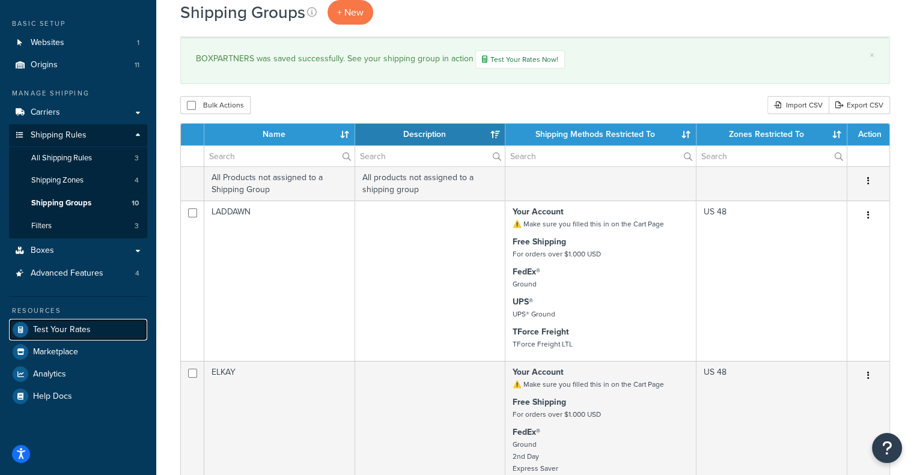
click at [76, 335] on link "Test Your Rates" at bounding box center [78, 330] width 138 height 22
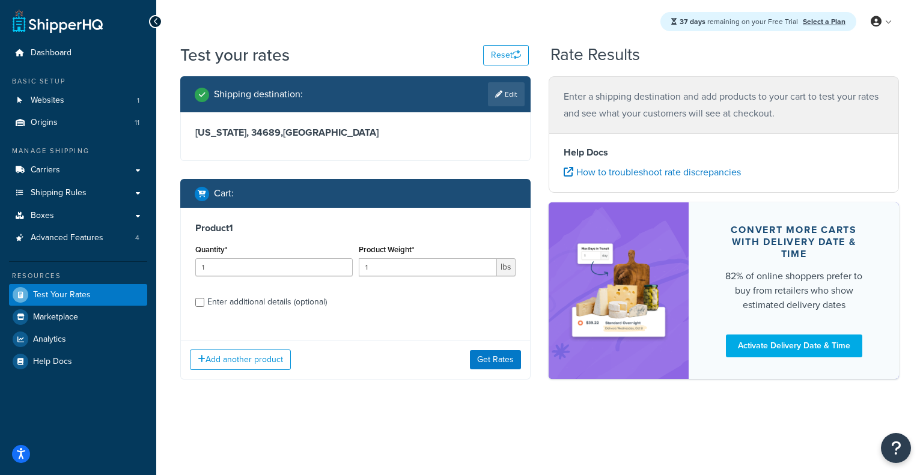
click at [213, 300] on div "Enter additional details (optional)" at bounding box center [267, 302] width 120 height 17
click at [204, 300] on input "Enter additional details (optional)" at bounding box center [199, 302] width 9 height 9
checkbox input "true"
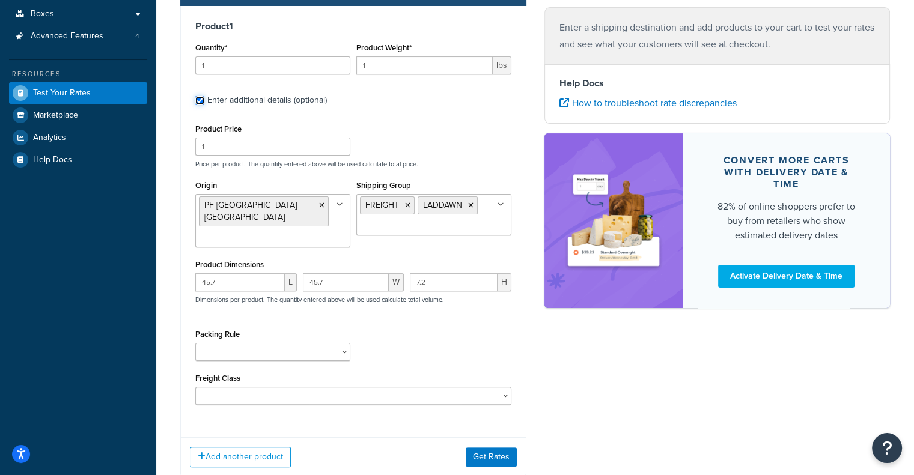
scroll to position [204, 0]
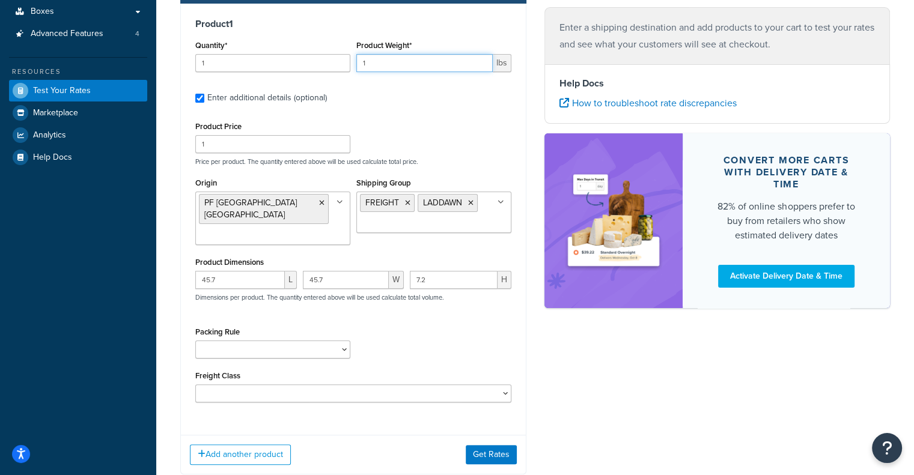
drag, startPoint x: 427, startPoint y: 62, endPoint x: 296, endPoint y: 73, distance: 132.0
click at [296, 73] on div "Quantity* 1 Product Weight* 1 lbs" at bounding box center [353, 59] width 322 height 44
type input "40.8"
click at [495, 447] on button "Get Rates" at bounding box center [491, 454] width 51 height 19
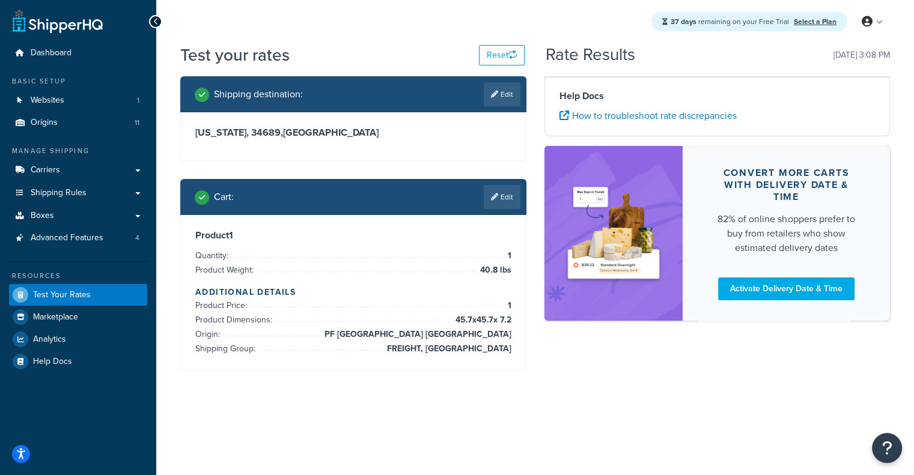
scroll to position [0, 0]
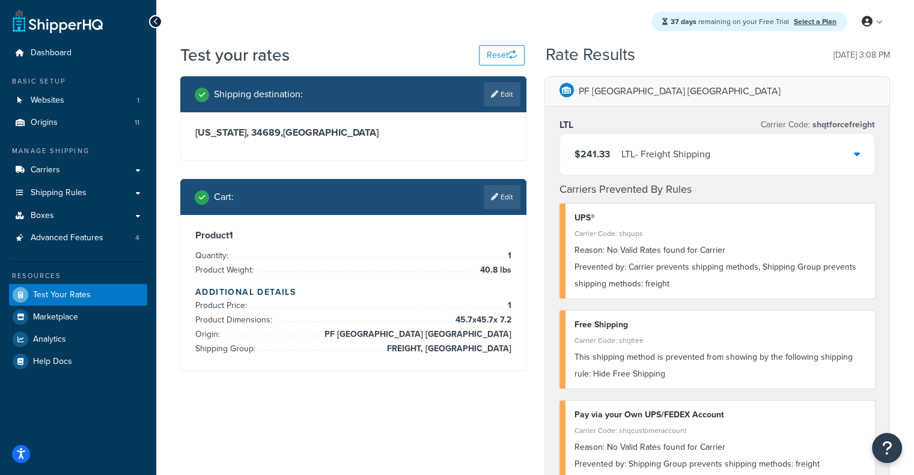
click at [768, 163] on div "$241.33 LTL - Freight Shipping" at bounding box center [717, 154] width 315 height 41
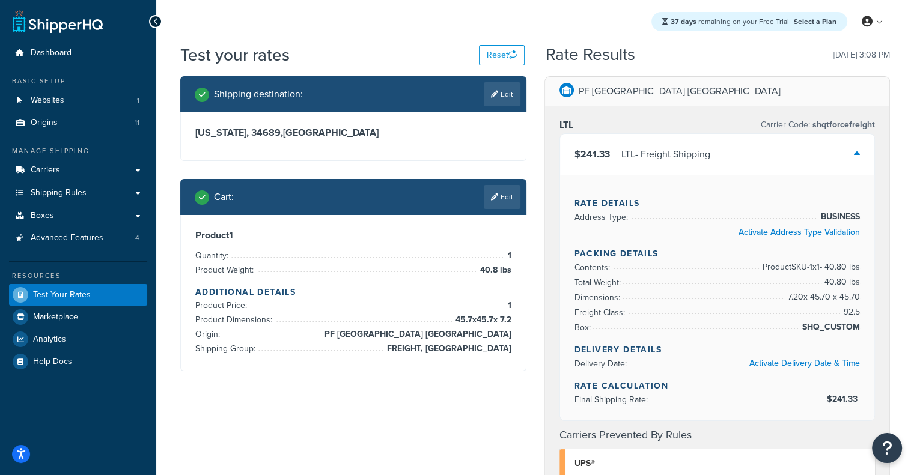
click at [768, 163] on div "$241.33 LTL - Freight Shipping" at bounding box center [717, 154] width 315 height 41
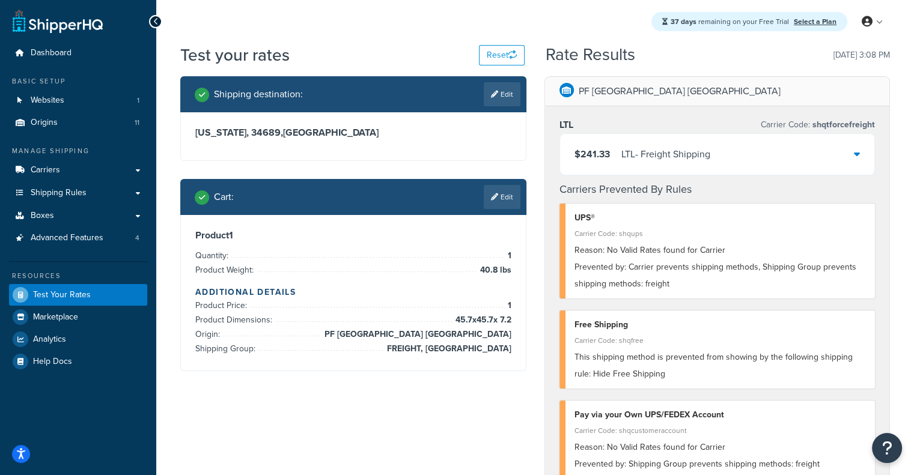
click at [768, 163] on div "$241.33 LTL - Freight Shipping" at bounding box center [717, 154] width 315 height 41
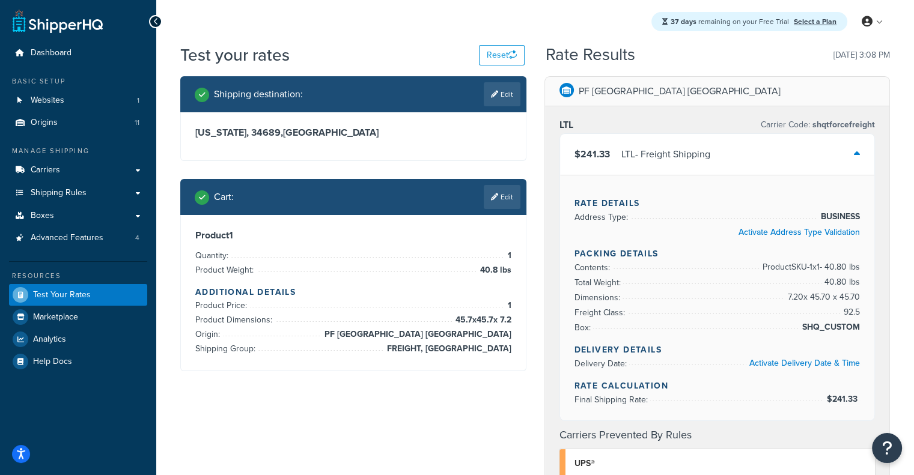
click at [768, 163] on div "$241.33 LTL - Freight Shipping" at bounding box center [717, 154] width 315 height 41
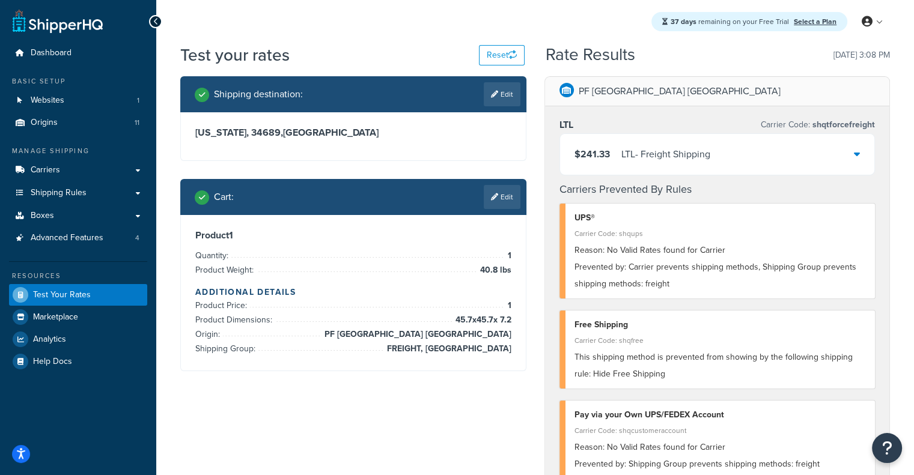
click at [768, 163] on div "$241.33 LTL - Freight Shipping" at bounding box center [717, 154] width 315 height 41
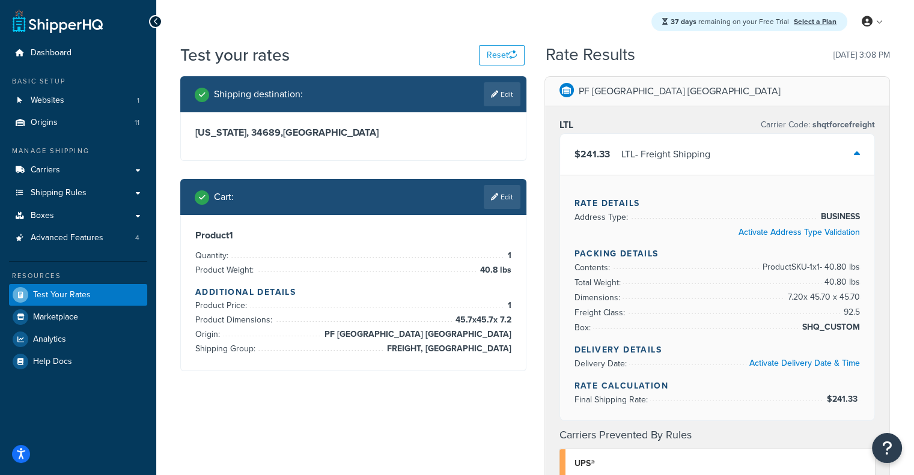
click at [768, 163] on div "$241.33 LTL - Freight Shipping" at bounding box center [717, 154] width 315 height 41
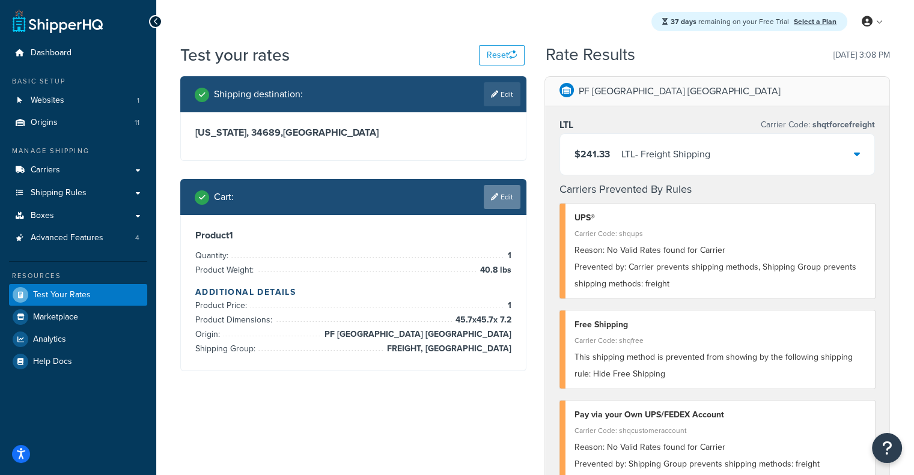
click at [492, 209] on link "Edit" at bounding box center [502, 197] width 37 height 24
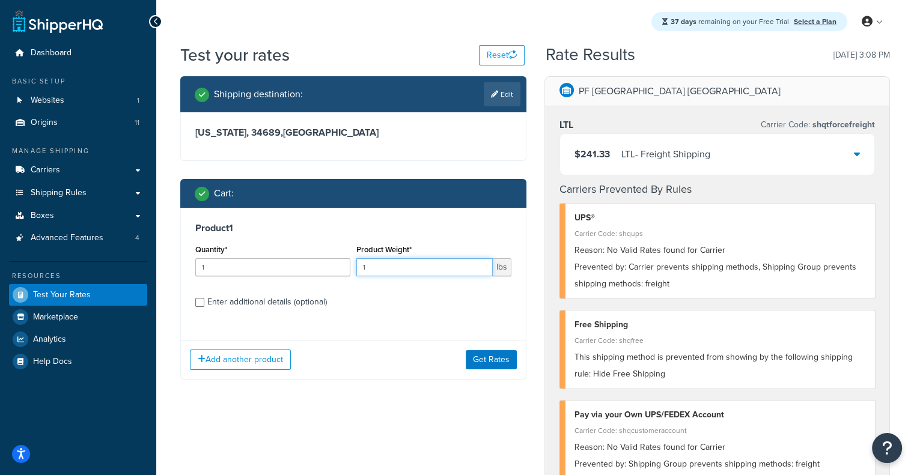
drag, startPoint x: 374, startPoint y: 264, endPoint x: 309, endPoint y: 268, distance: 65.0
click at [309, 268] on div "Quantity* 1 Product Weight* 1 lbs" at bounding box center [353, 263] width 322 height 44
drag, startPoint x: 381, startPoint y: 270, endPoint x: 268, endPoint y: 266, distance: 113.0
click at [268, 266] on div "Quantity* 1 Product Weight* 7 lbs" at bounding box center [353, 263] width 322 height 44
type input "40.8"
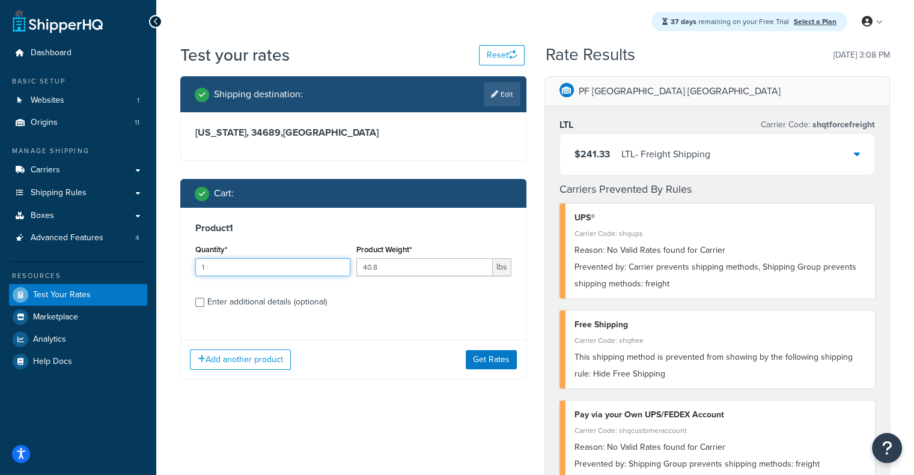
click at [259, 268] on input "1" at bounding box center [272, 267] width 155 height 18
type input "7"
click at [502, 366] on button "Get Rates" at bounding box center [491, 359] width 51 height 19
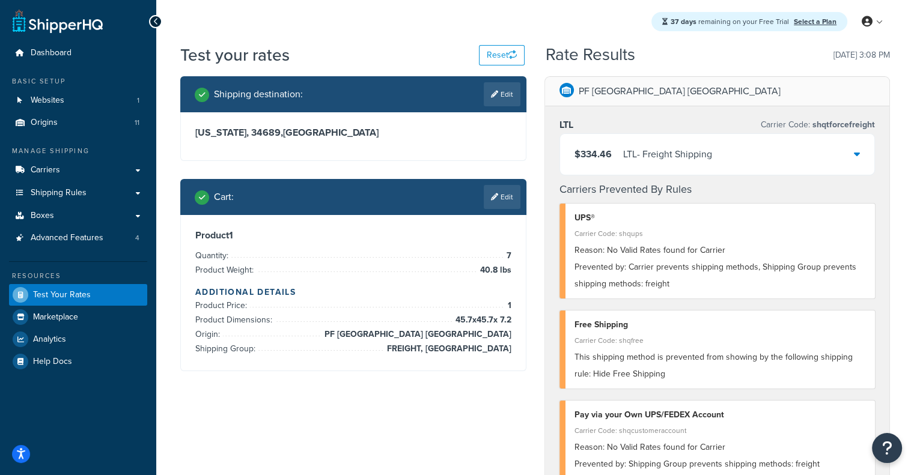
click at [616, 151] on div "$334.46 LTL - Freight Shipping" at bounding box center [643, 154] width 138 height 17
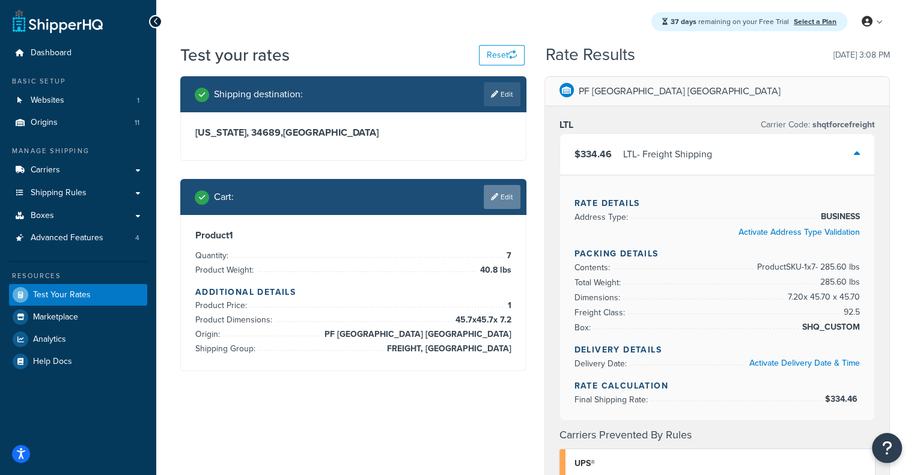
click at [488, 189] on link "Edit" at bounding box center [502, 197] width 37 height 24
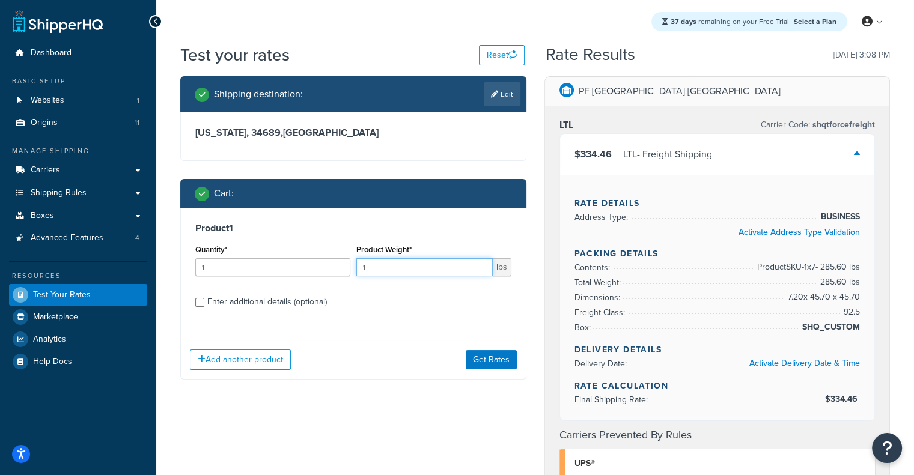
drag, startPoint x: 405, startPoint y: 259, endPoint x: 191, endPoint y: 300, distance: 218.2
click at [191, 300] on div "Product 1 Quantity* 1 Product Weight* 1 lbs Enter additional details (optional)" at bounding box center [353, 269] width 345 height 123
type input "40.8"
drag, startPoint x: 219, startPoint y: 261, endPoint x: 171, endPoint y: 261, distance: 47.5
click at [171, 261] on div "Shipping destination : Edit [US_STATE], 34689 , [GEOGRAPHIC_DATA] Cart : Produc…" at bounding box center [353, 236] width 364 height 321
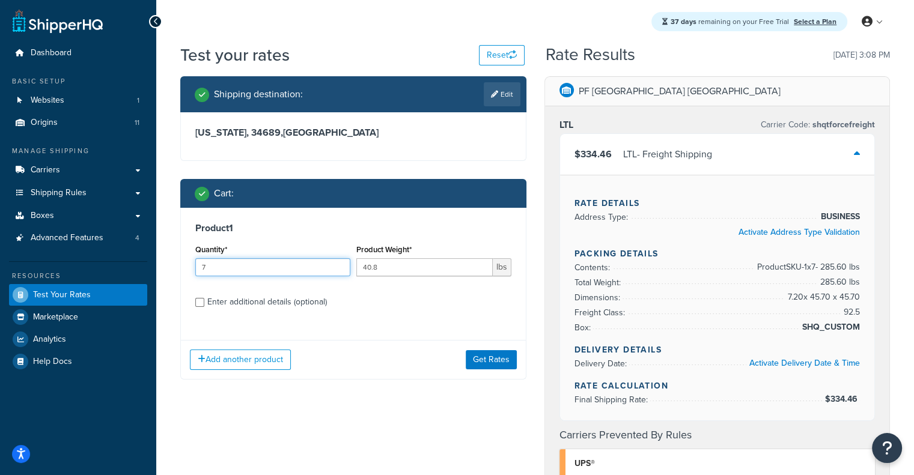
type input "7"
click at [318, 308] on div "Enter additional details (optional)" at bounding box center [267, 302] width 120 height 17
click at [204, 307] on input "Enter additional details (optional)" at bounding box center [199, 302] width 9 height 9
checkbox input "true"
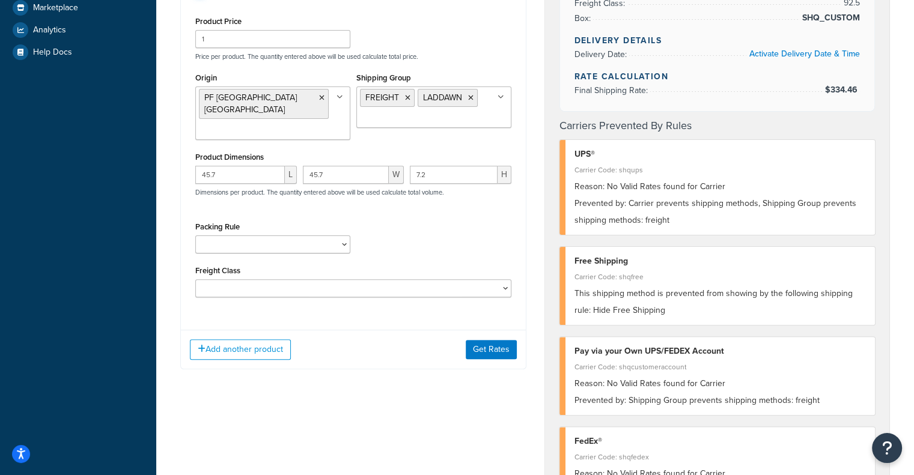
scroll to position [311, 0]
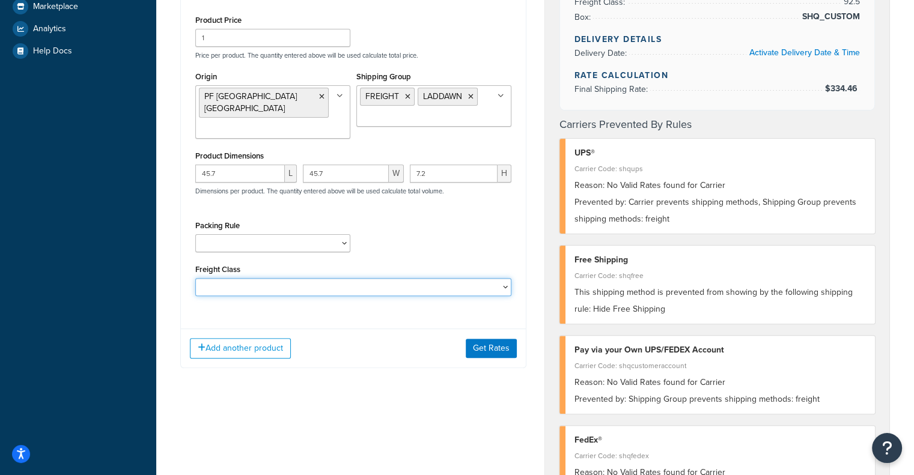
click at [361, 281] on select "50 55 60 65 70 77.5 85 92.5 100 110 125 150 175 200 250 300 400 500" at bounding box center [353, 287] width 316 height 18
select select "55"
click at [195, 278] on select "50 55 60 65 70 77.5 85 92.5 100 110 125 150 175 200 250 300 400 500" at bounding box center [353, 287] width 316 height 18
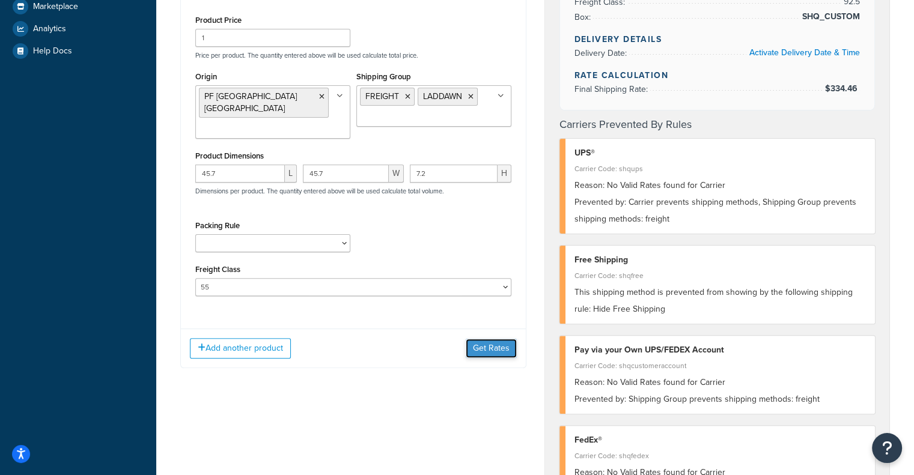
click at [478, 339] on button "Get Rates" at bounding box center [491, 348] width 51 height 19
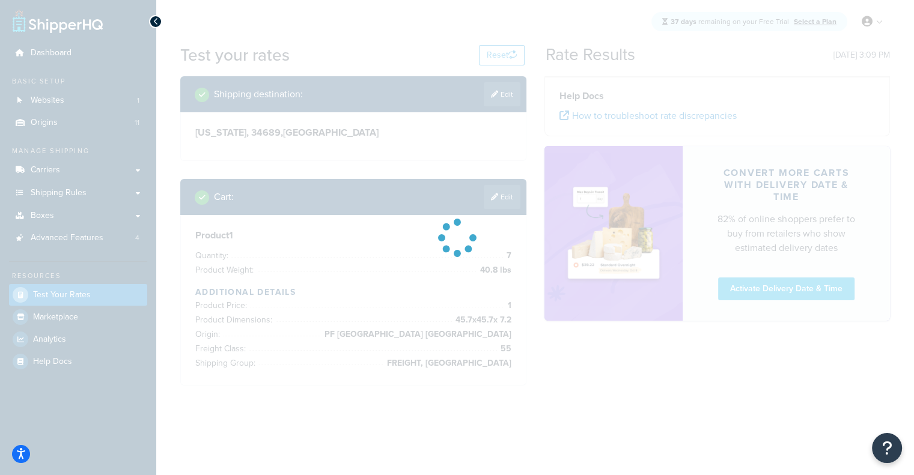
scroll to position [0, 0]
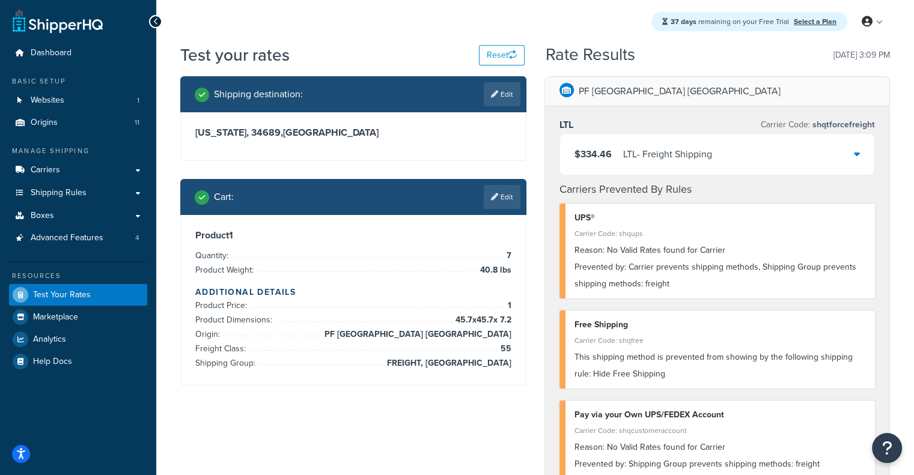
click at [804, 163] on div "$334.46 LTL - Freight Shipping" at bounding box center [717, 154] width 315 height 41
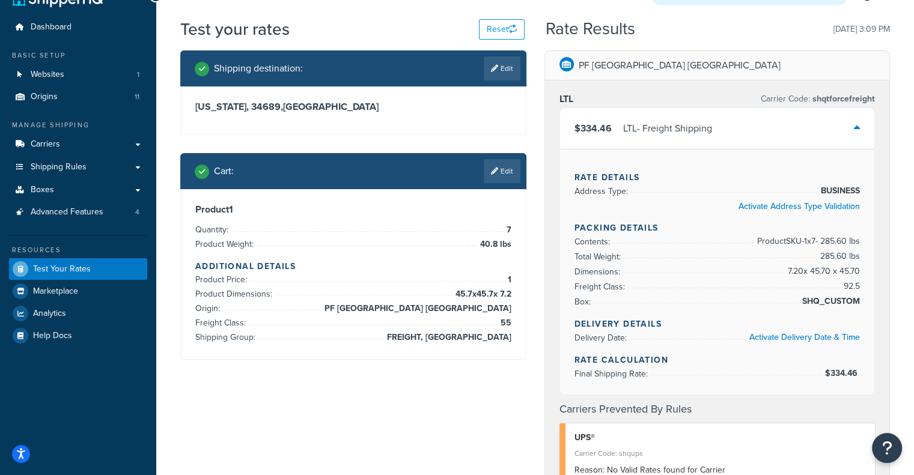
scroll to position [24, 0]
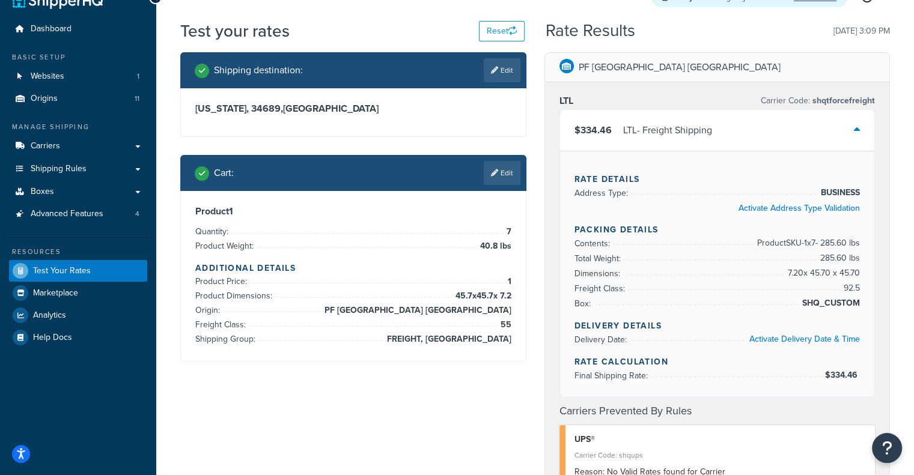
click at [738, 121] on div "$334.46 LTL - Freight Shipping" at bounding box center [717, 130] width 315 height 41
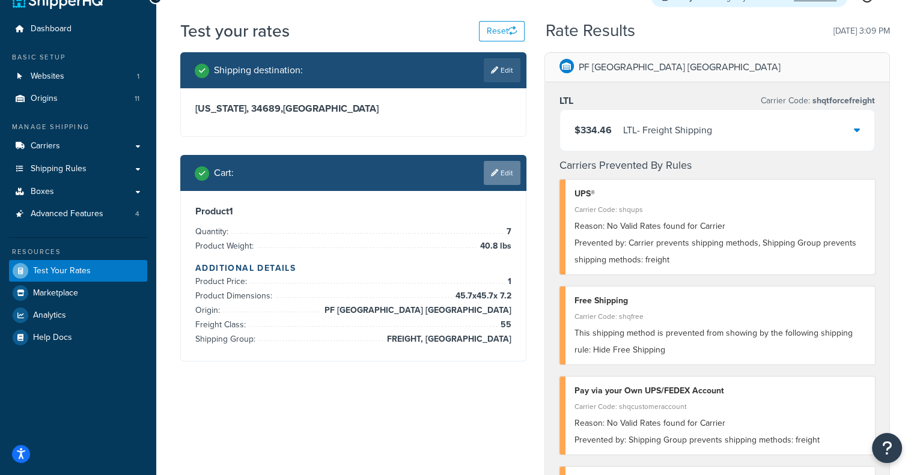
click at [500, 165] on link "Edit" at bounding box center [502, 173] width 37 height 24
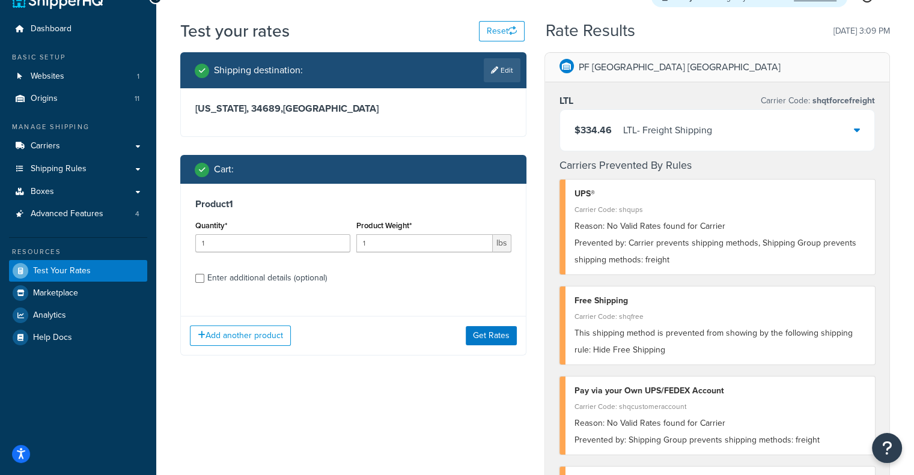
click at [301, 273] on div "Enter additional details (optional)" at bounding box center [267, 278] width 120 height 17
click at [204, 274] on input "Enter additional details (optional)" at bounding box center [199, 278] width 9 height 9
checkbox input "true"
select select "55"
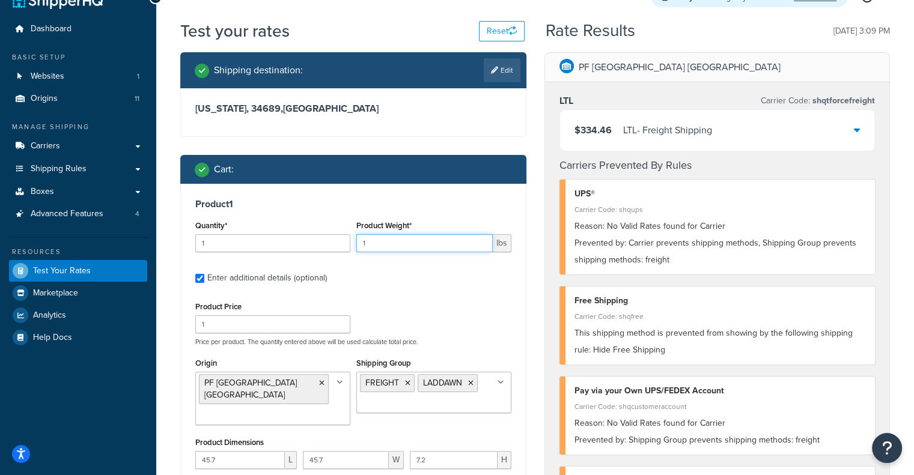
drag, startPoint x: 410, startPoint y: 237, endPoint x: 290, endPoint y: 271, distance: 124.9
click at [290, 271] on div "Product 1 Quantity* 1 Product Weight* 1 lbs Enter additional details (optional)…" at bounding box center [353, 395] width 345 height 422
type input "40.8"
drag, startPoint x: 261, startPoint y: 243, endPoint x: 125, endPoint y: 258, distance: 136.5
click at [125, 258] on div "Dashboard Basic Setup Websites 1 Origins 11 Manage Shipping Carriers Carriers A…" at bounding box center [457, 466] width 914 height 981
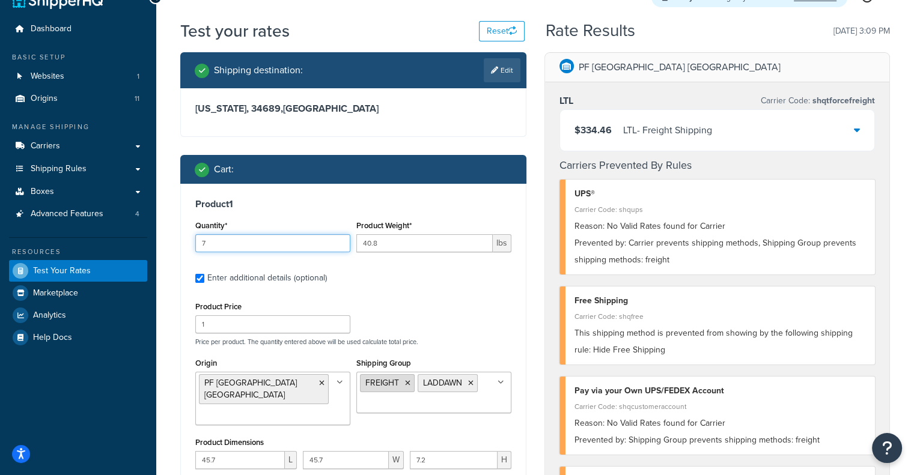
type input "7"
click at [409, 384] on icon at bounding box center [407, 383] width 5 height 7
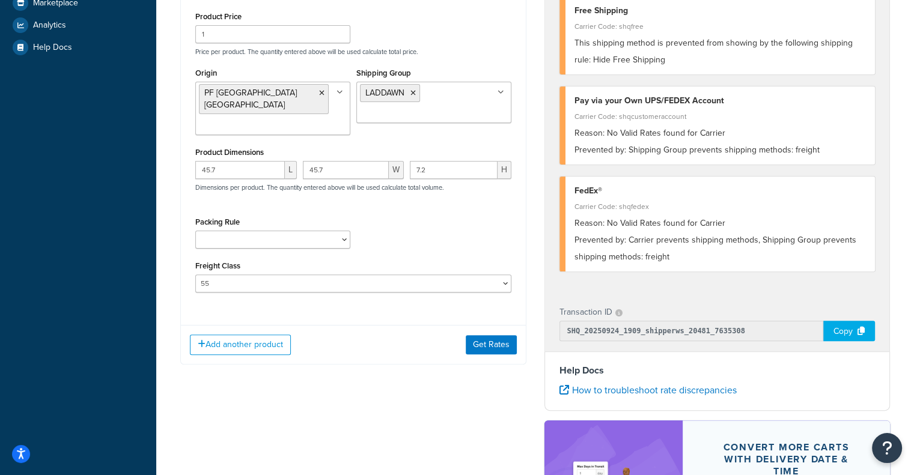
scroll to position [316, 0]
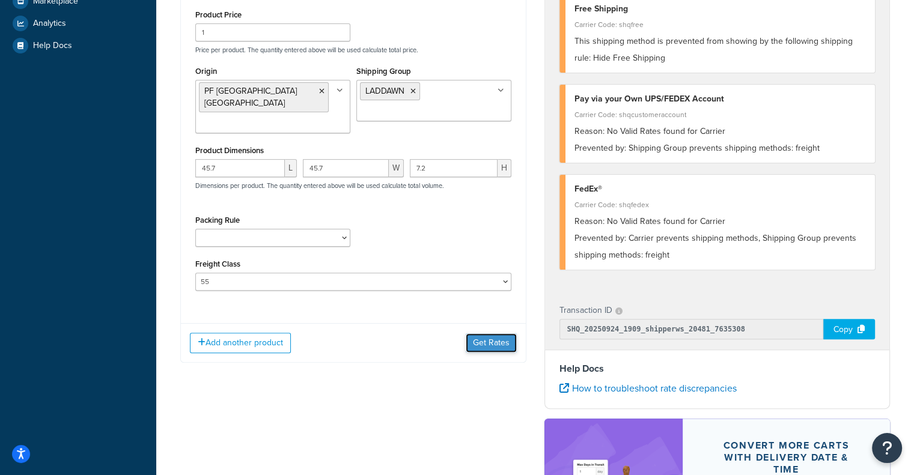
click at [489, 333] on button "Get Rates" at bounding box center [491, 342] width 51 height 19
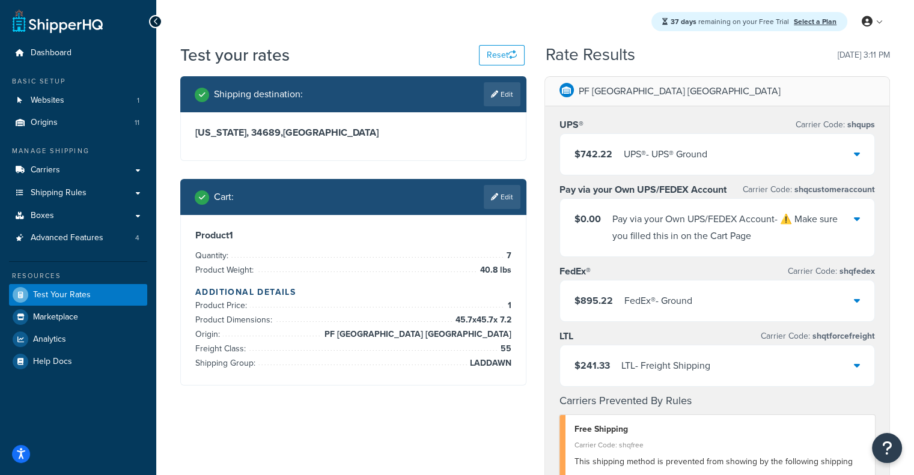
scroll to position [1, 0]
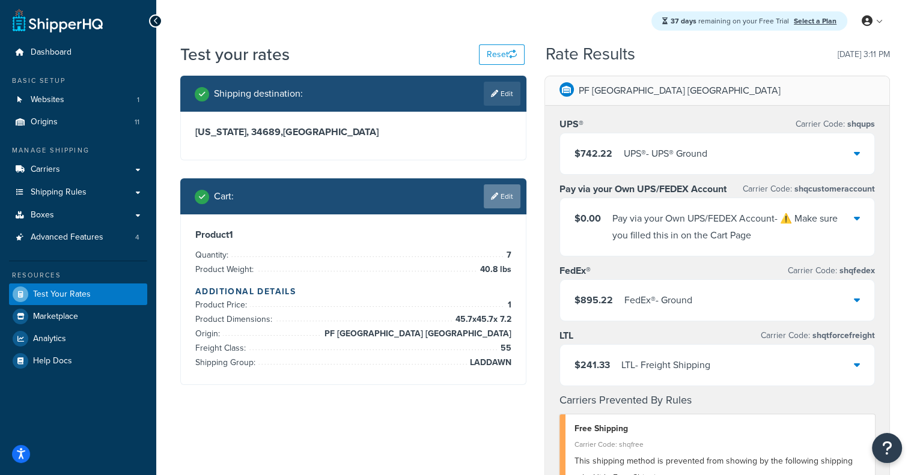
click at [509, 192] on link "Edit" at bounding box center [502, 196] width 37 height 24
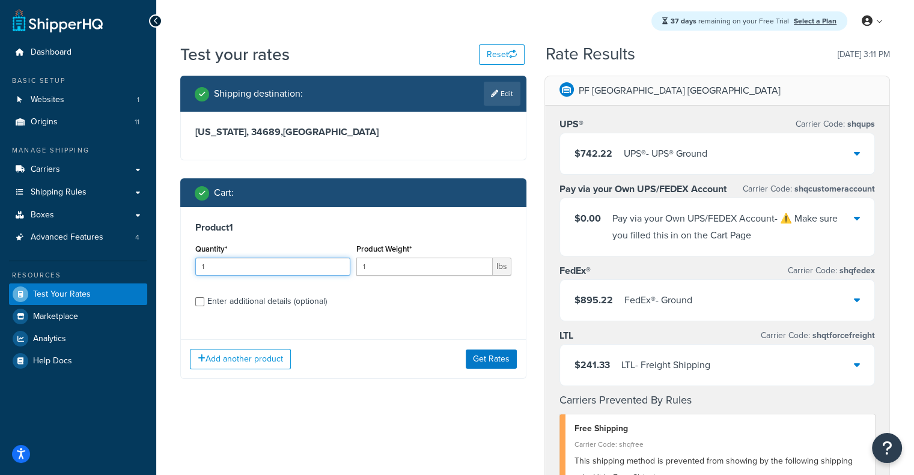
drag, startPoint x: 302, startPoint y: 273, endPoint x: 157, endPoint y: 255, distance: 145.4
click at [157, 255] on div "Test your rates Reset Rate Results [DATE] 3:11 PM Shipping destination : Edit […" at bounding box center [534, 451] width 757 height 816
type input "7"
drag, startPoint x: 402, startPoint y: 271, endPoint x: 235, endPoint y: 271, distance: 167.0
click at [235, 271] on div "Quantity* 7 Product Weight* 1 lbs" at bounding box center [353, 263] width 322 height 44
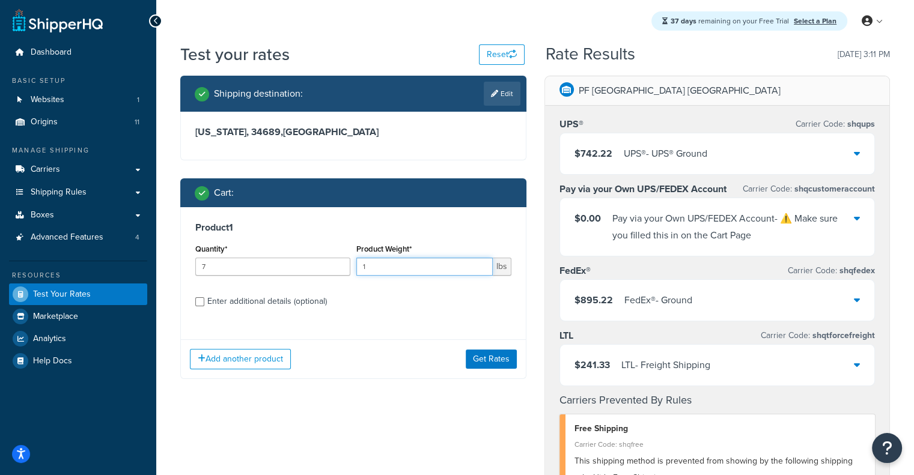
type input "4"
type input "40.8"
click at [199, 299] on input "Enter additional details (optional)" at bounding box center [199, 301] width 9 height 9
checkbox input "true"
select select "55"
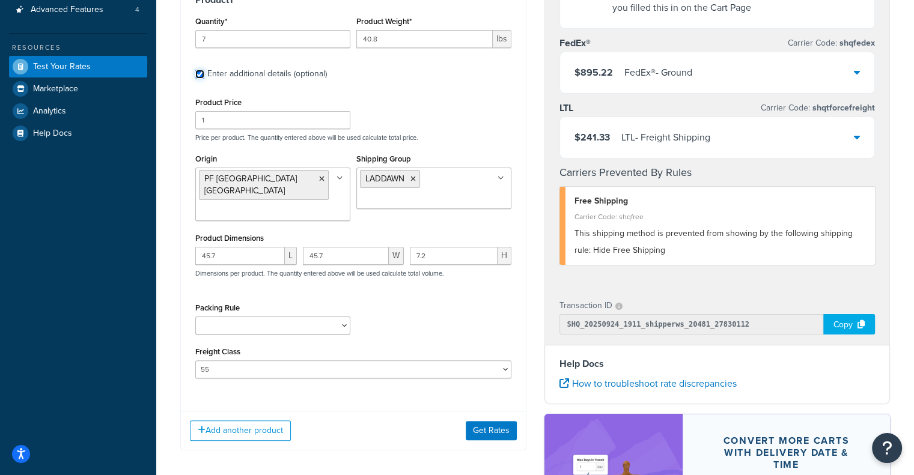
scroll to position [226, 0]
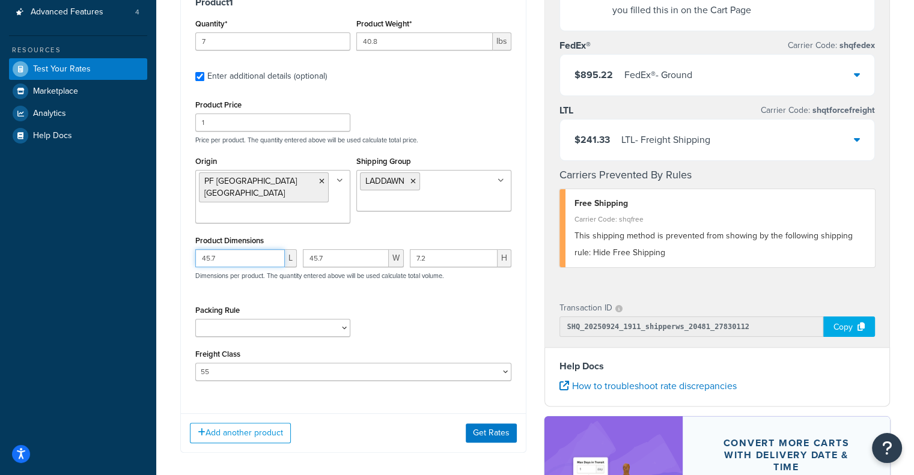
drag, startPoint x: 232, startPoint y: 247, endPoint x: 133, endPoint y: 255, distance: 99.4
click at [133, 255] on div "Dashboard Basic Setup Websites 1 Origins 11 Manage Shipping Carriers Carriers A…" at bounding box center [457, 218] width 914 height 889
drag, startPoint x: 336, startPoint y: 244, endPoint x: 100, endPoint y: 242, distance: 236.1
click at [100, 242] on div "Dashboard Basic Setup Websites 1 Origins 11 Manage Shipping Carriers Carriers A…" at bounding box center [457, 218] width 914 height 889
drag, startPoint x: 455, startPoint y: 252, endPoint x: 387, endPoint y: 234, distance: 70.2
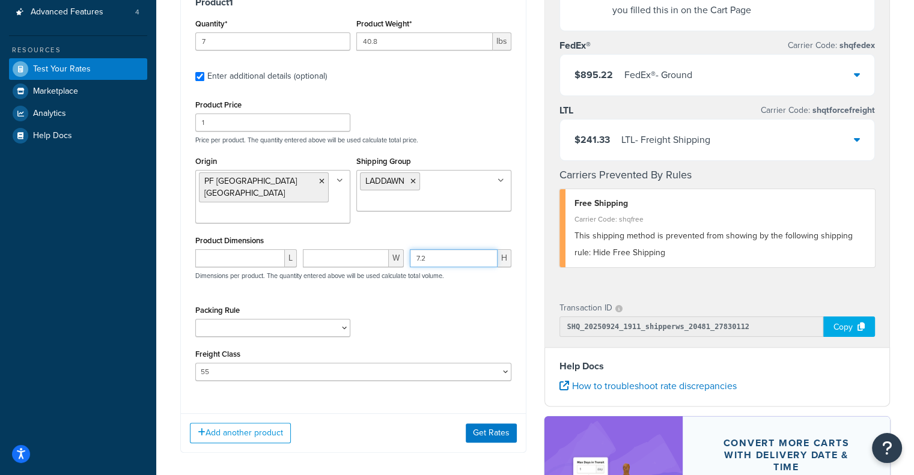
click at [387, 234] on div "Product Dimensions [PERSON_NAME] 7.2 H Dimensions per product. The quantity ent…" at bounding box center [353, 262] width 316 height 61
click at [505, 425] on button "Get Rates" at bounding box center [491, 432] width 51 height 19
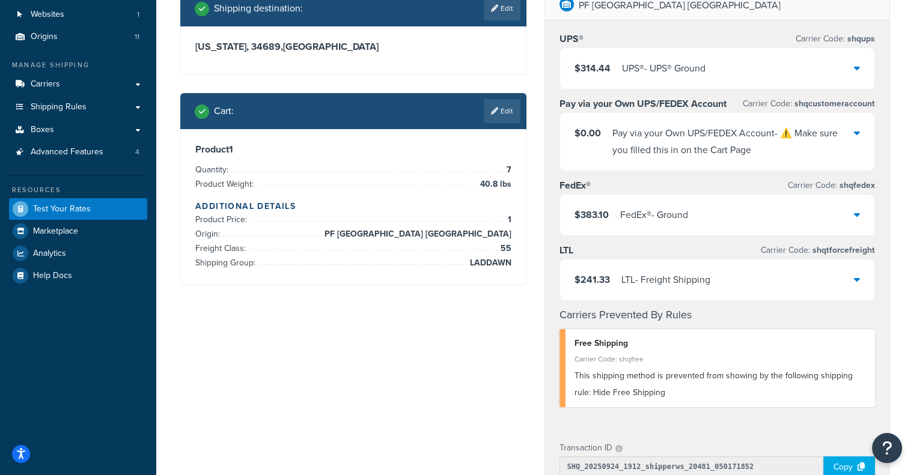
scroll to position [88, 0]
